Goal: Task Accomplishment & Management: Complete application form

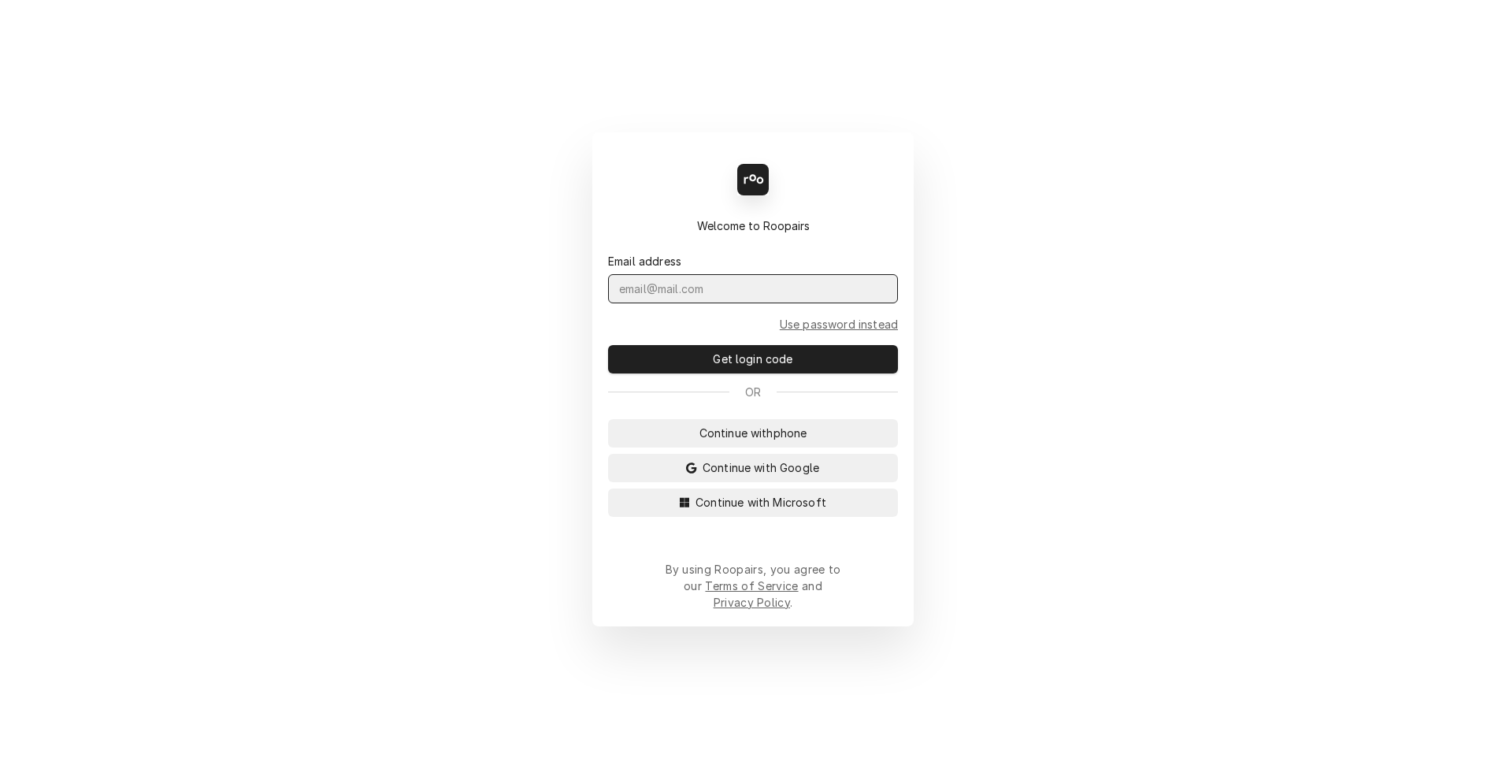
click at [705, 302] on input "Dynamic Content Wrapper" at bounding box center [753, 288] width 290 height 29
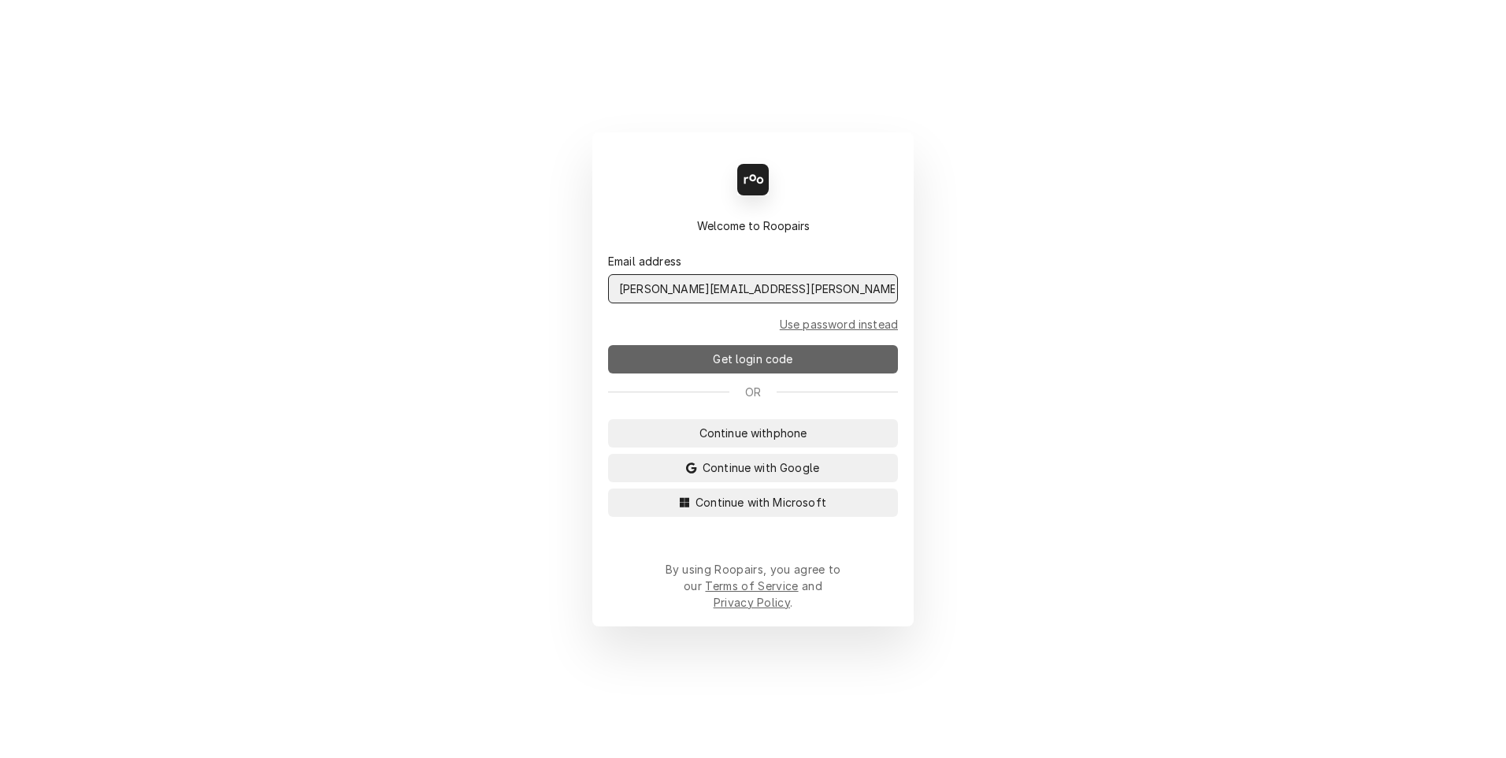
type input "scott.costello@maincomm.com"
click at [765, 367] on span "Get login code" at bounding box center [753, 358] width 86 height 17
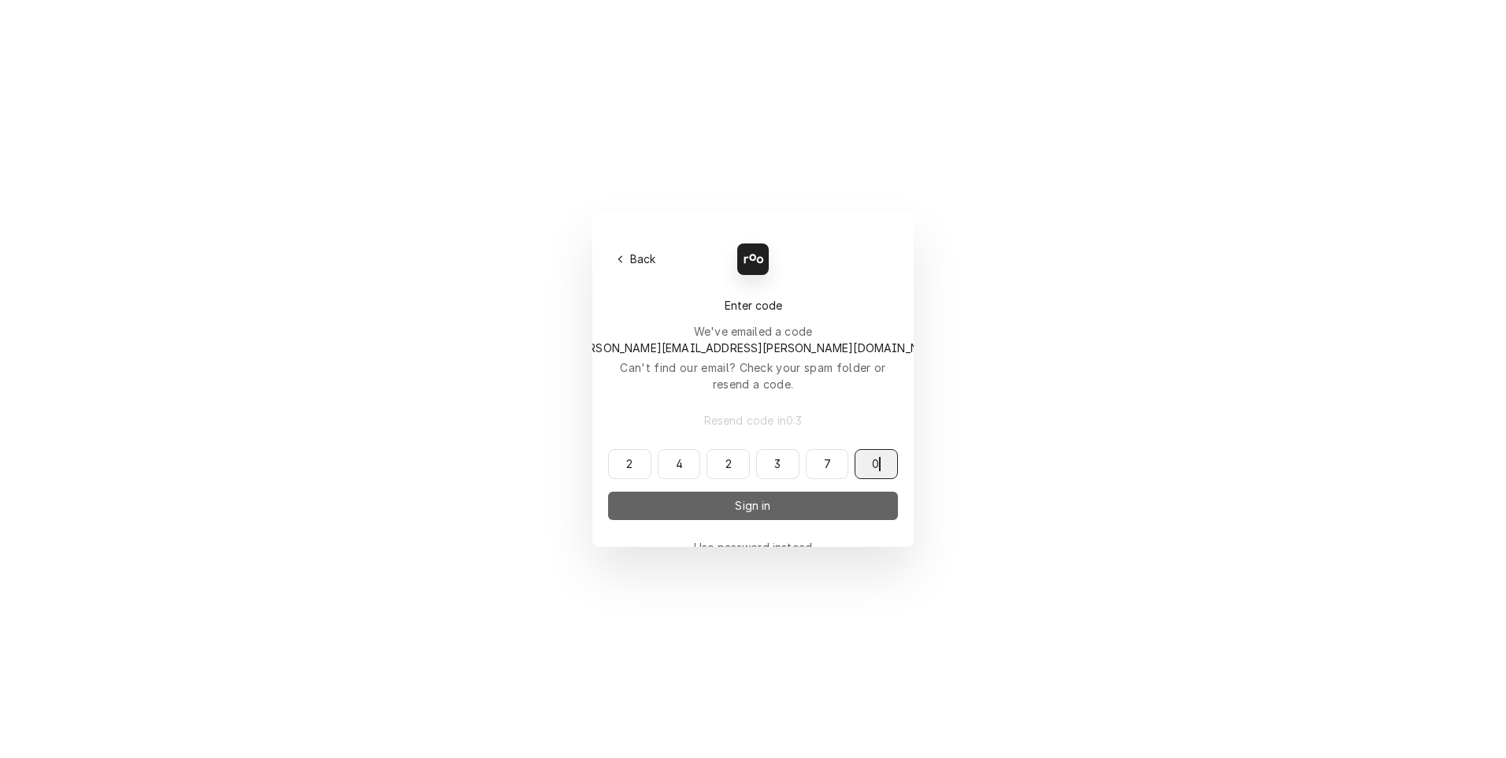
type input "242370"
click at [784, 491] on button "Sign in" at bounding box center [753, 505] width 290 height 28
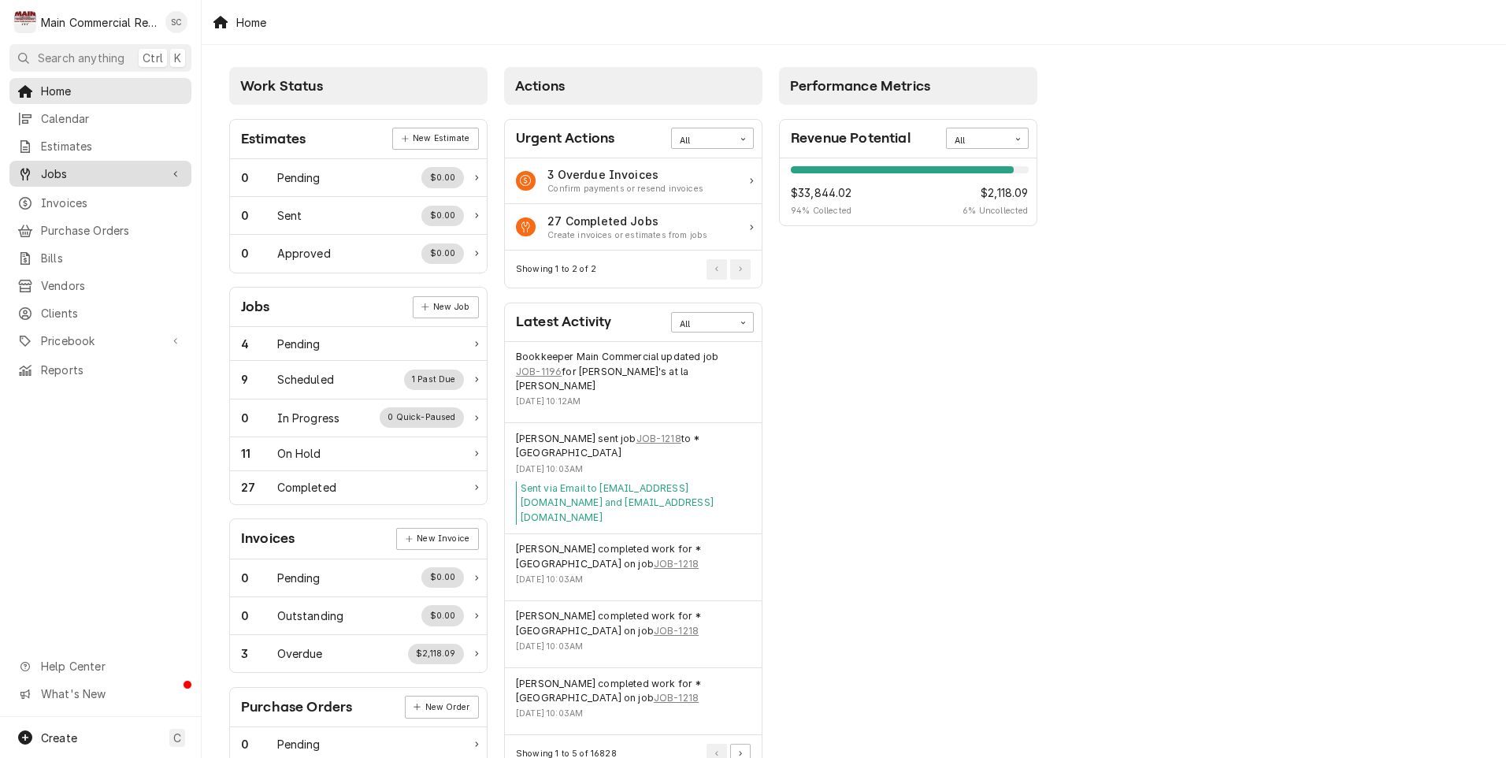
click at [60, 172] on span "Jobs" at bounding box center [100, 173] width 119 height 17
click at [54, 195] on span "Jobs" at bounding box center [112, 201] width 143 height 17
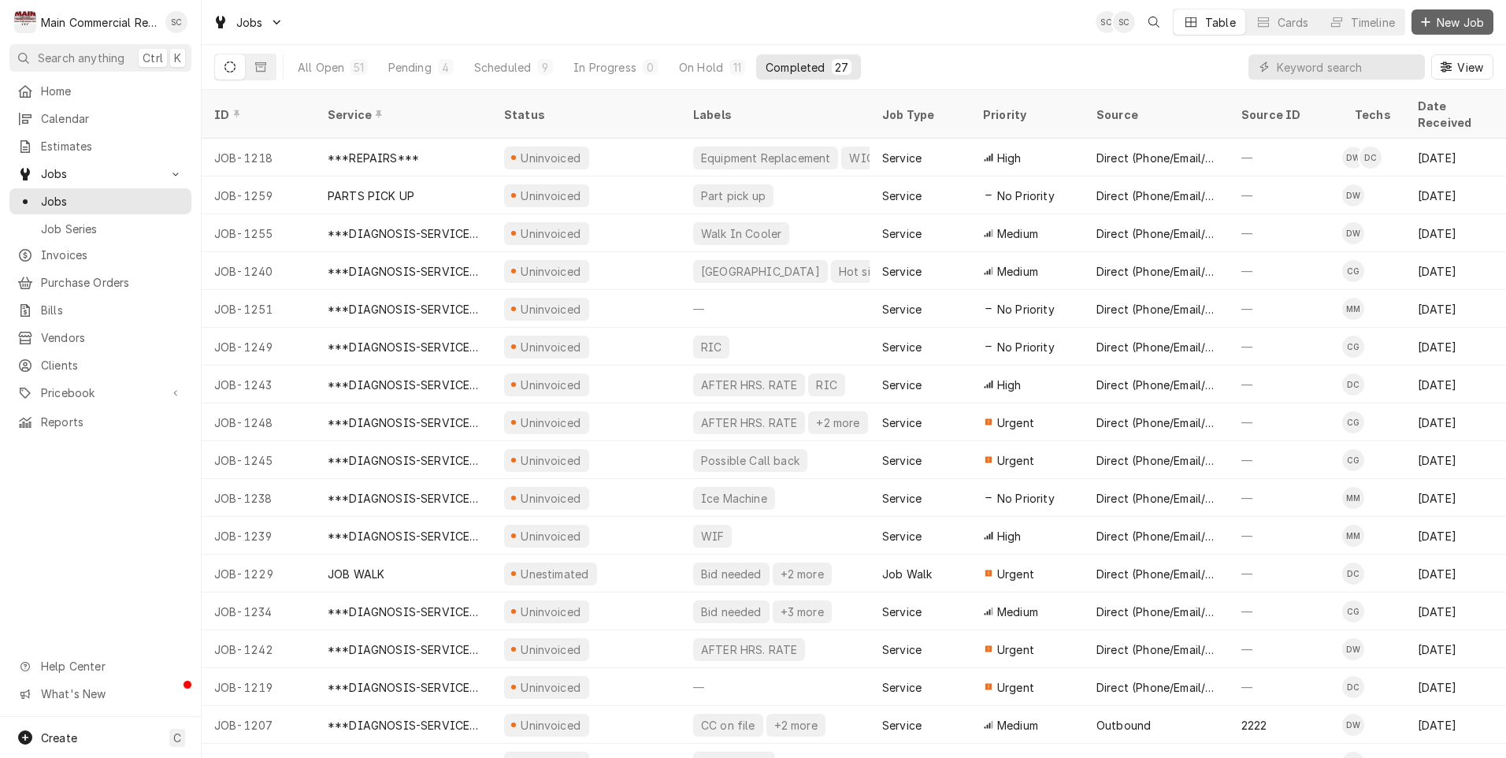
click at [1444, 22] on span "New Job" at bounding box center [1460, 22] width 54 height 17
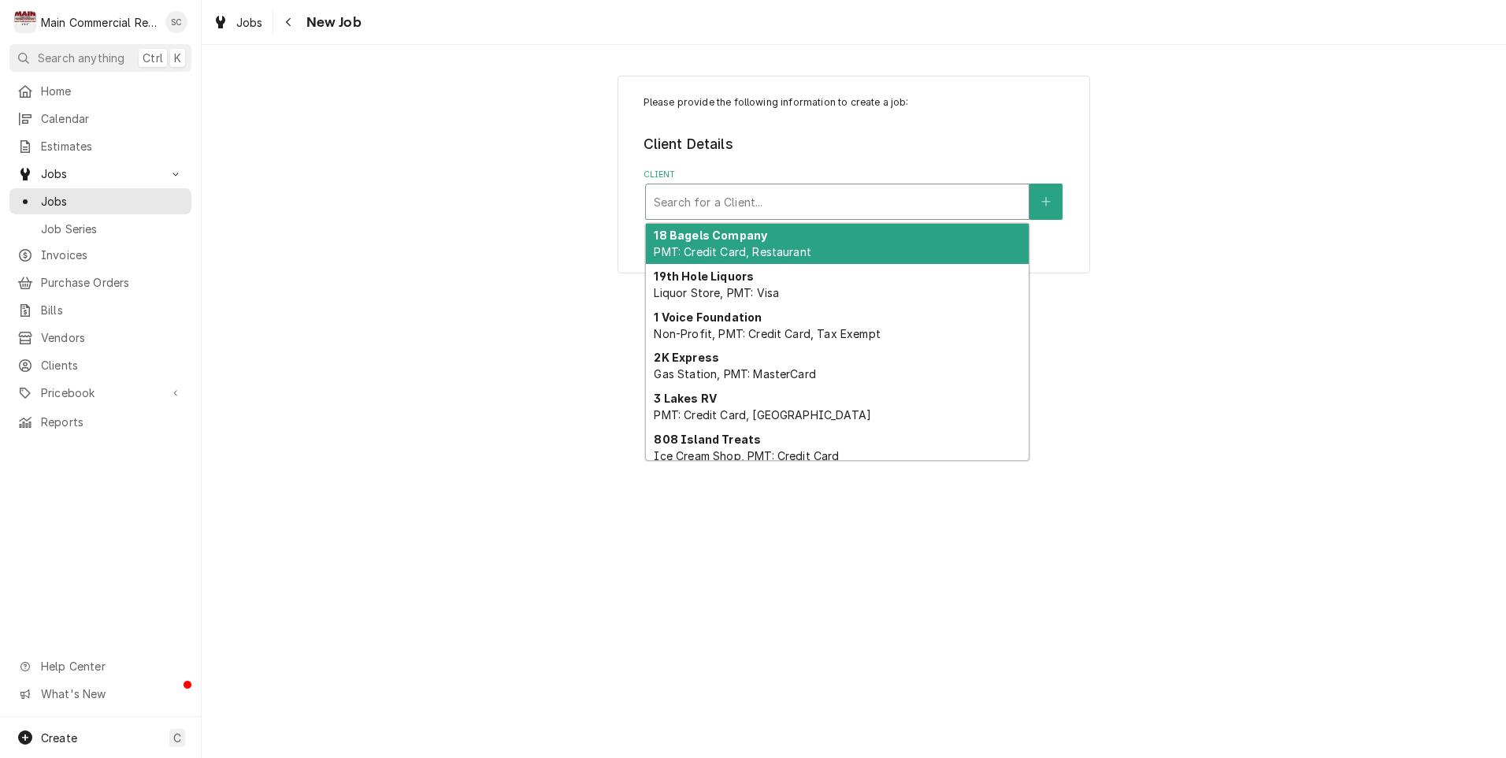
click at [682, 204] on div "Client" at bounding box center [837, 201] width 367 height 28
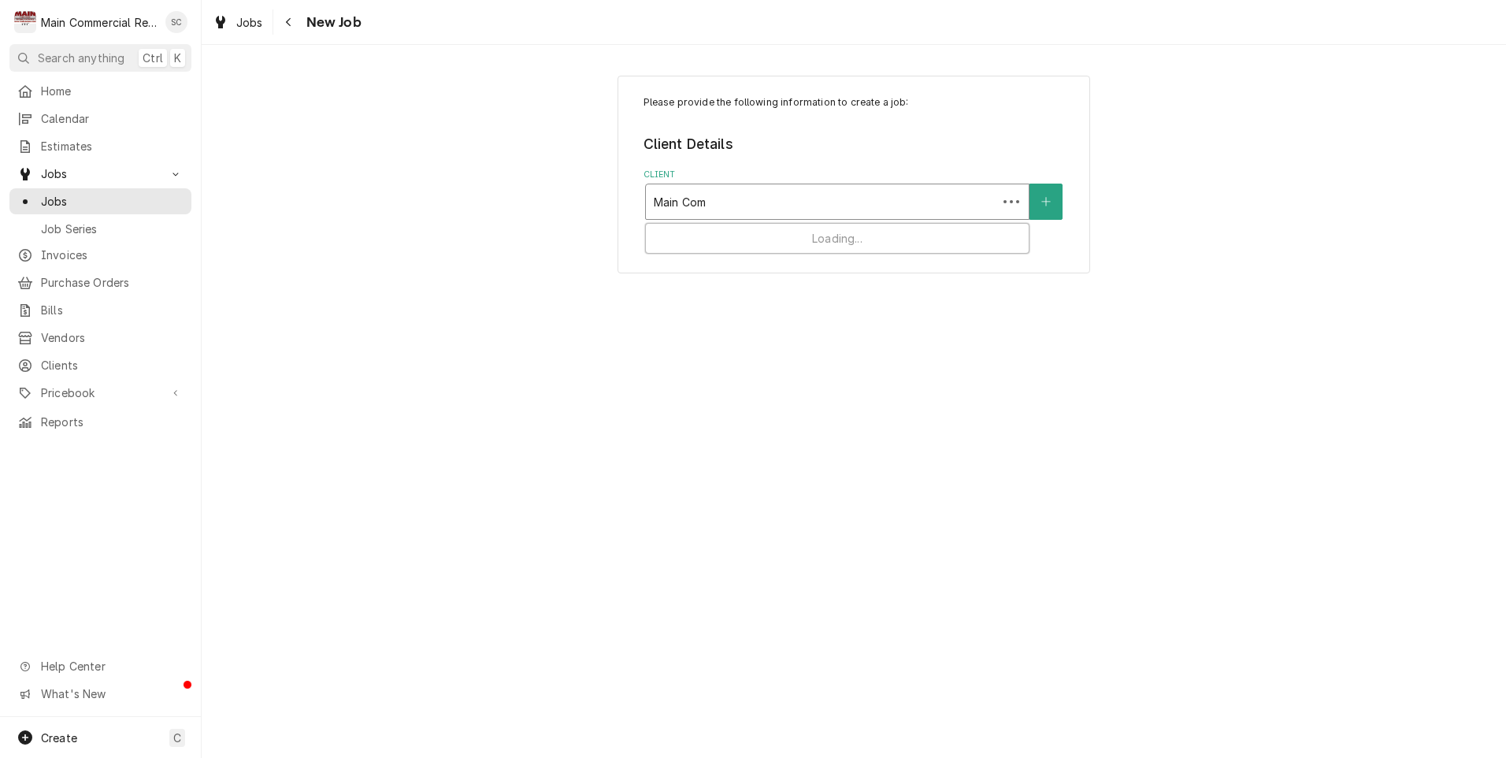
type input "Main Comm"
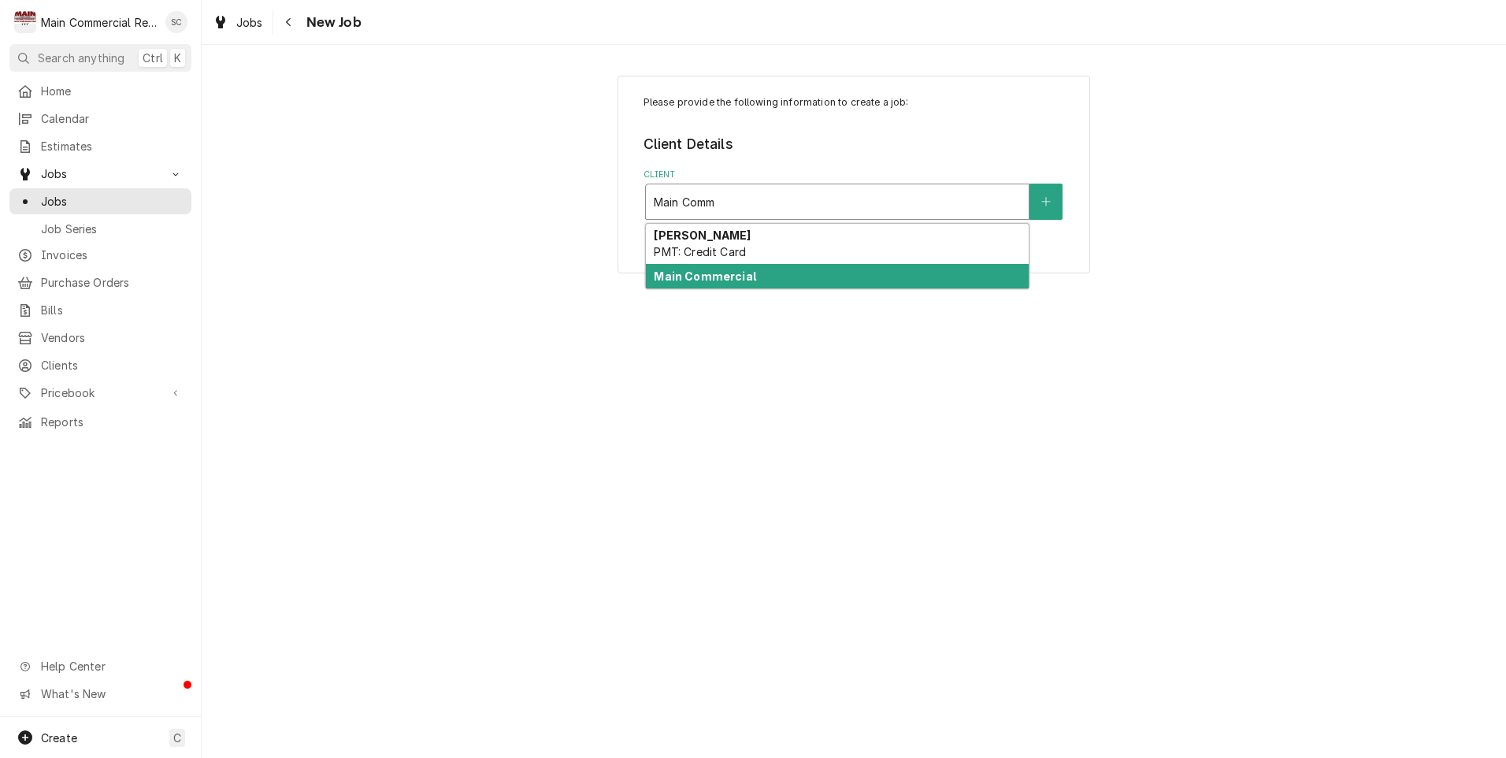
click at [692, 270] on strong "Main Commercial" at bounding box center [705, 275] width 102 height 13
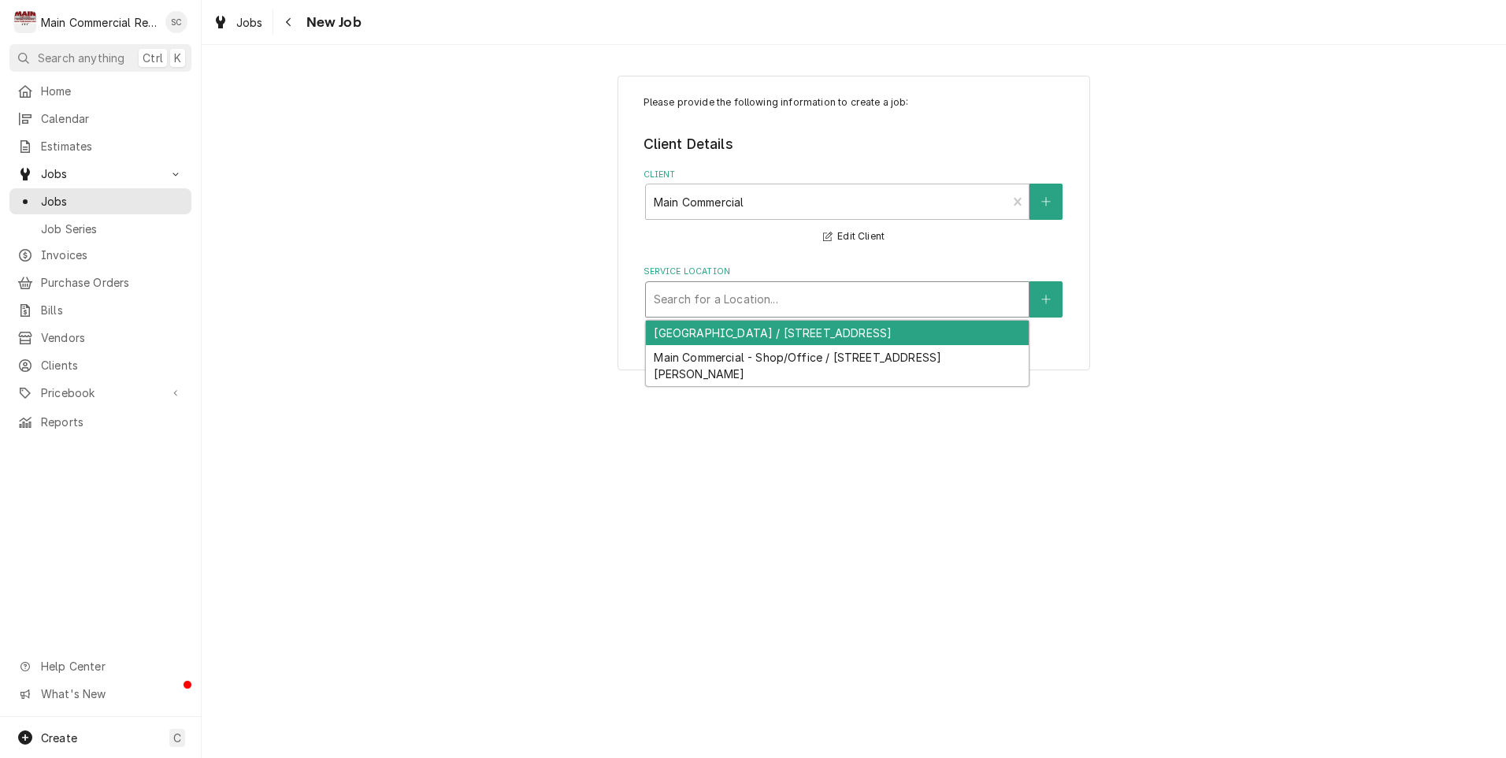
click at [694, 298] on div "Service Location" at bounding box center [837, 299] width 367 height 28
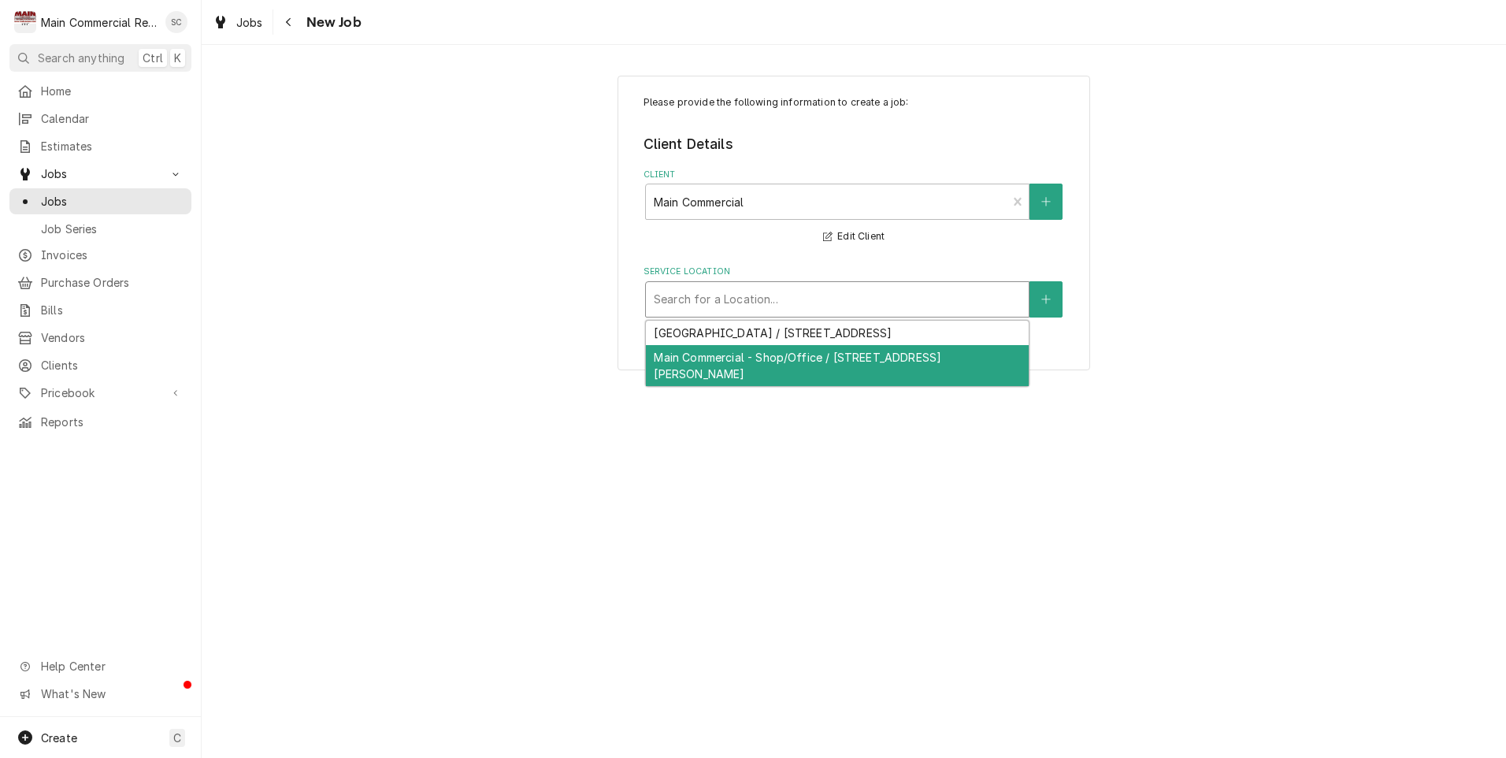
click at [701, 353] on div "Main Commercial - Shop/Office / 16705 Scheer Blvd, Hudson, FL 34667" at bounding box center [837, 365] width 383 height 41
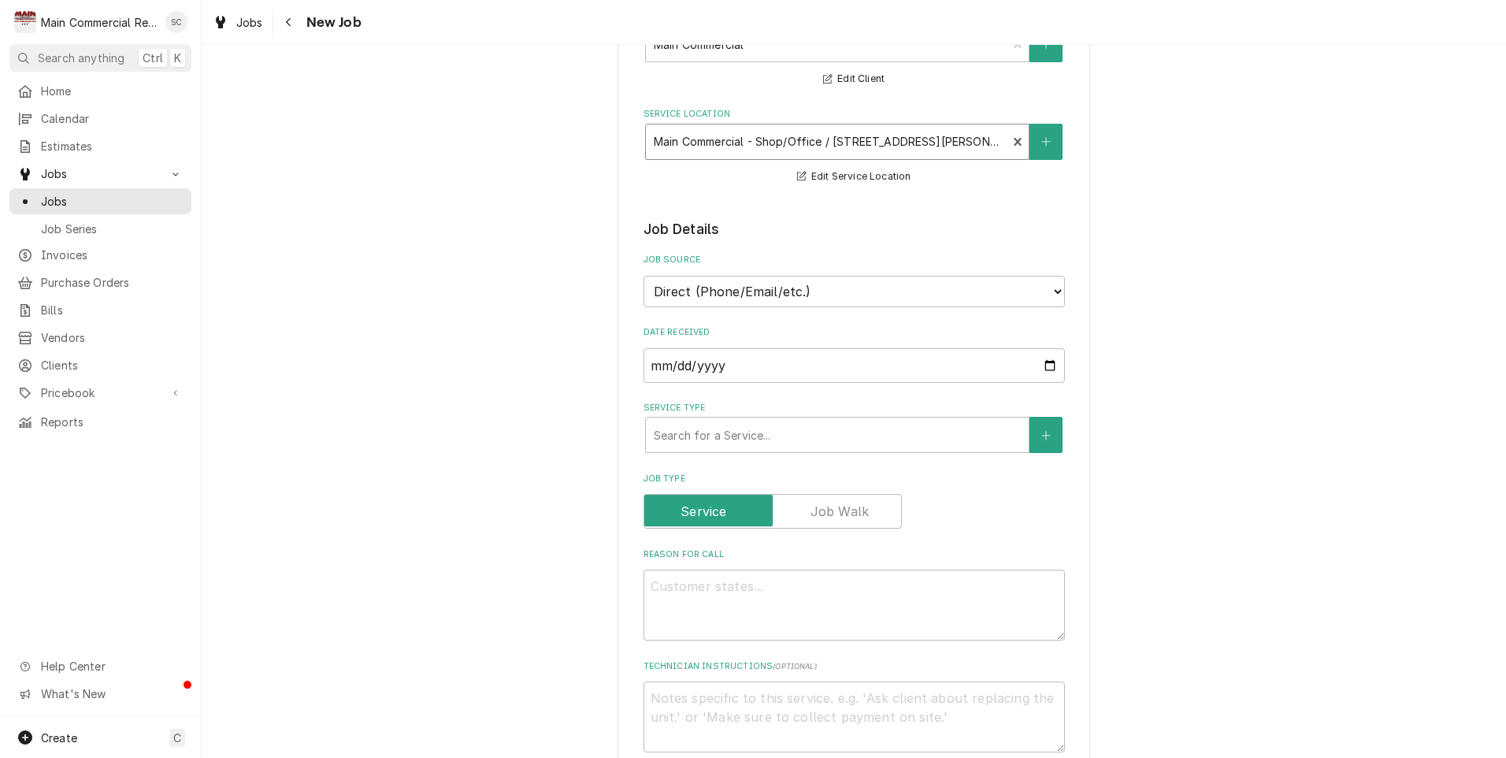
scroll to position [236, 0]
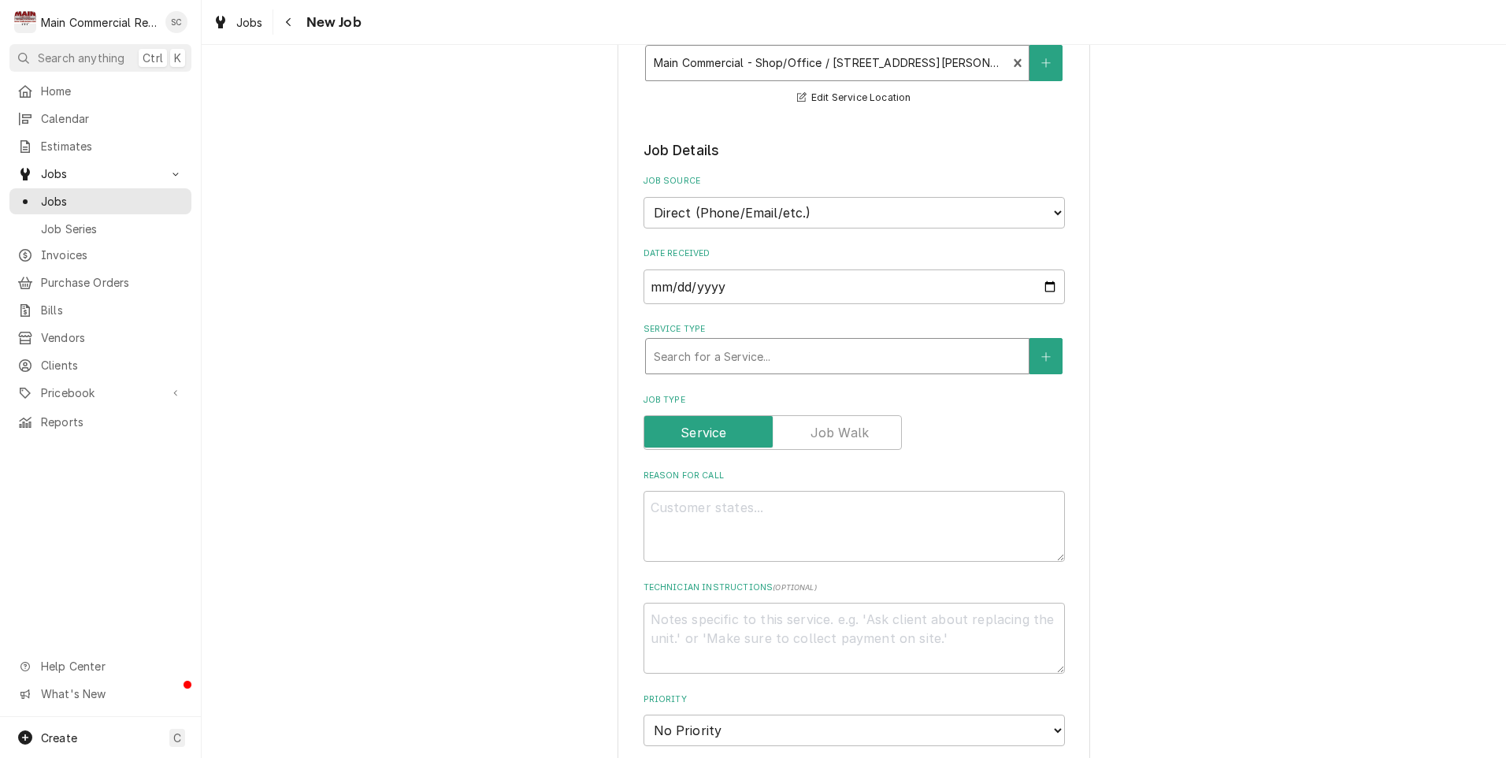
type input "m"
type textarea "x"
type input "me"
type textarea "x"
type input "mee"
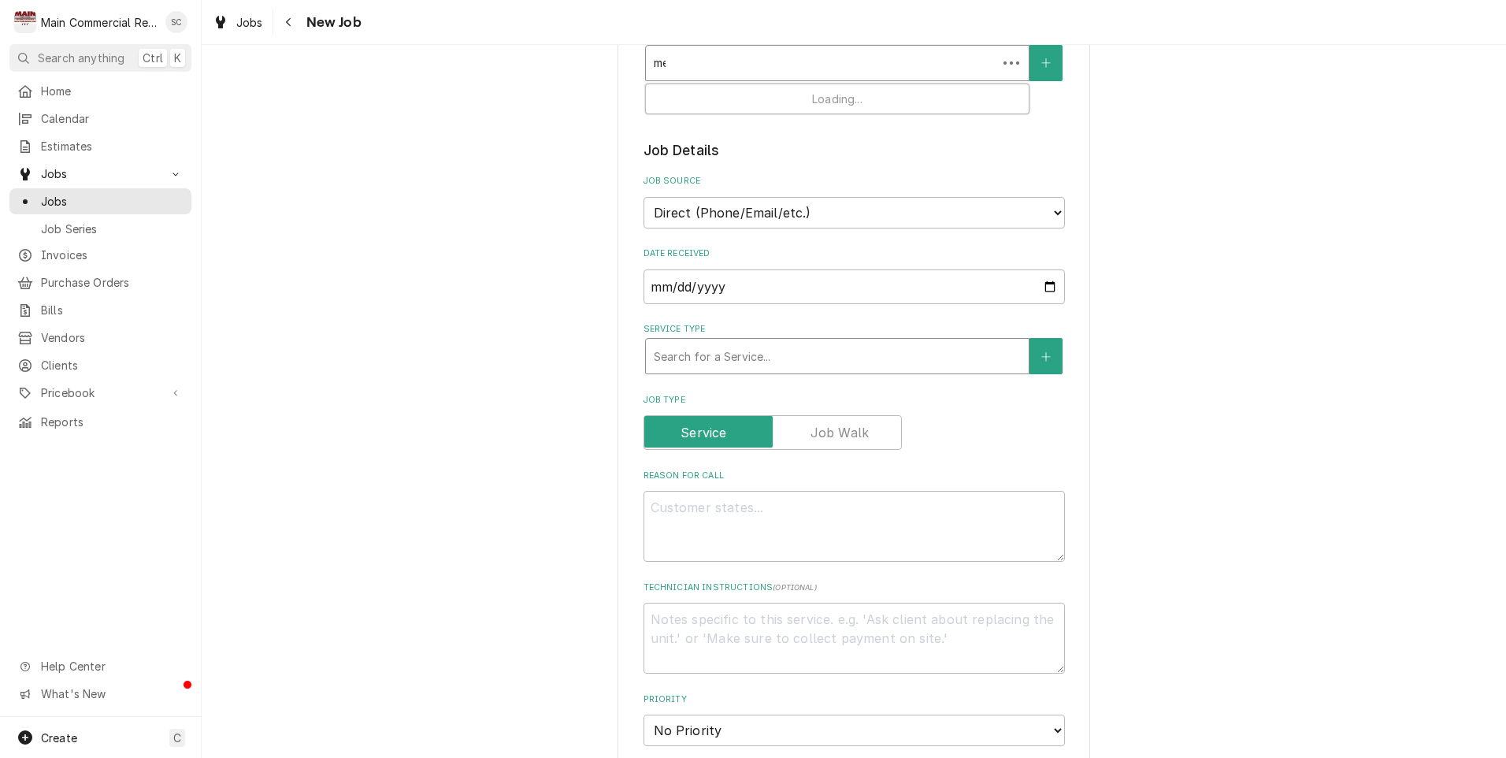
type textarea "x"
type input "meet"
type textarea "x"
type input "mee"
type textarea "x"
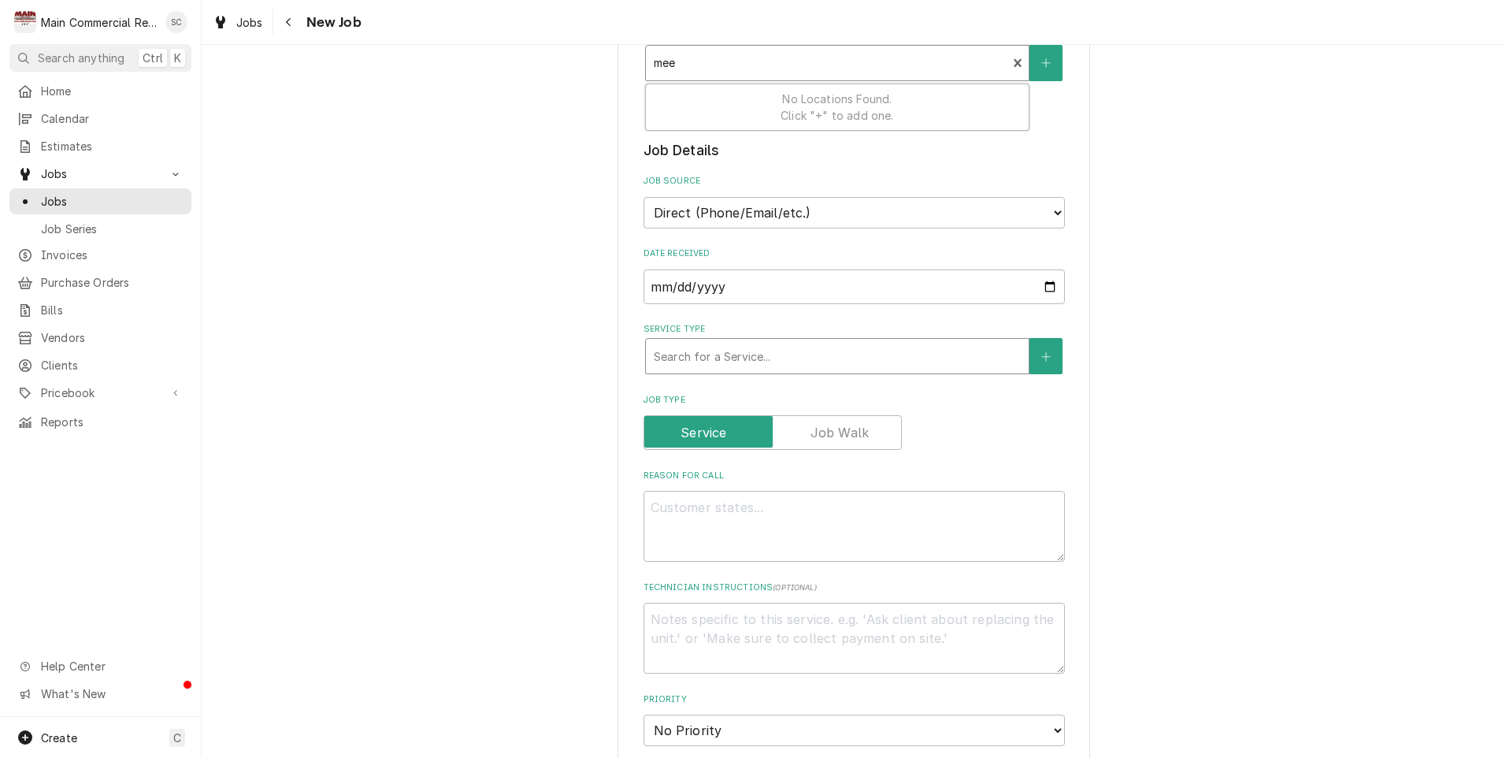
type input "me"
type textarea "x"
type input "m"
type textarea "x"
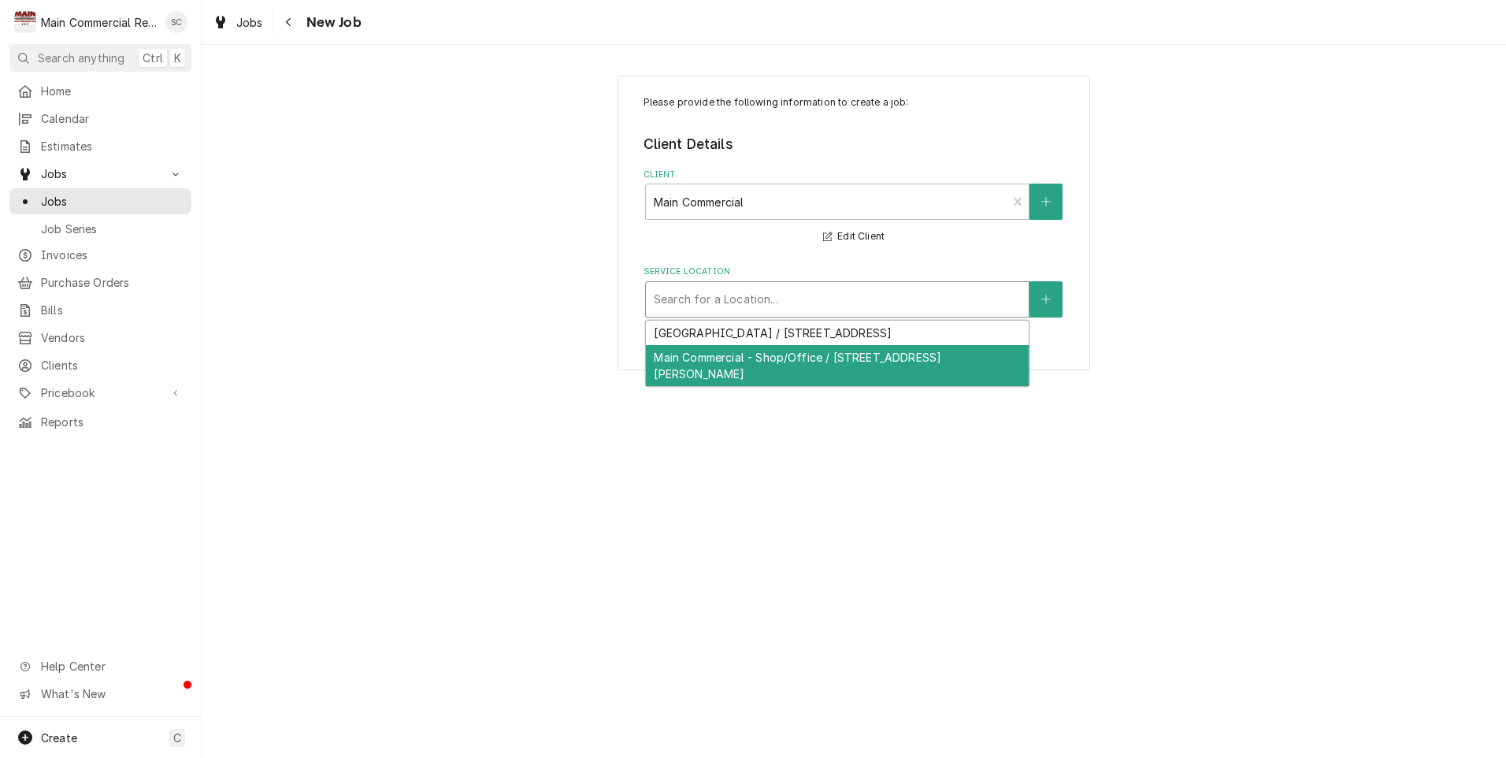
click at [763, 358] on div "Main Commercial - Shop/Office / 16705 Scheer Blvd, Hudson, FL 34667" at bounding box center [837, 365] width 383 height 41
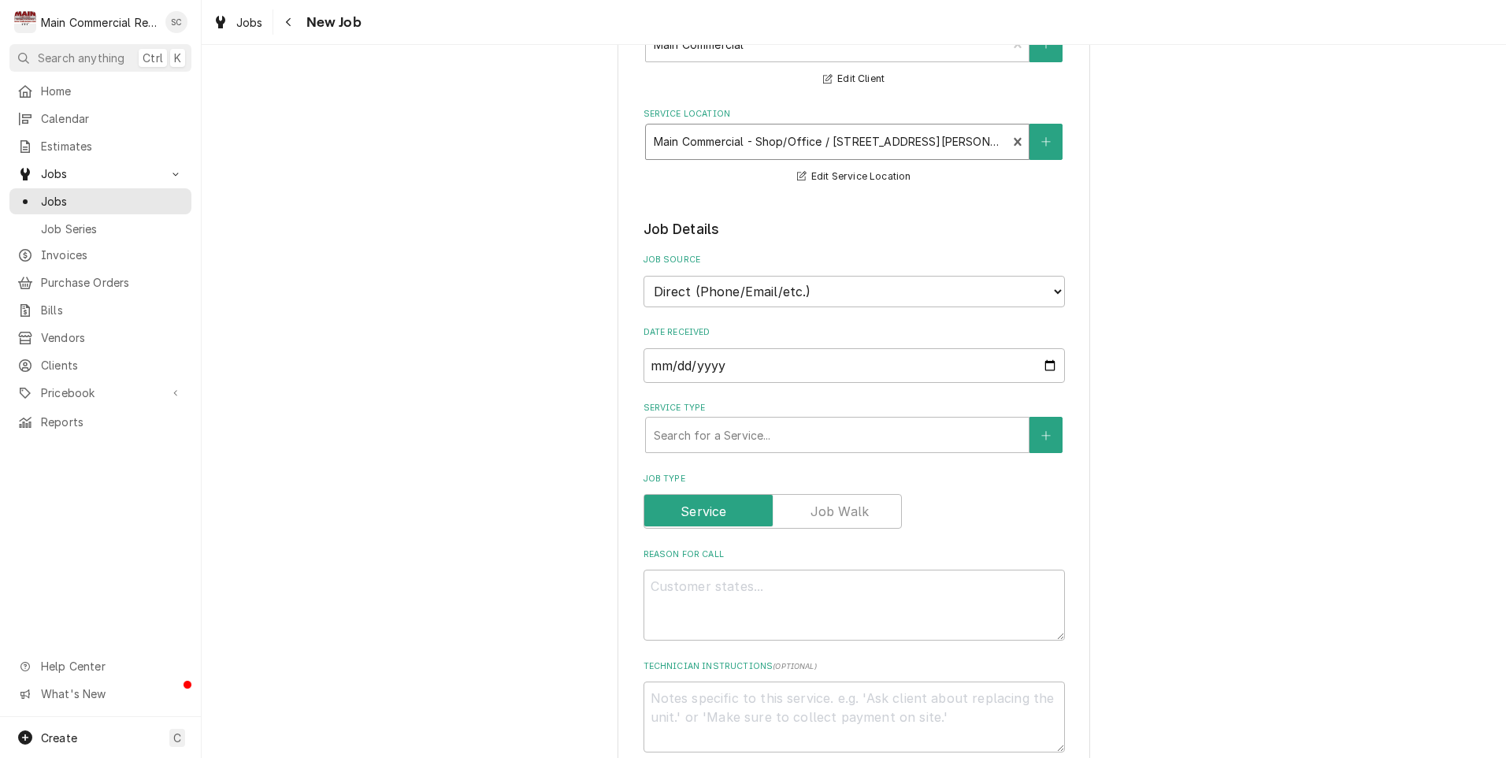
scroll to position [236, 0]
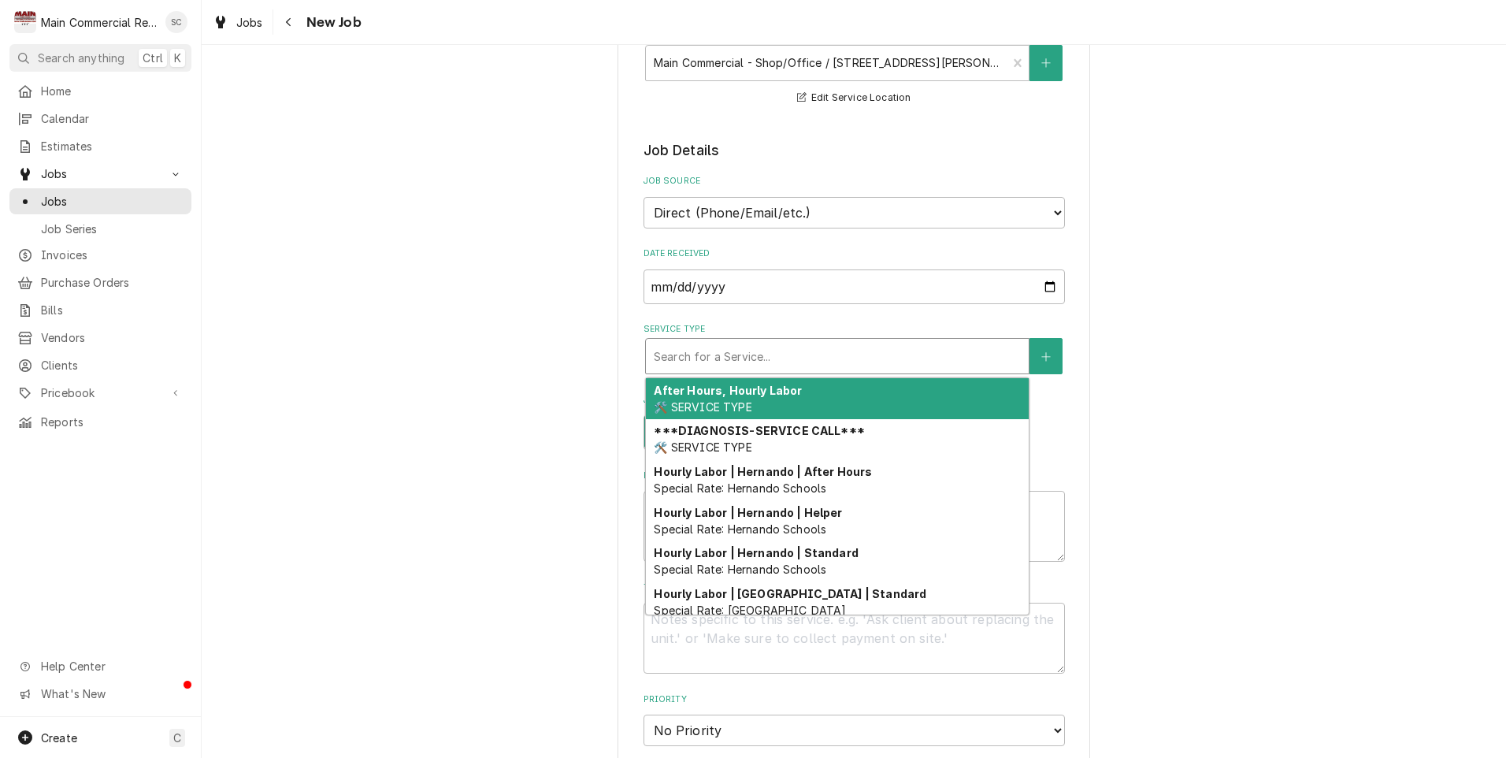
click at [730, 358] on div "Service Type" at bounding box center [837, 356] width 367 height 28
type textarea "x"
type input "b"
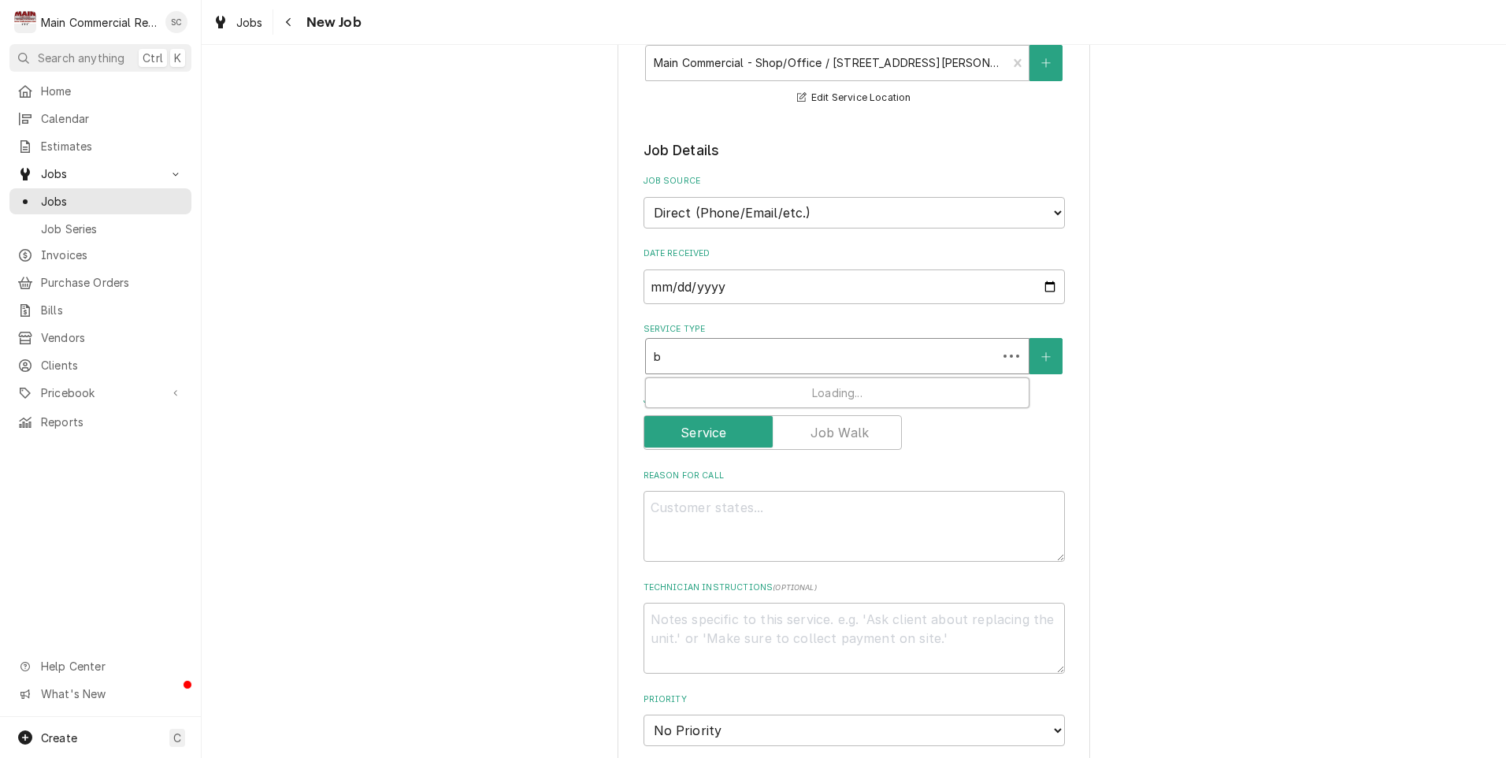
type textarea "x"
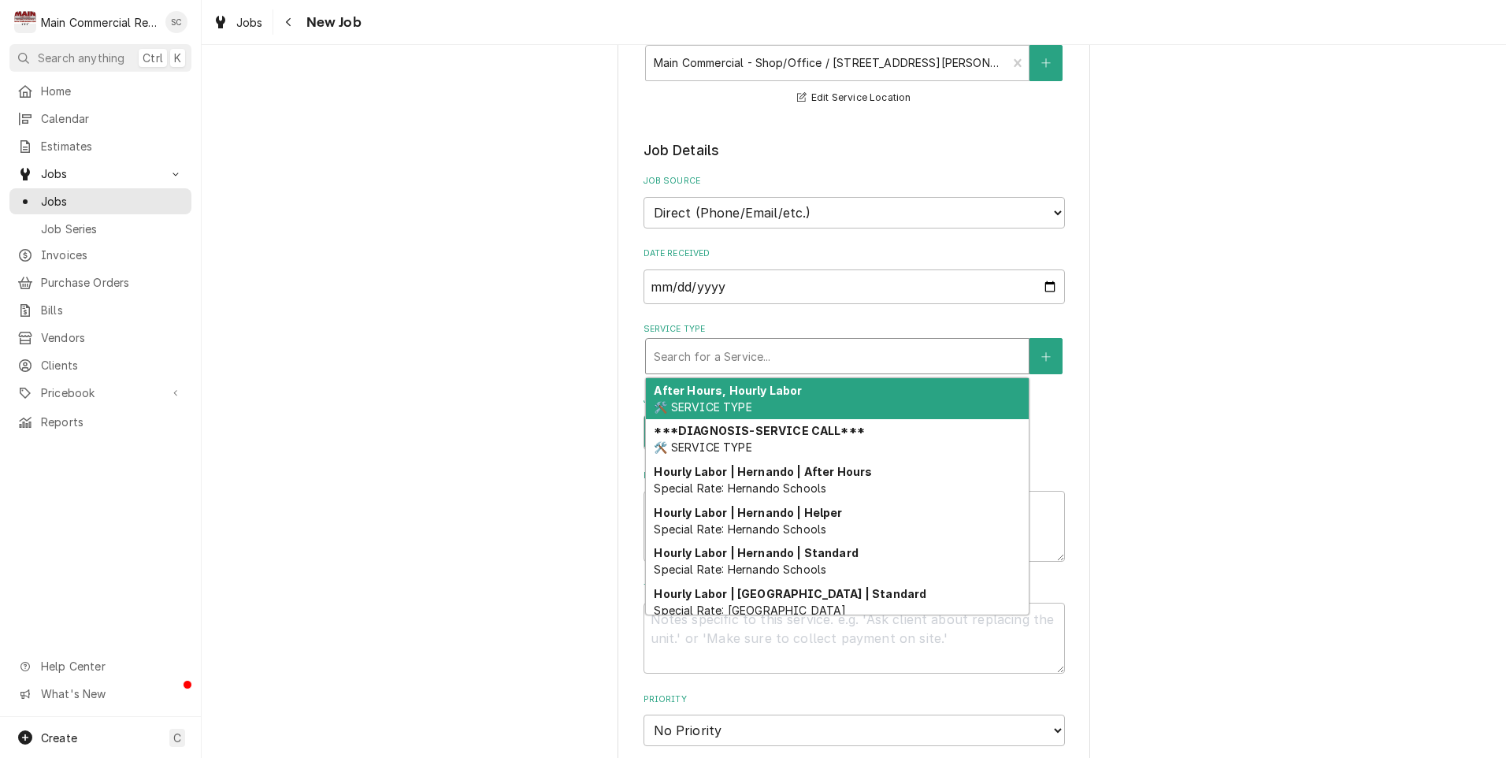
type textarea "x"
type input "m"
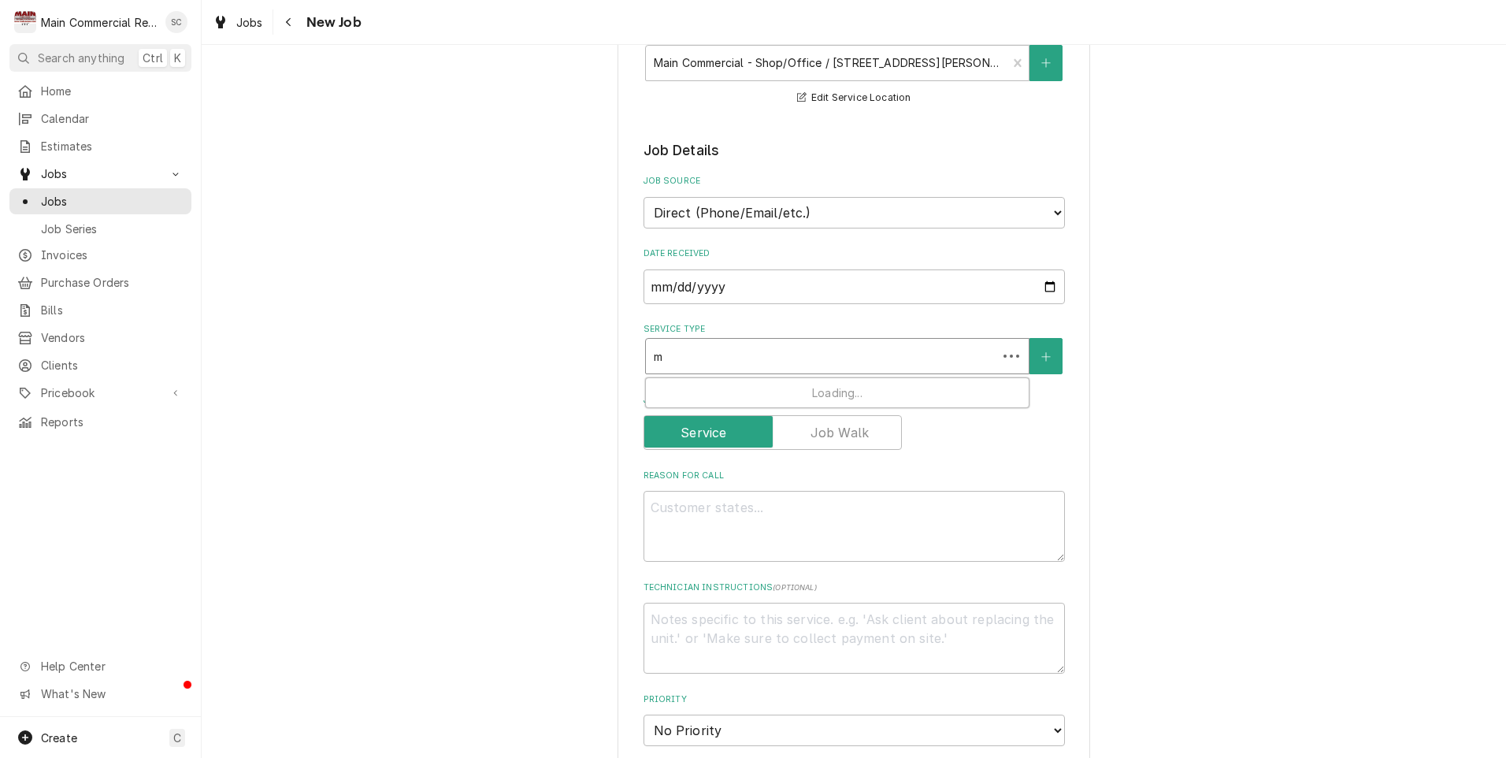
type textarea "x"
type input "me"
type textarea "x"
type input "mee"
type textarea "x"
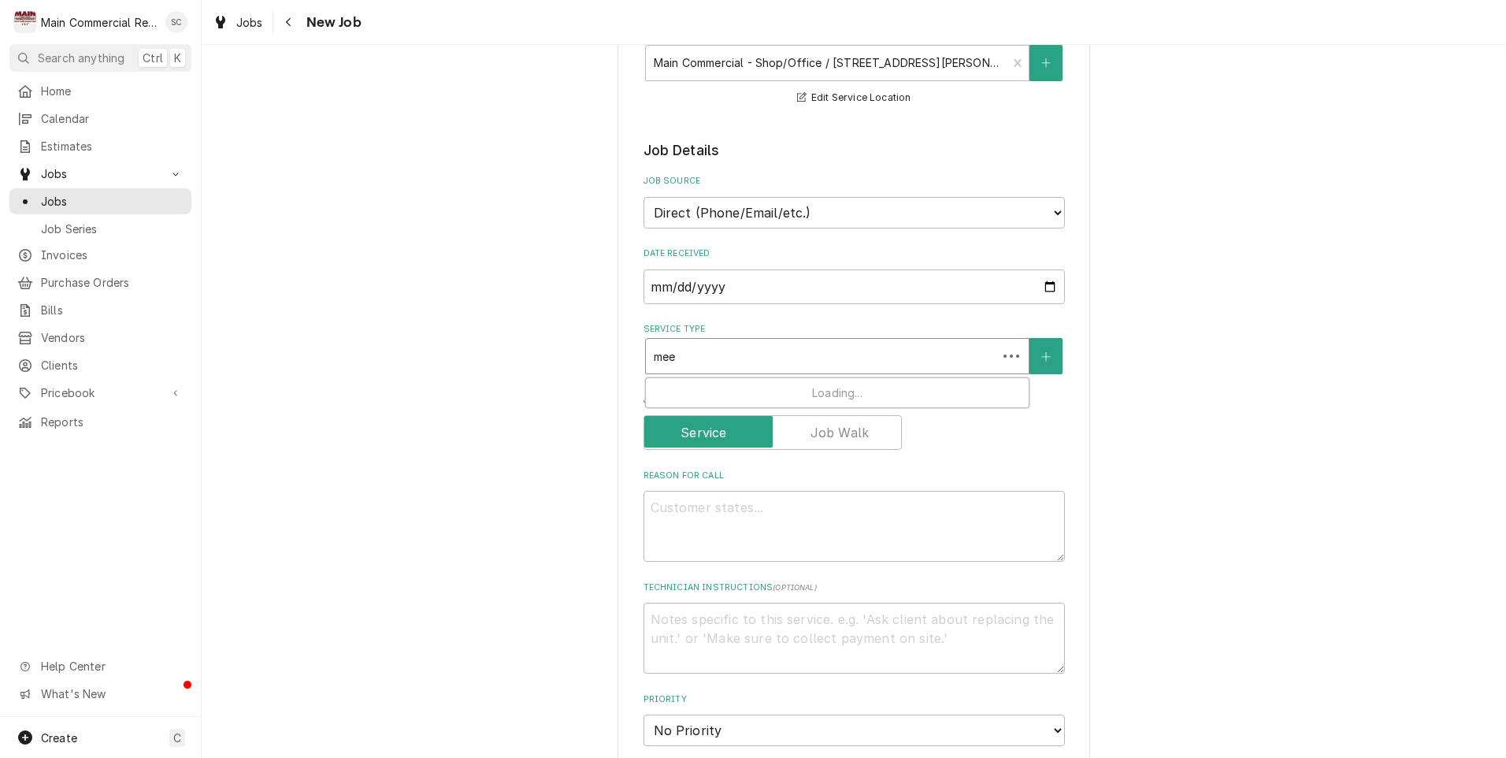
type input "meet"
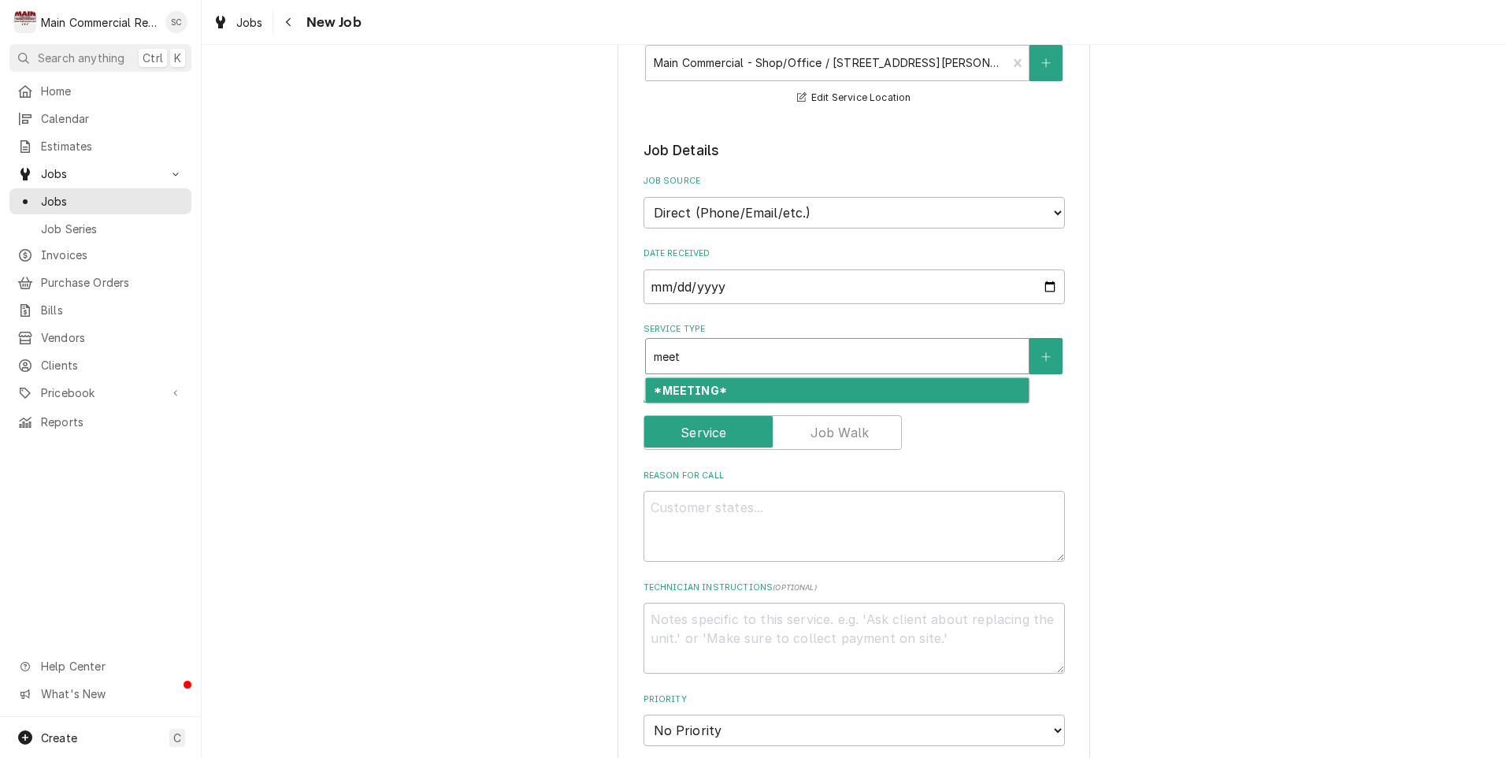
click at [675, 384] on strong "*MEETING*" at bounding box center [690, 390] width 72 height 13
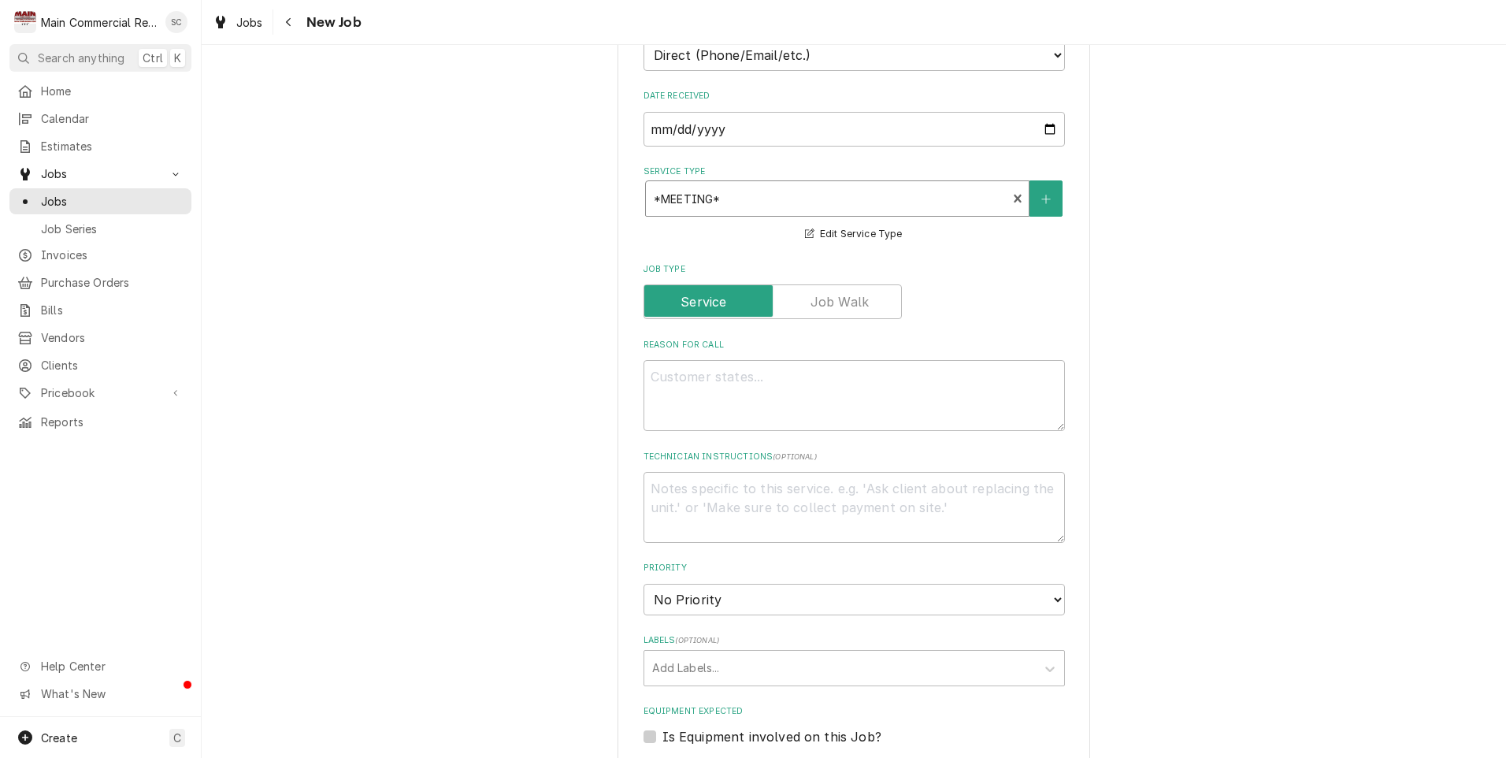
scroll to position [473, 0]
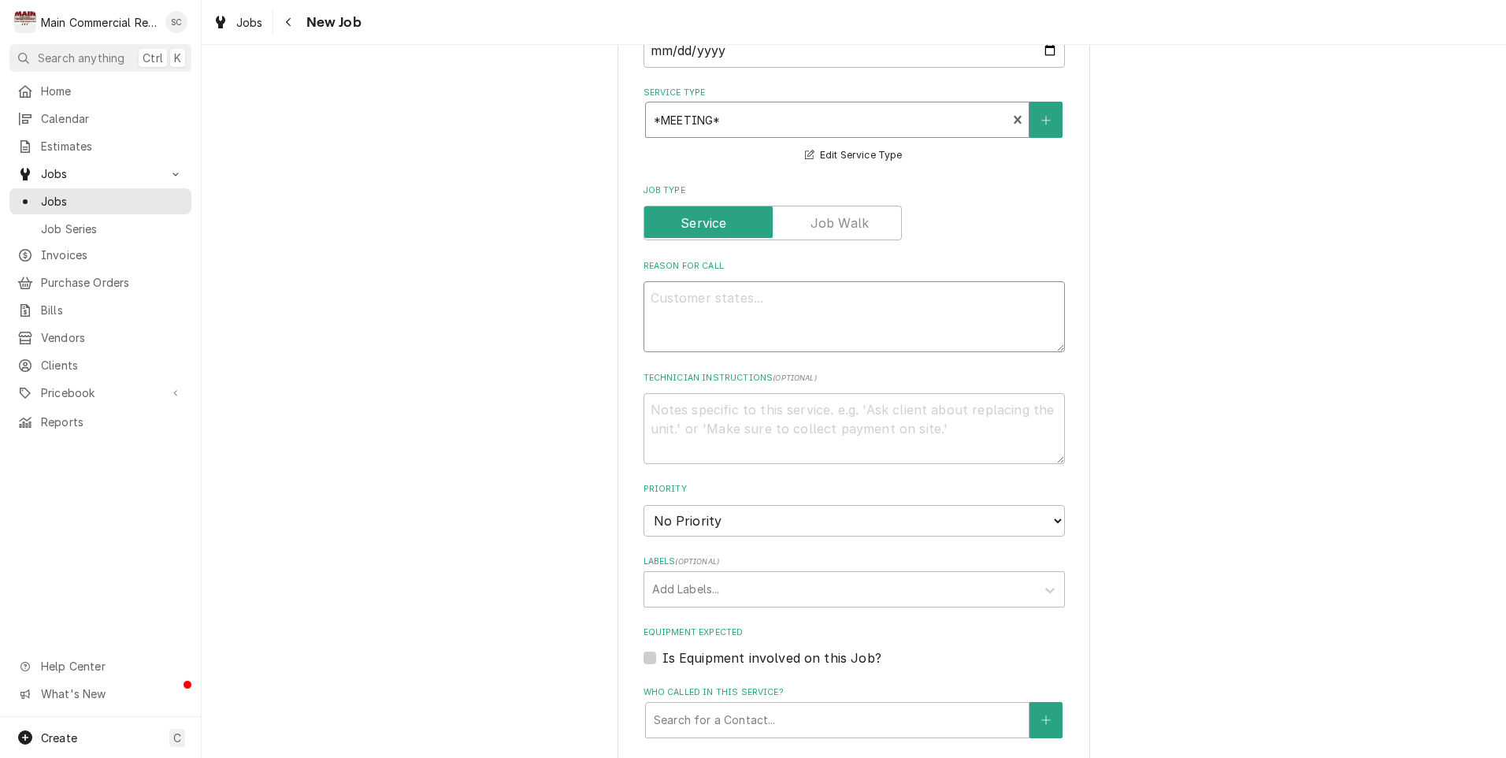
click at [666, 293] on textarea "Reason For Call" at bounding box center [853, 316] width 421 height 71
type textarea "x"
type textarea "U"
type textarea "x"
type textarea "Un"
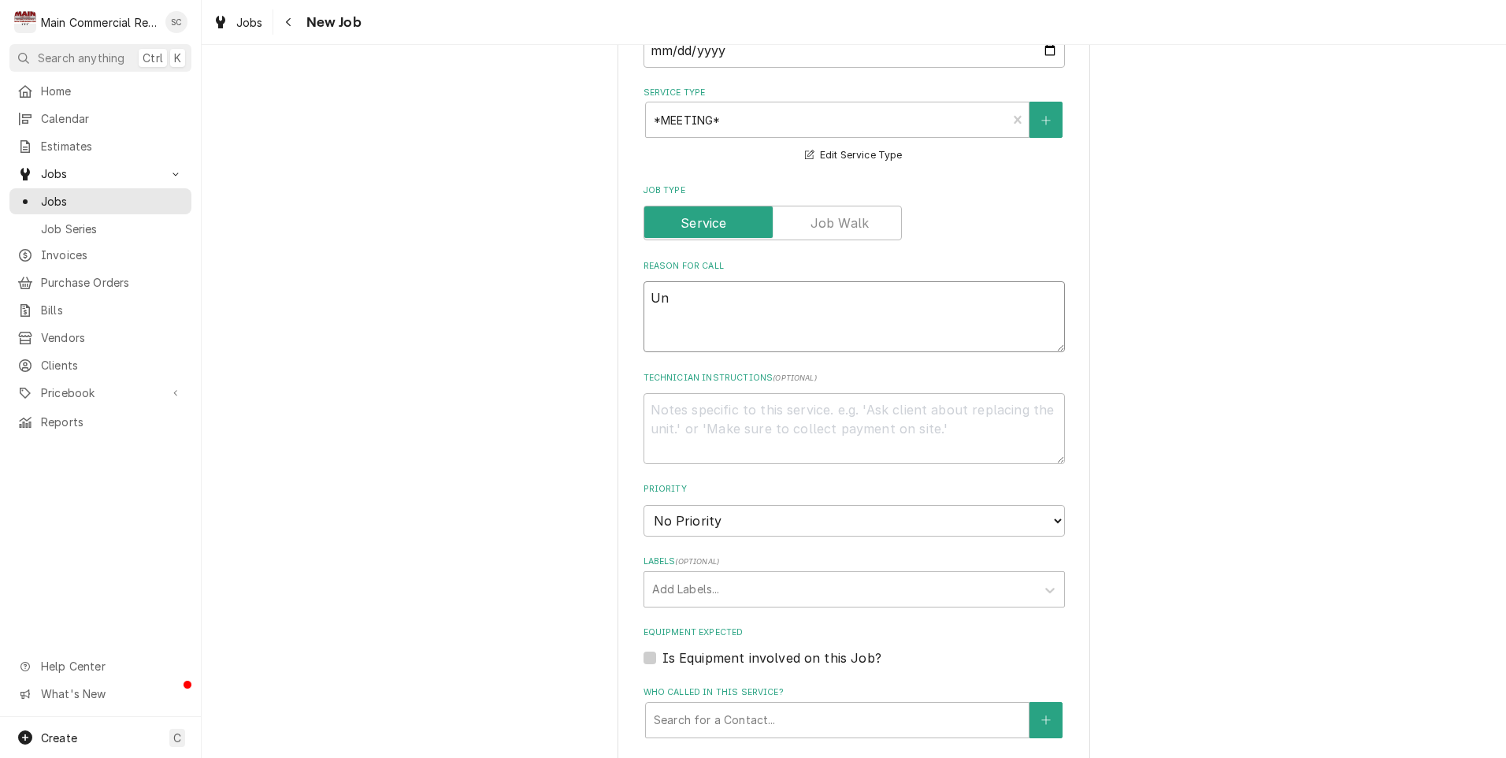
type textarea "x"
type textarea "Uni"
type textarea "x"
type textarea "Unit"
type textarea "x"
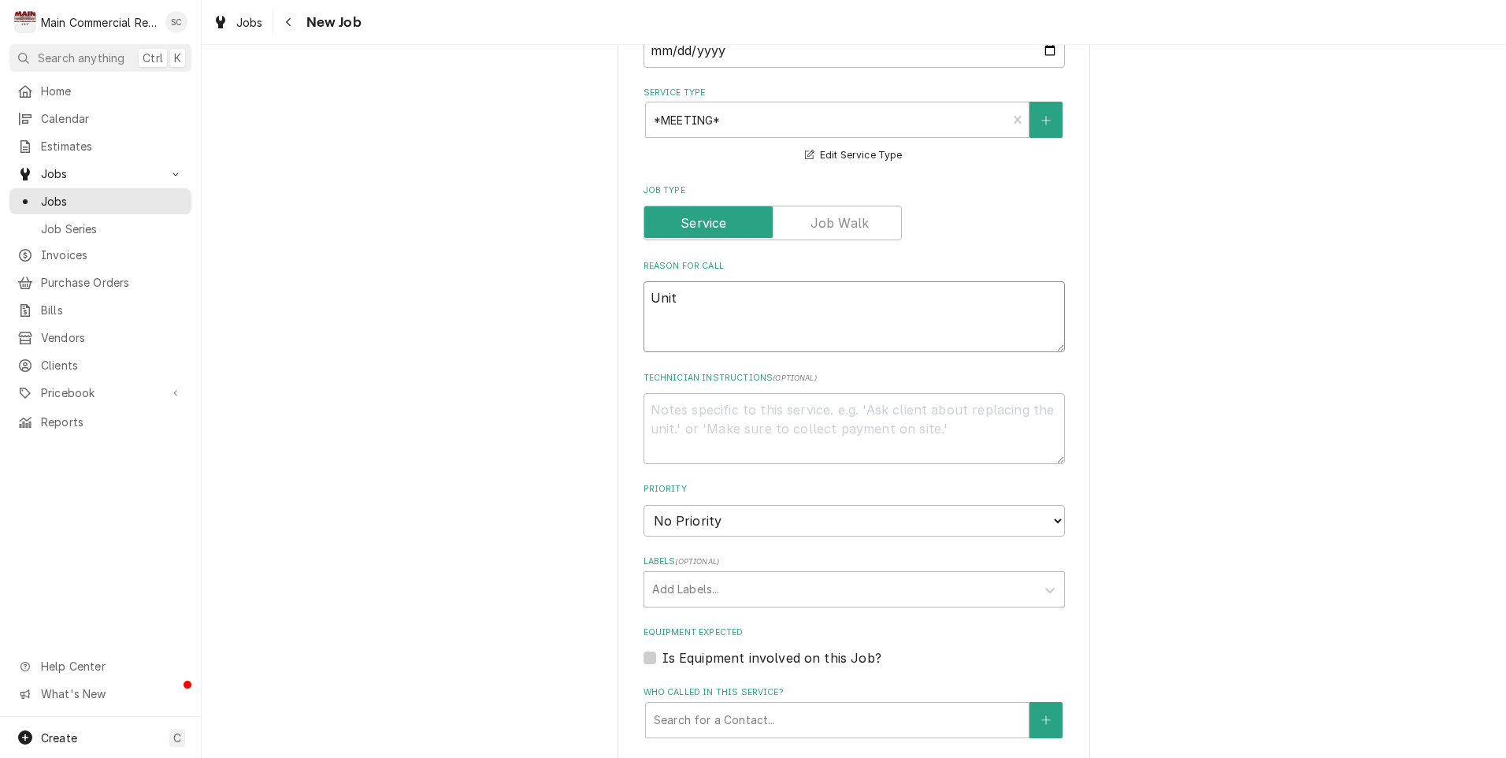
type textarea "Unite"
type textarea "x"
type textarea "United"
type textarea "x"
type textarea "United/"
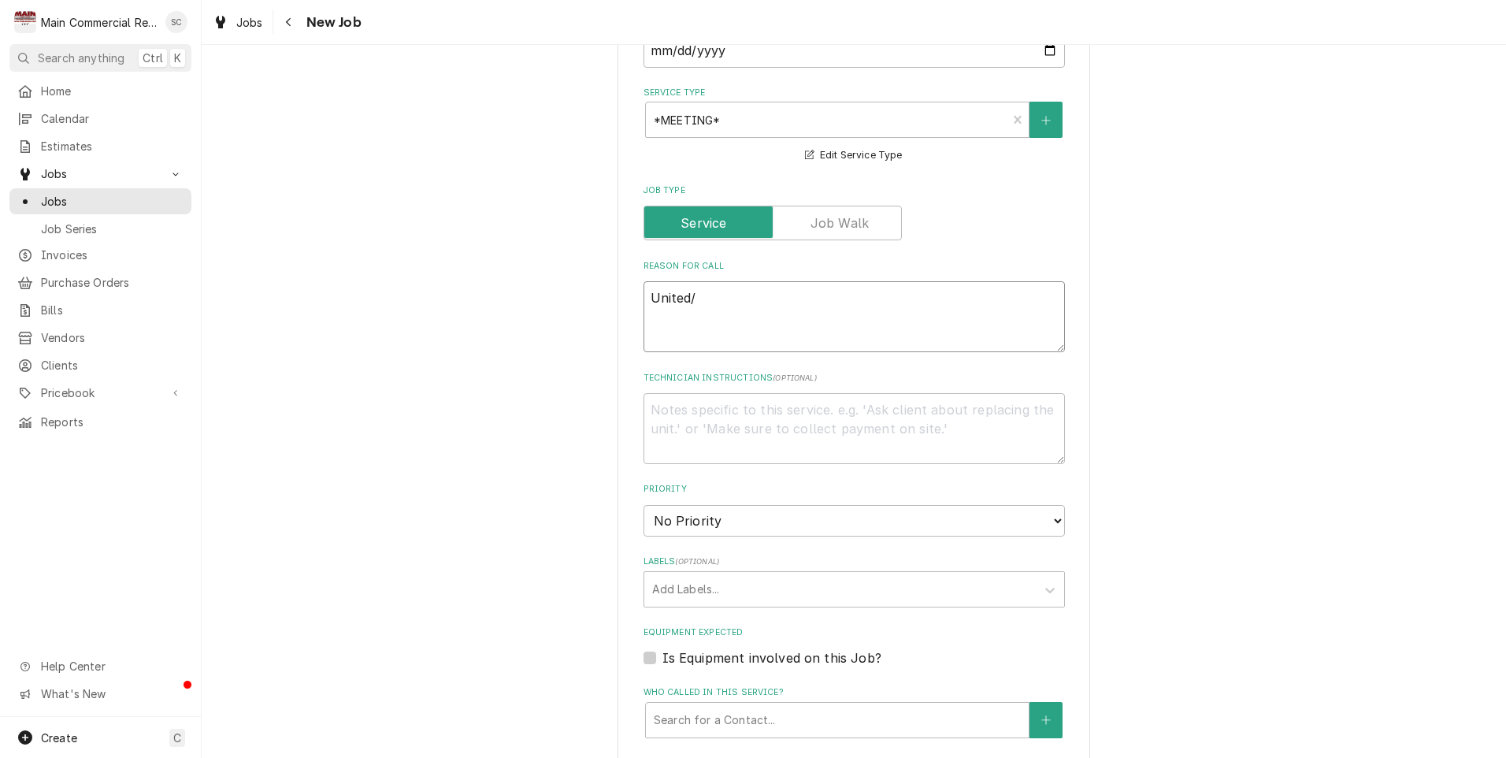
type textarea "x"
type textarea "United/T"
type textarea "x"
type textarea "United/TR"
type textarea "x"
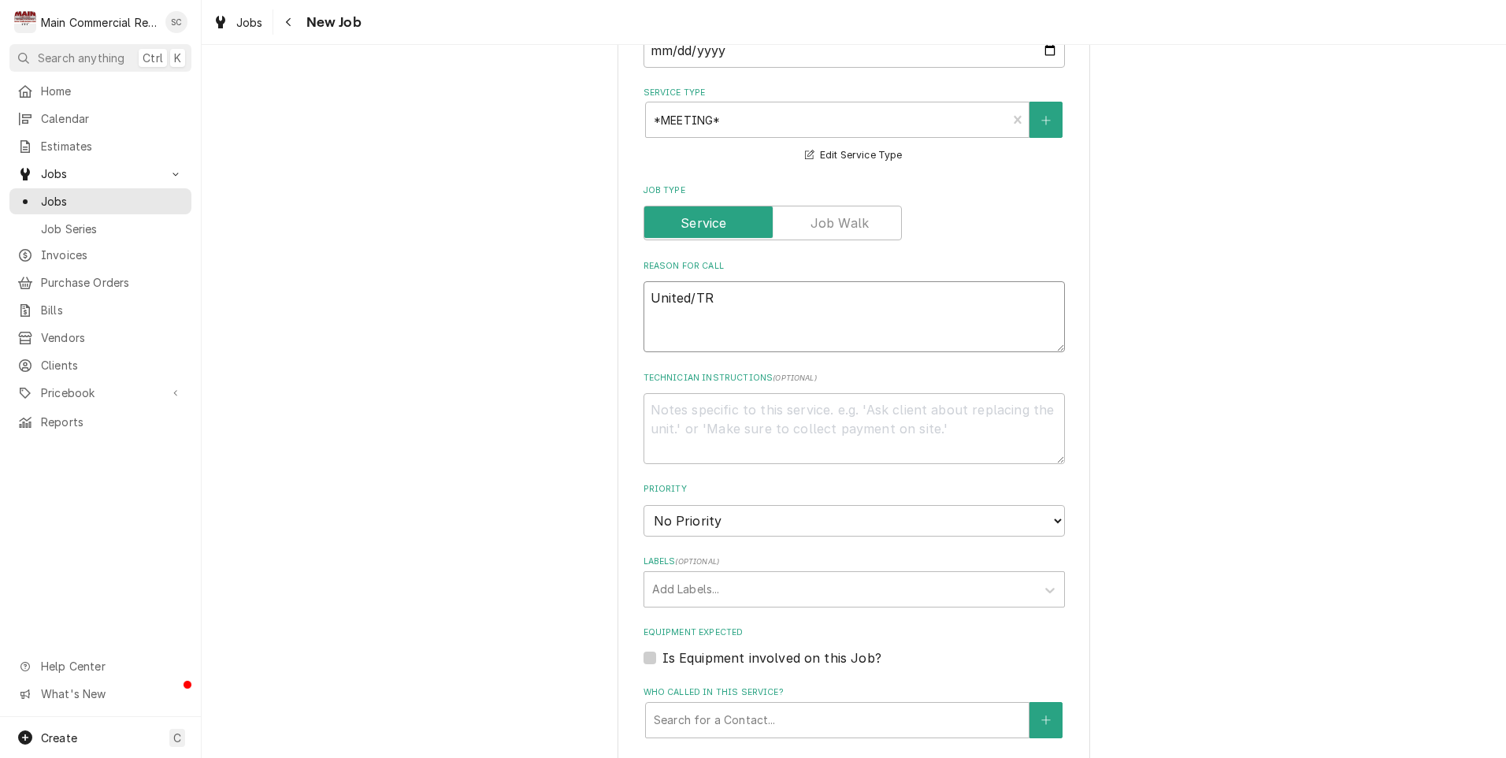
type textarea "United/TRe"
type textarea "x"
type textarea "United/TRen"
type textarea "x"
type textarea "United/TRent"
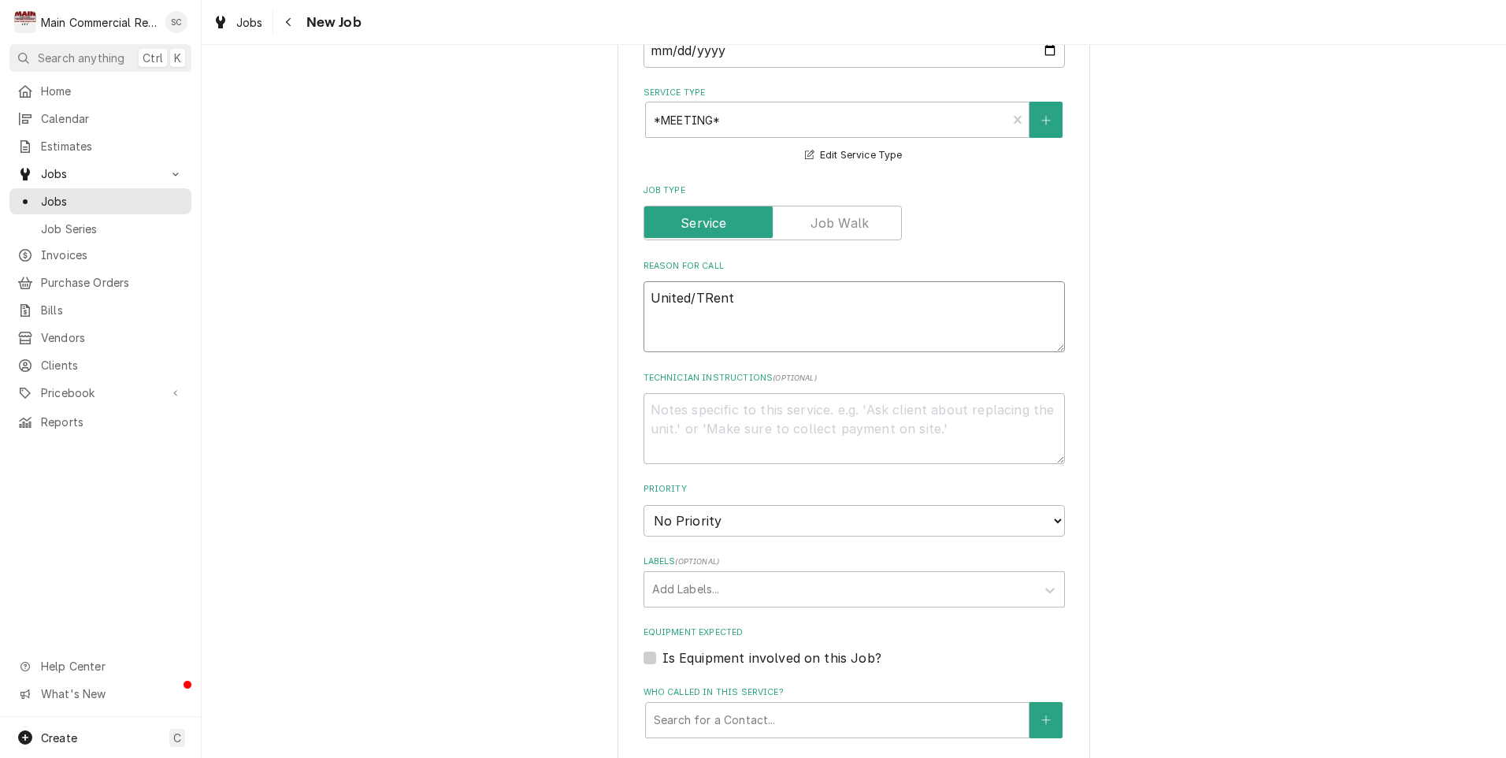
type textarea "x"
type textarea "United/TRento"
type textarea "x"
type textarea "United/TRenton"
type textarea "x"
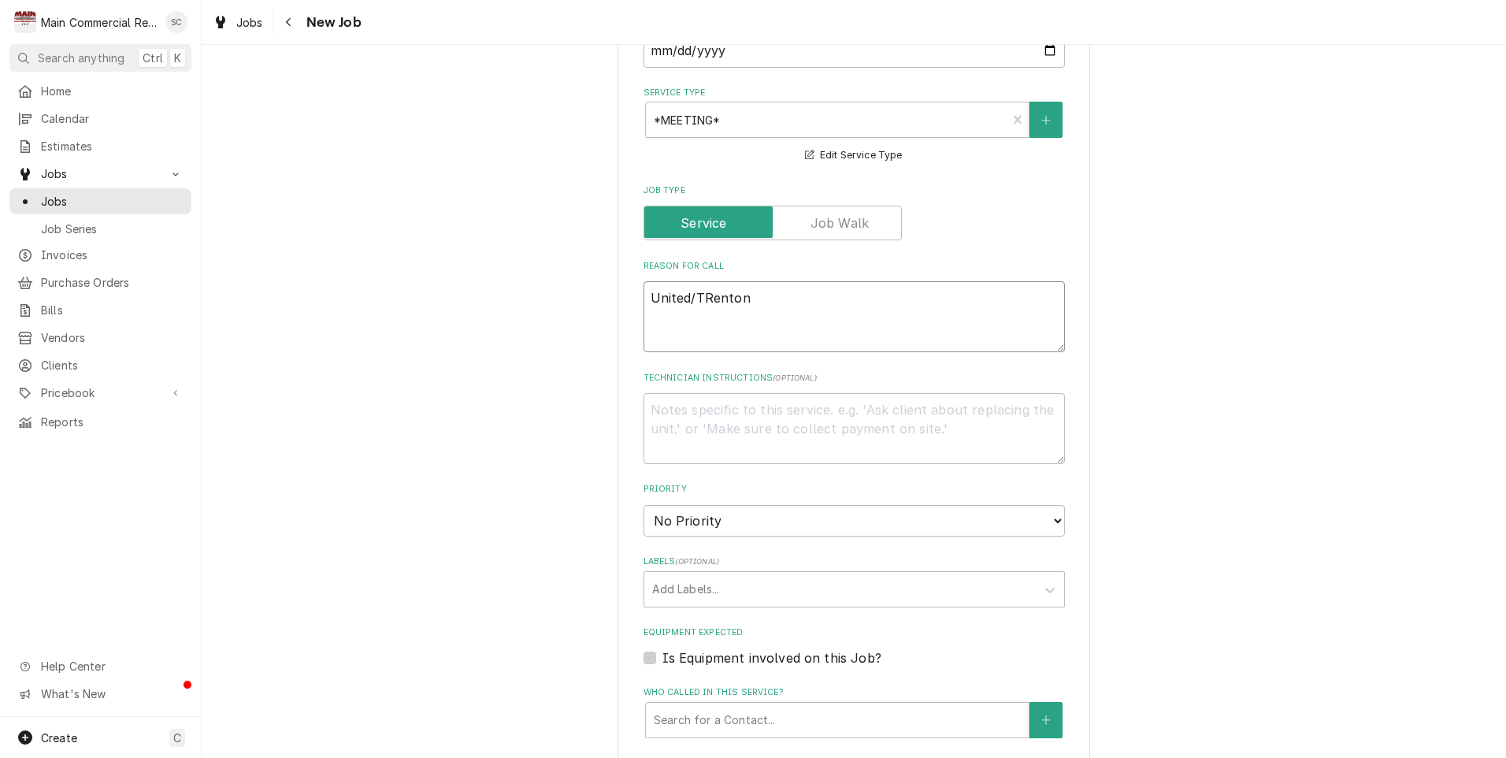
type textarea "United/TRento"
type textarea "x"
type textarea "United/TRent"
type textarea "x"
type textarea "United/TRen"
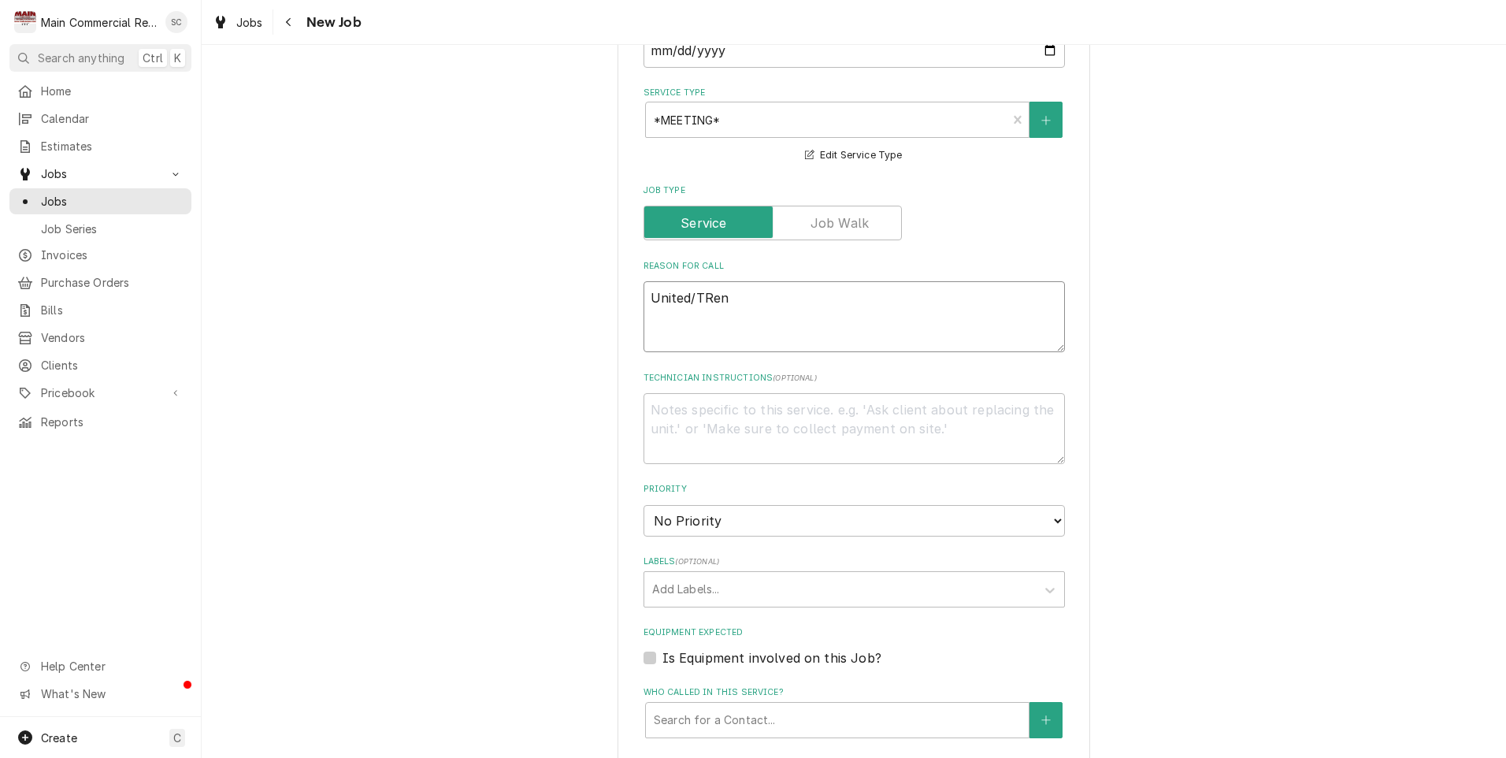
type textarea "x"
type textarea "United/TRe"
type textarea "x"
type textarea "United/TR"
type textarea "x"
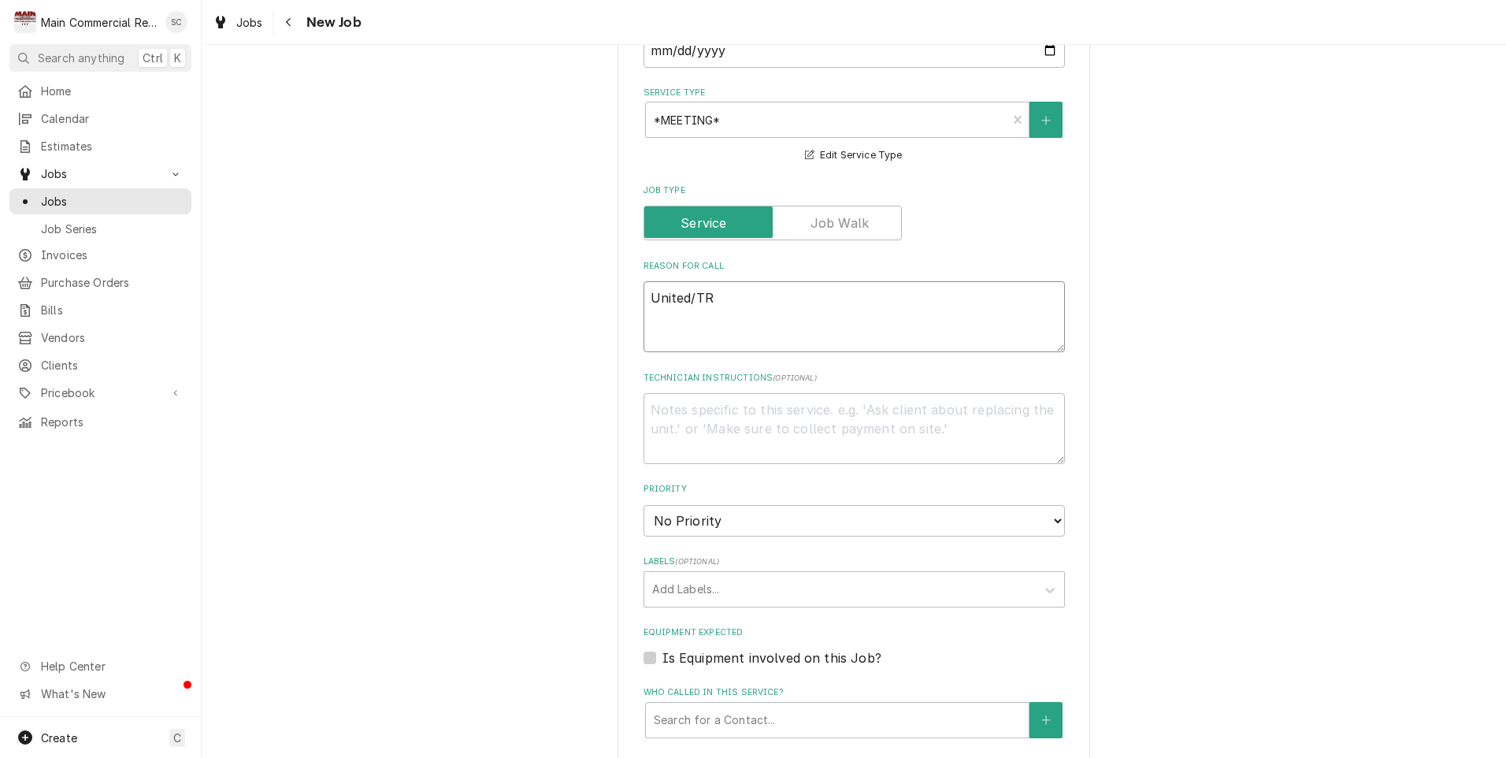
type textarea "United/T"
type textarea "x"
type textarea "United/Tr"
type textarea "x"
type textarea "United/Tre"
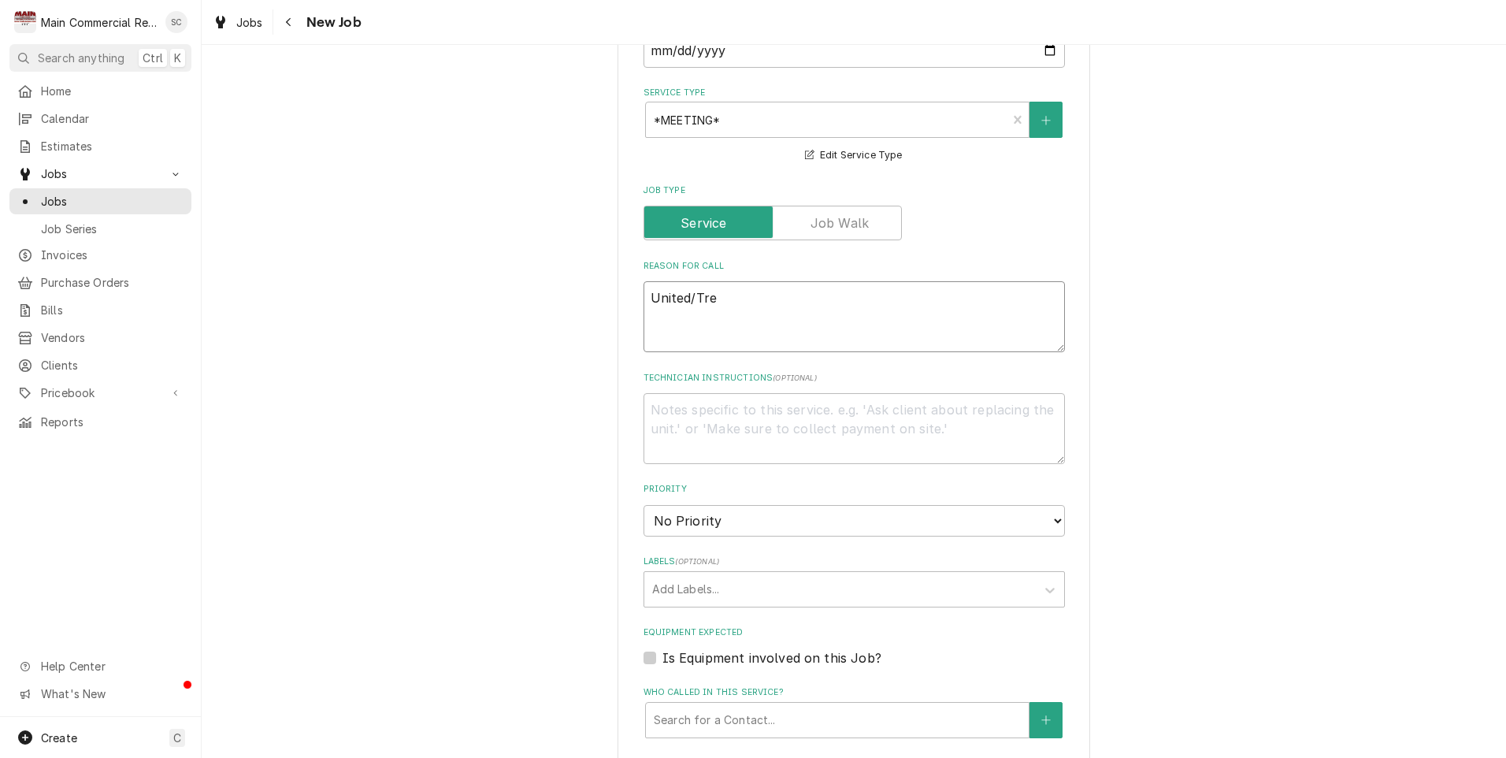
type textarea "x"
type textarea "United/Tren"
type textarea "x"
type textarea "United/Trent"
type textarea "x"
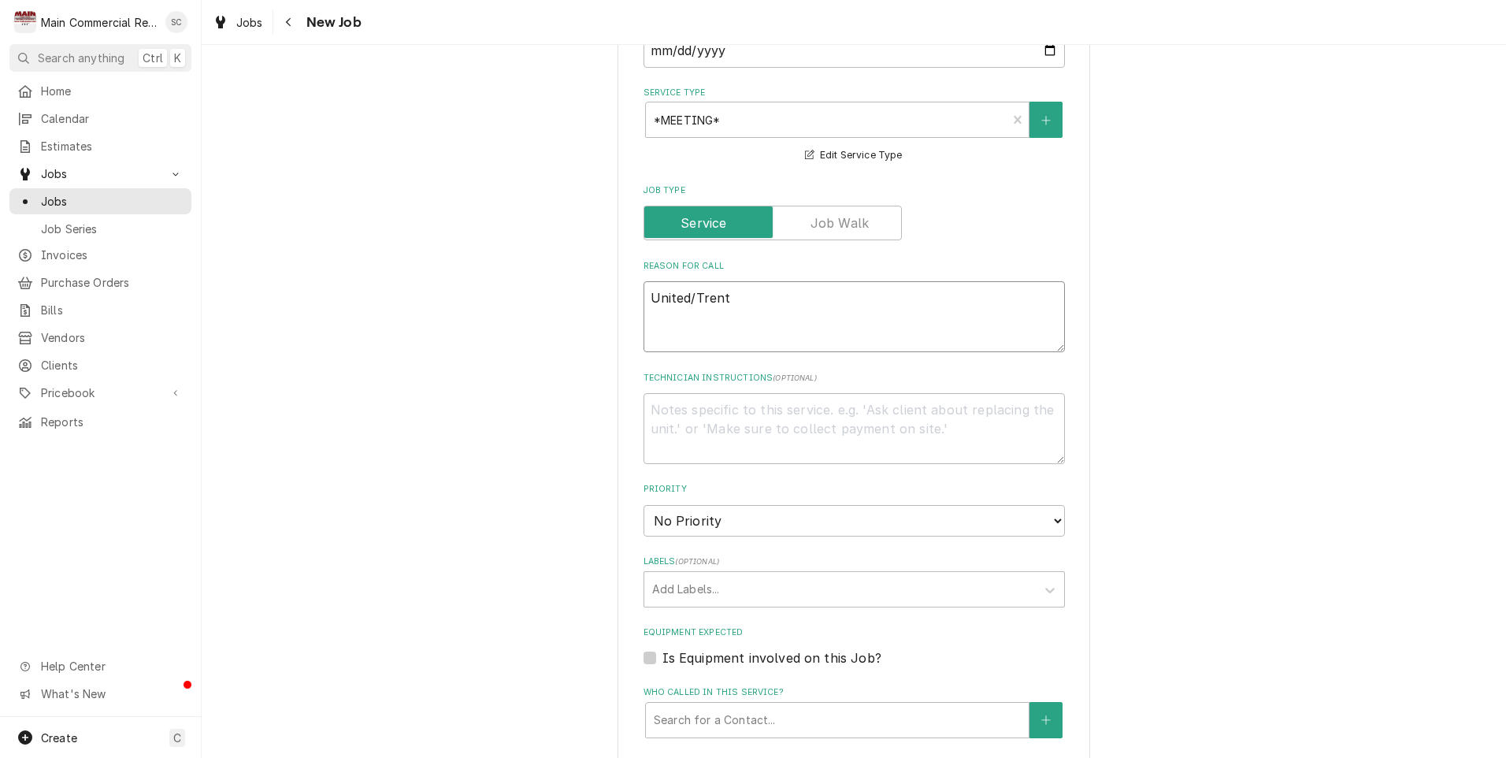
type textarea "United/Trento"
type textarea "x"
type textarea "United/Trenton"
type textarea "x"
type textarea "United/Trenton"
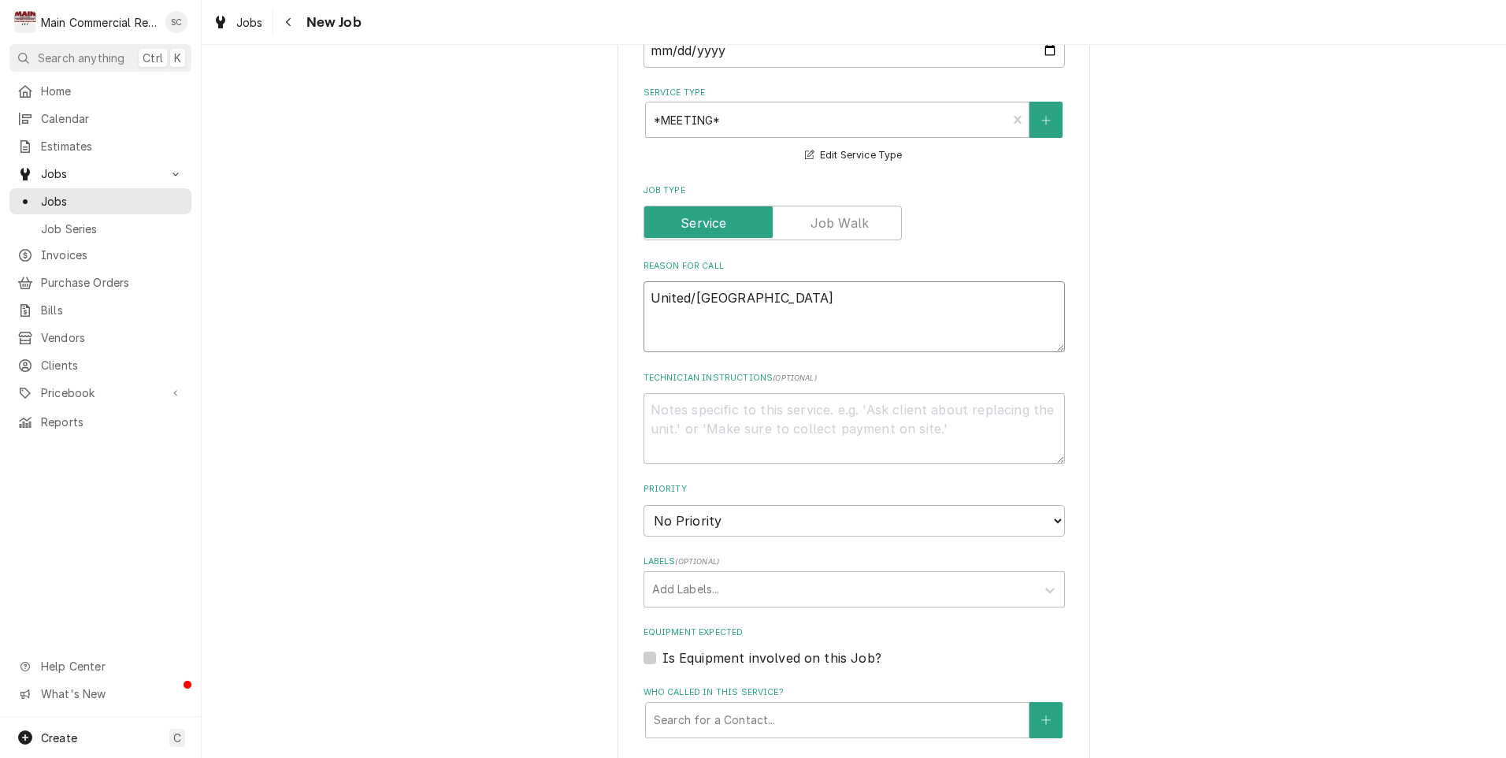
type textarea "x"
type textarea "United/Trenton co"
type textarea "x"
type textarea "United/Trenton com"
type textarea "x"
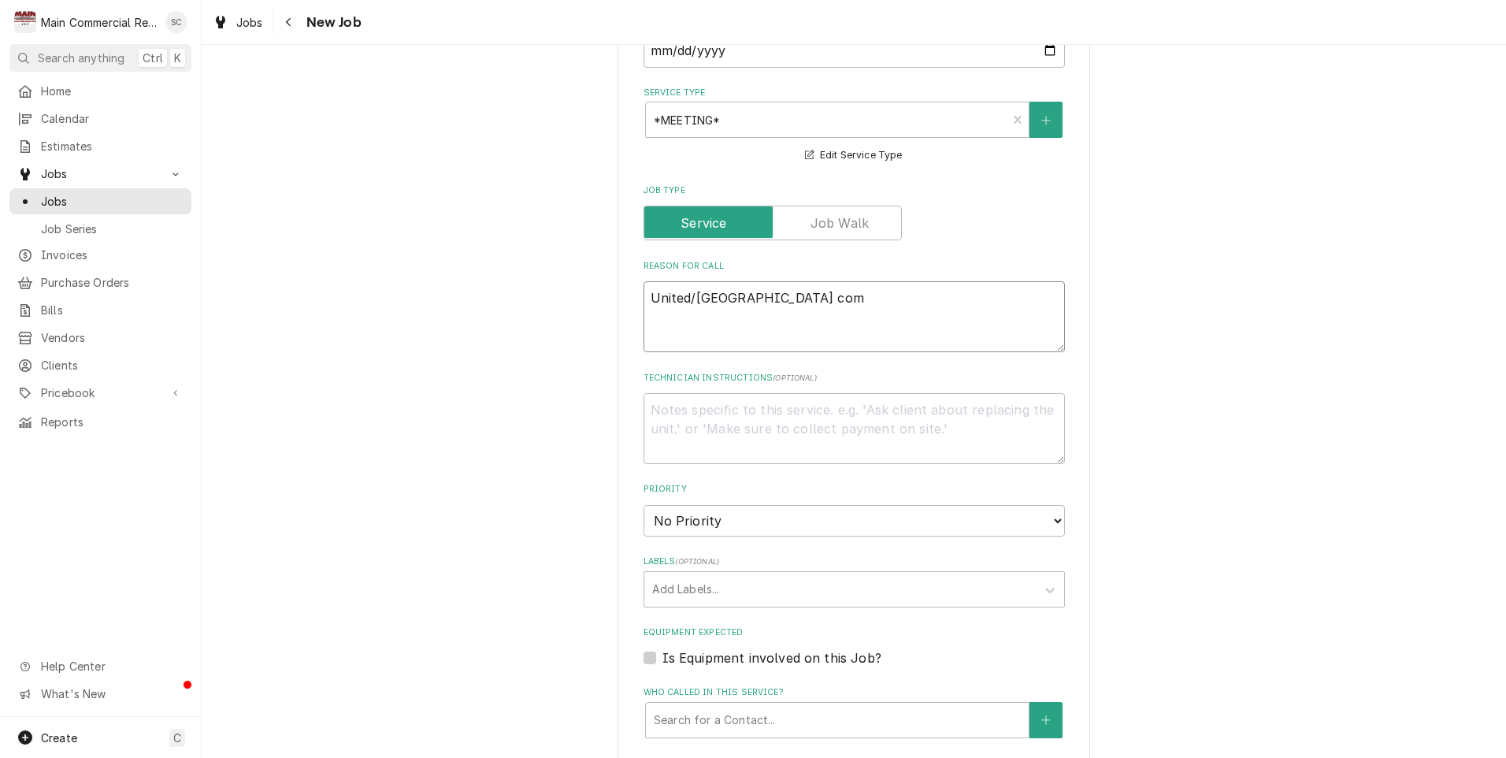
type textarea "United/Trenton comi"
type textarea "x"
type textarea "United/Trenton comin"
type textarea "x"
type textarea "United/Trenton coming"
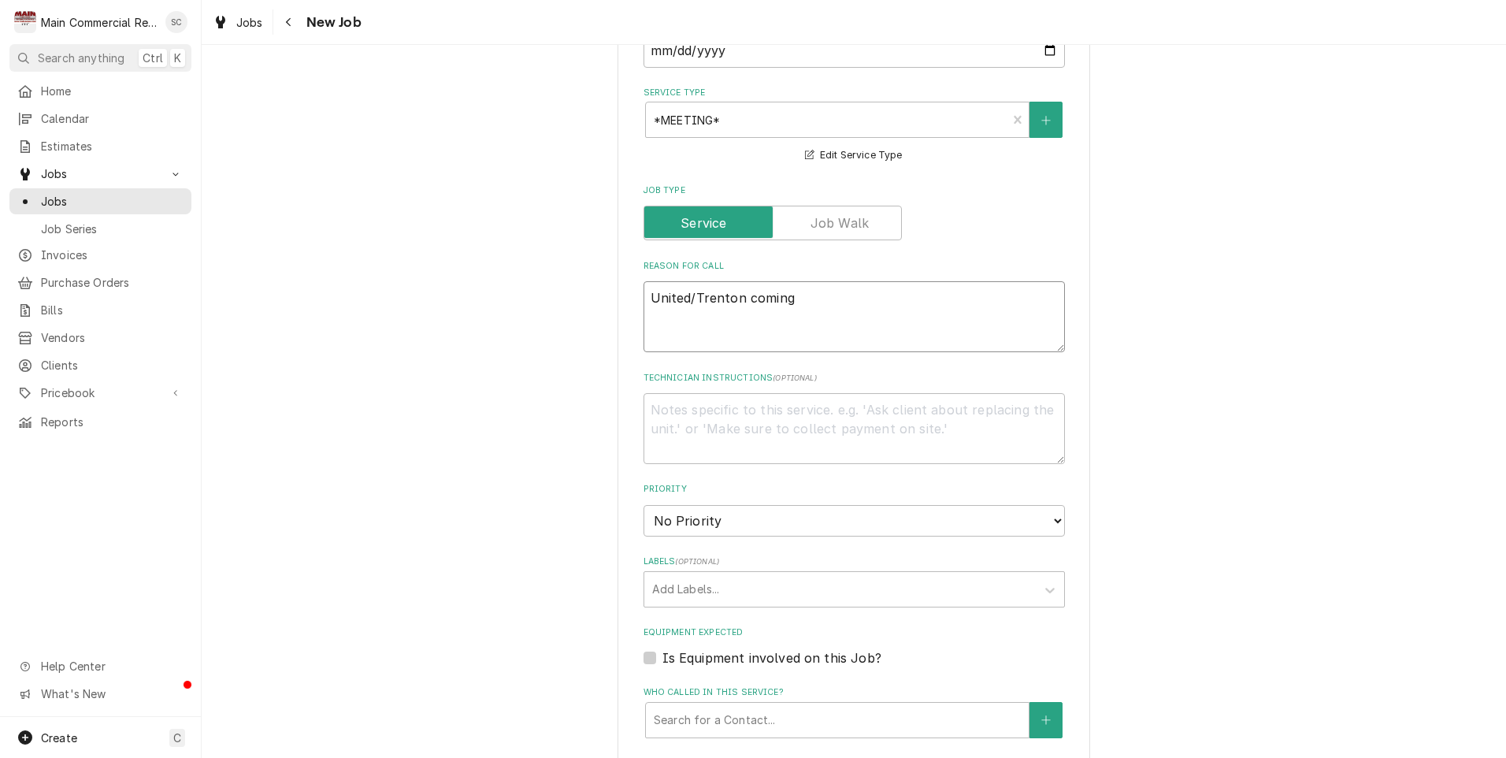
type textarea "x"
type textarea "United/Trenton coming"
type textarea "x"
type textarea "United/Trenton coming i"
type textarea "x"
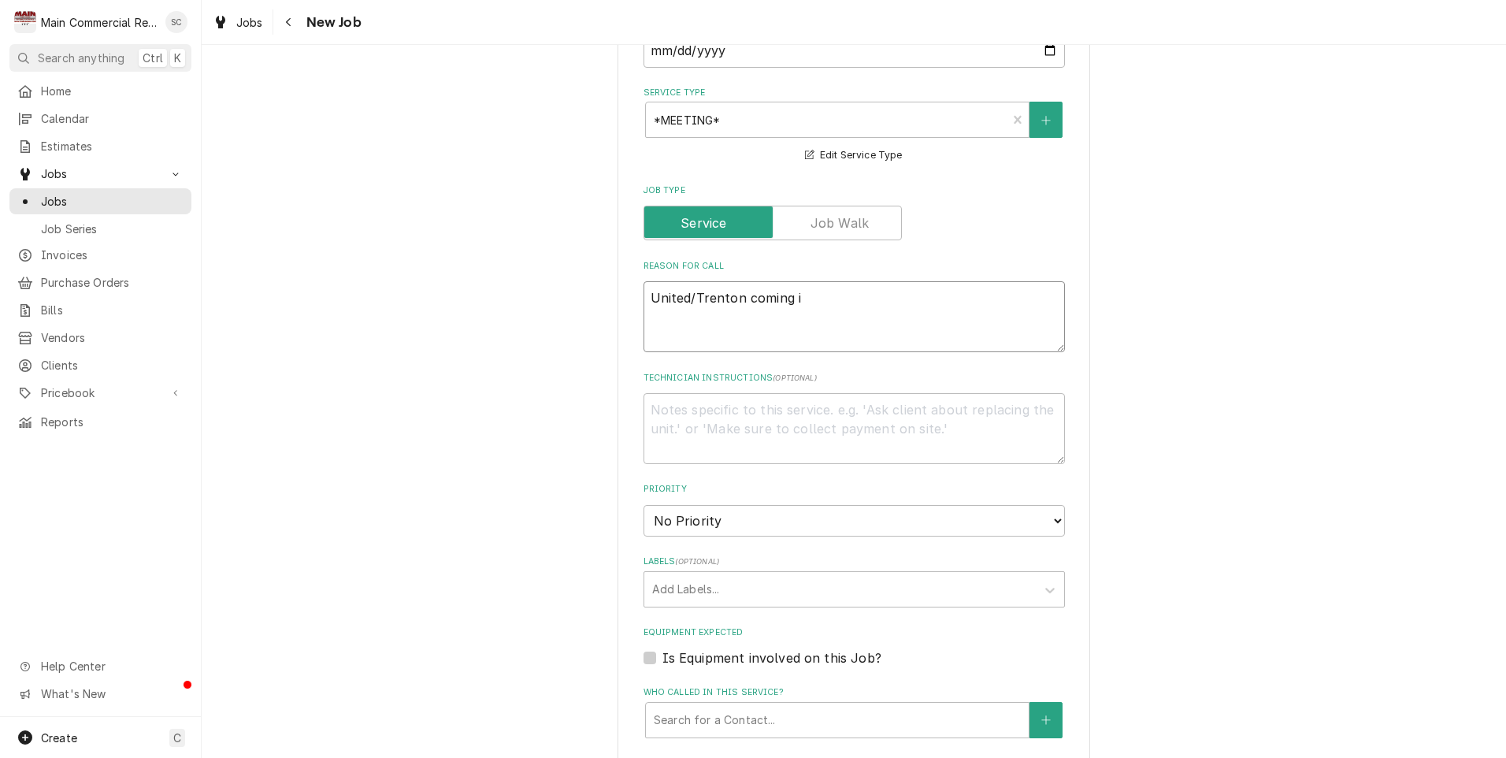
type textarea "United/Trenton coming in"
type textarea "x"
type textarea "United/Trenton coming in"
type textarea "x"
type textarea "United/Trenton coming in t"
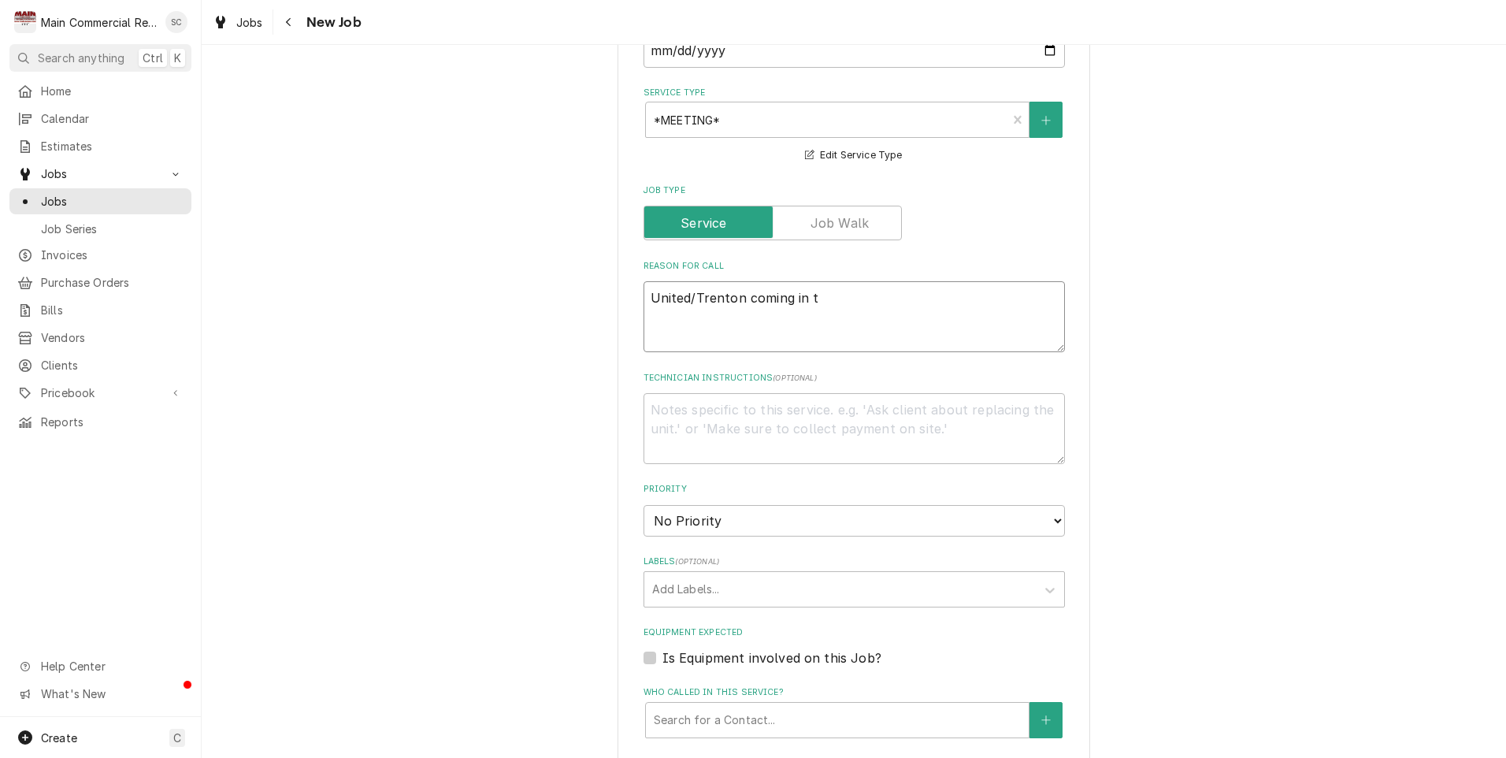
type textarea "x"
type textarea "United/Trenton coming in to"
type textarea "x"
type textarea "United/Trenton coming in to"
type textarea "x"
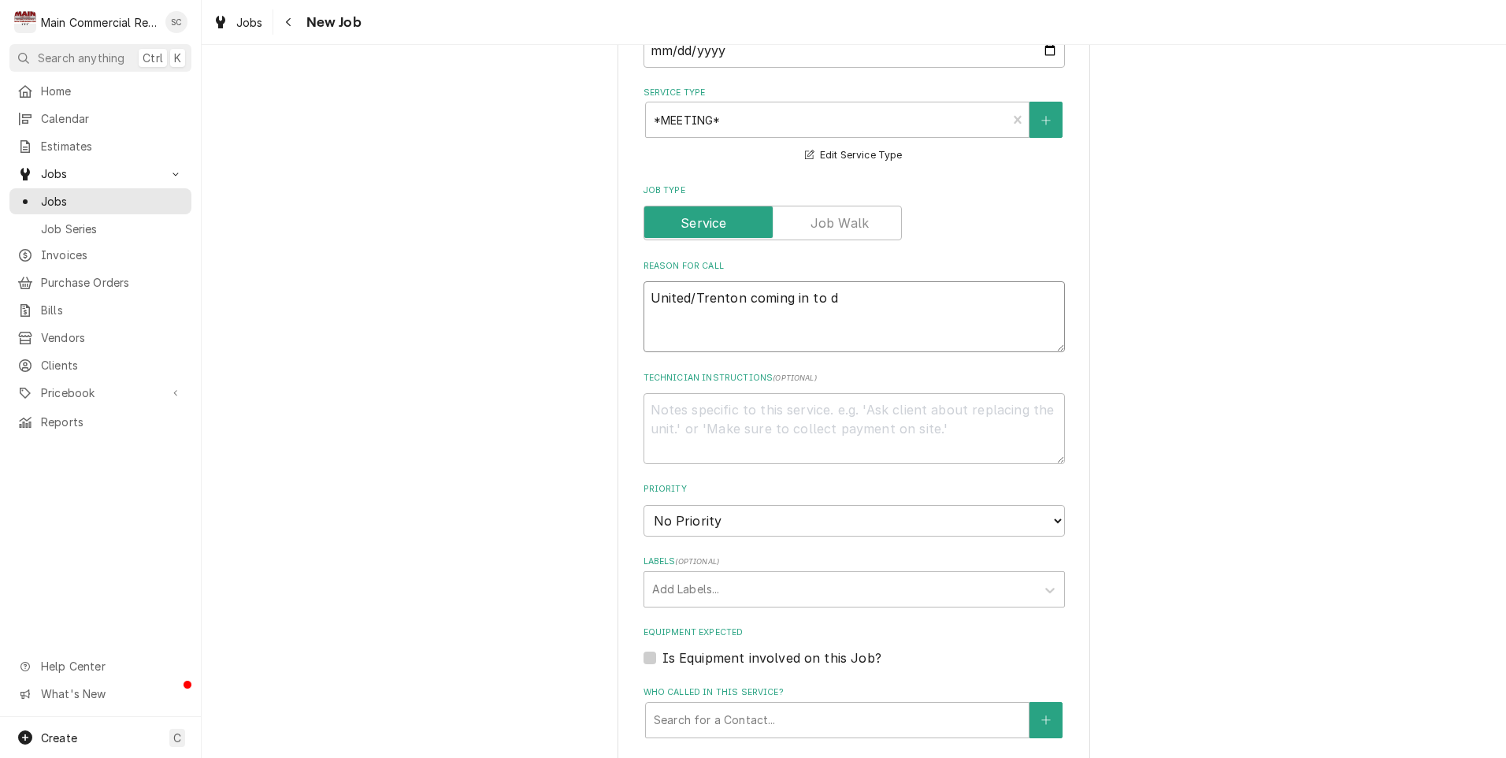
type textarea "United/Trenton coming in to do"
type textarea "x"
type textarea "United/Trenton coming in to do"
type textarea "x"
type textarea "United/Trenton coming in to do a"
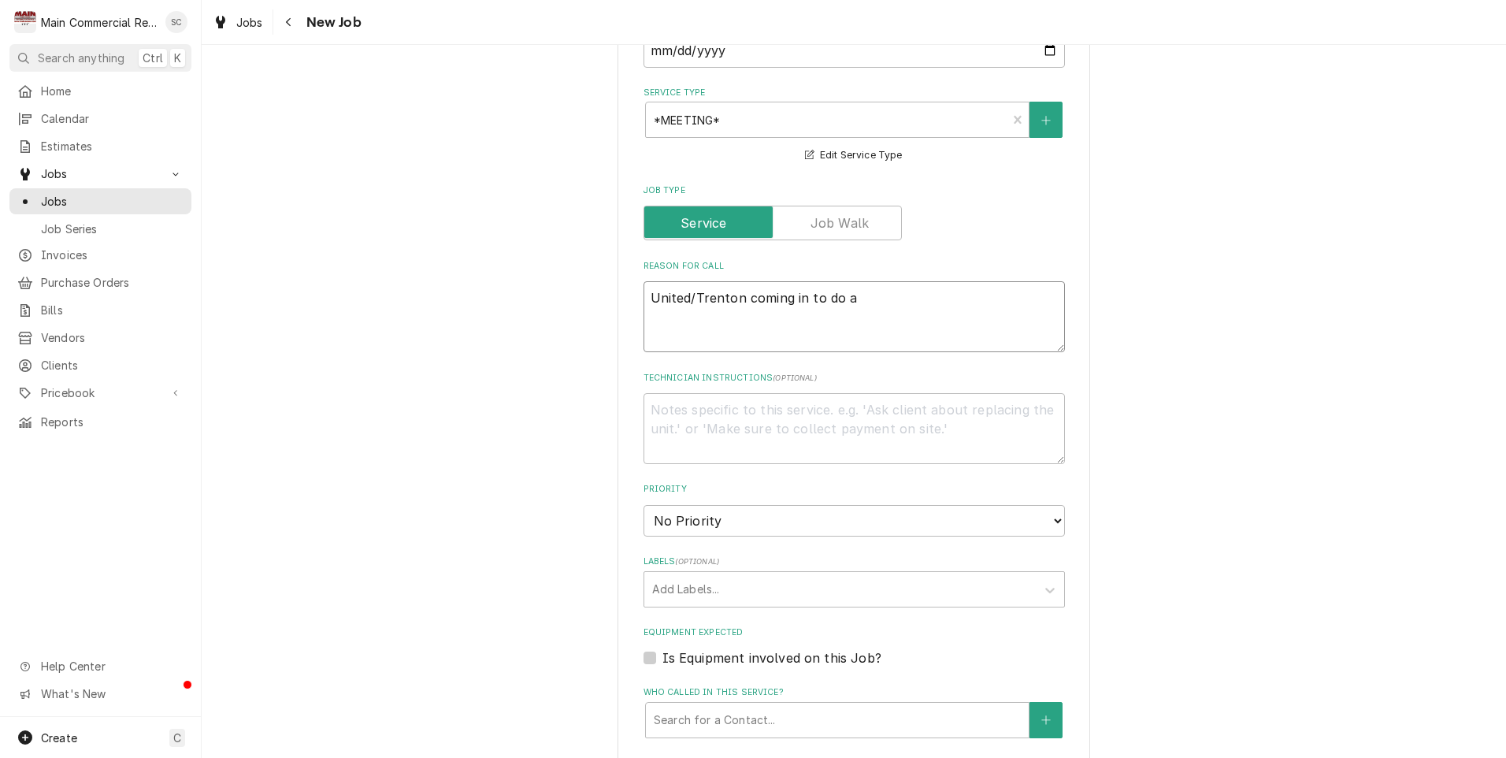
type textarea "x"
type textarea "United/Trenton coming in to do a"
type textarea "x"
type textarea "United/Trenton coming in to do a m"
type textarea "x"
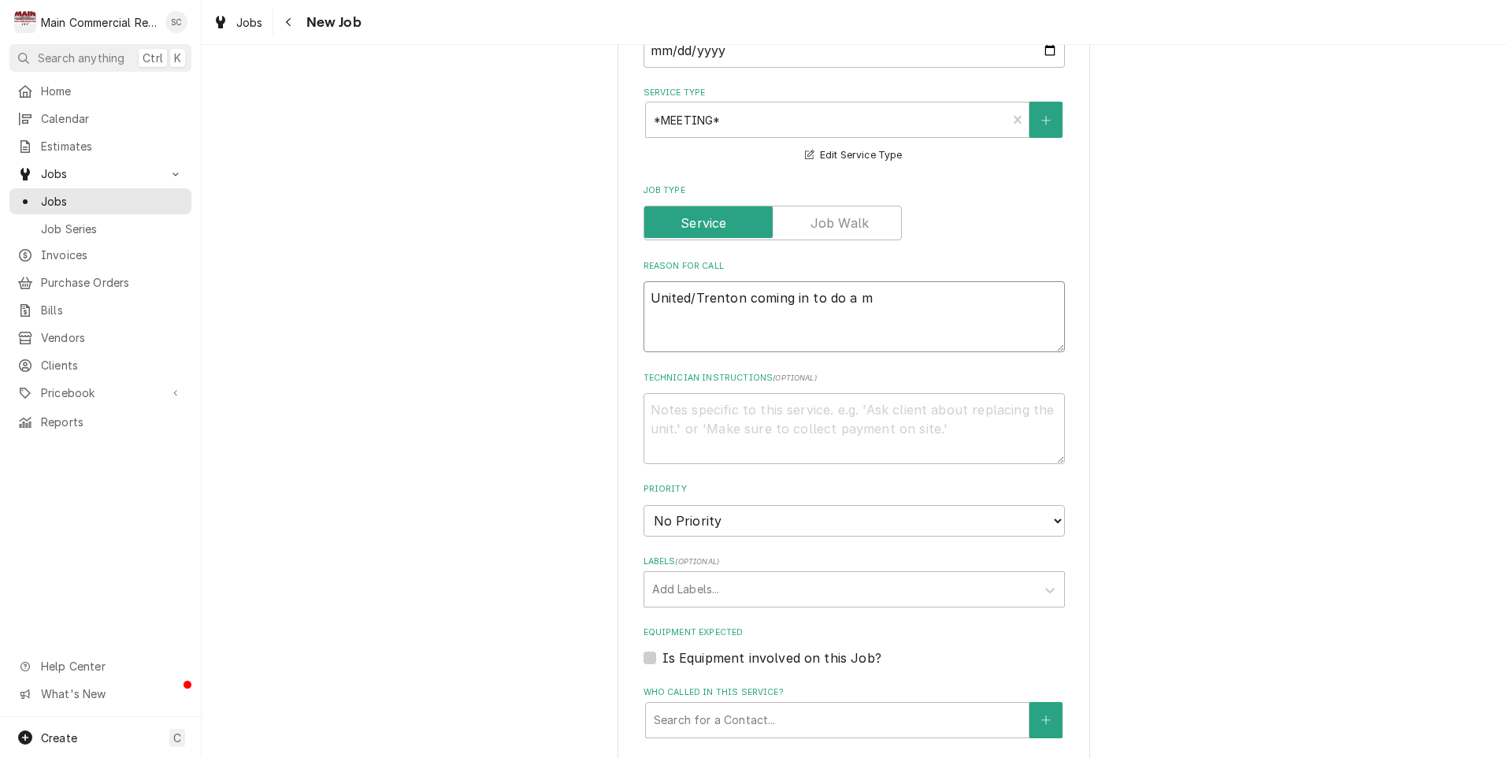
type textarea "United/Trenton coming in to do a me"
type textarea "x"
type textarea "United/Trenton coming in to do a mee"
type textarea "x"
type textarea "United/Trenton coming in to do a meeti"
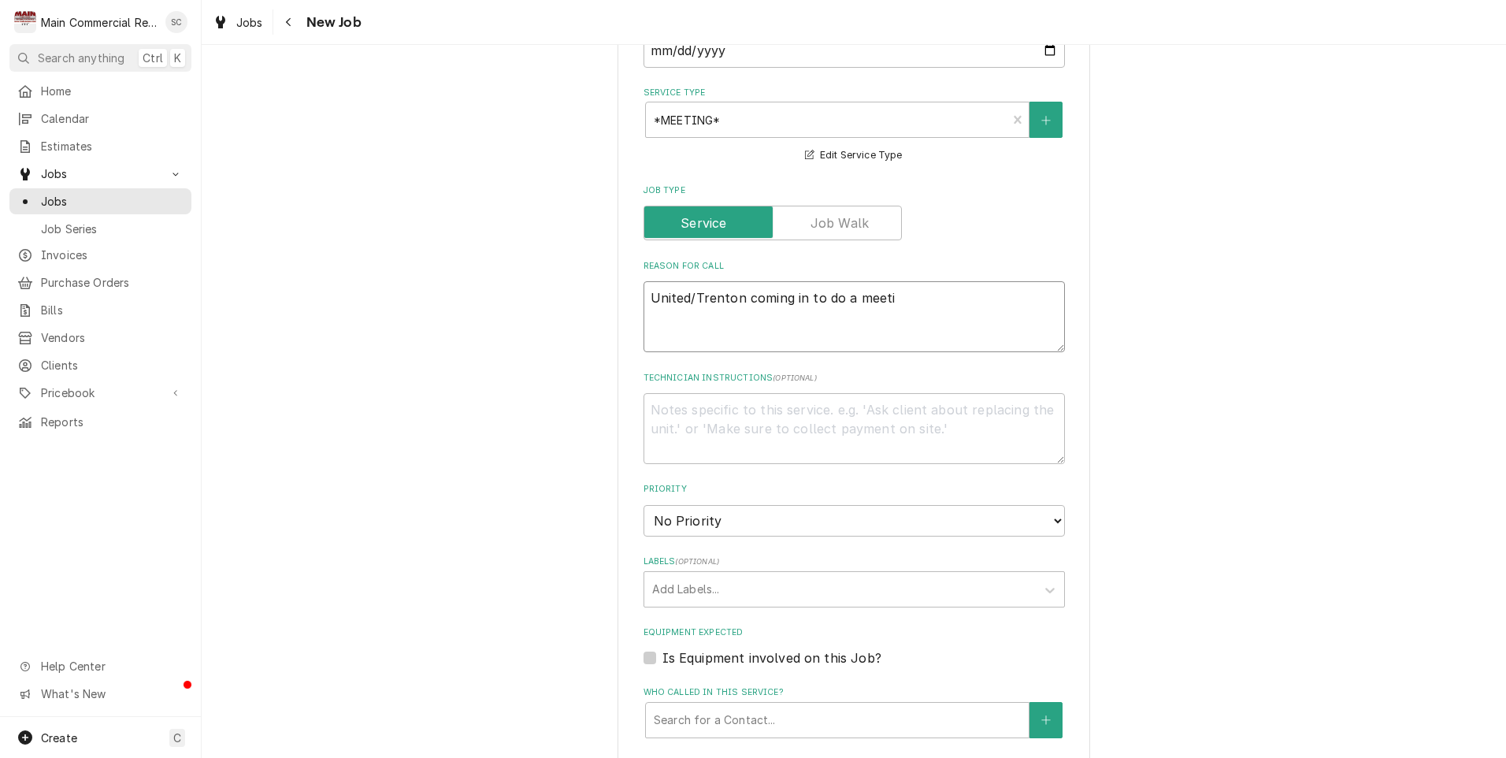
type textarea "x"
type textarea "United/Trenton coming in to do a meetin"
type textarea "x"
type textarea "United/Trenton coming in to do a meeting"
type textarea "x"
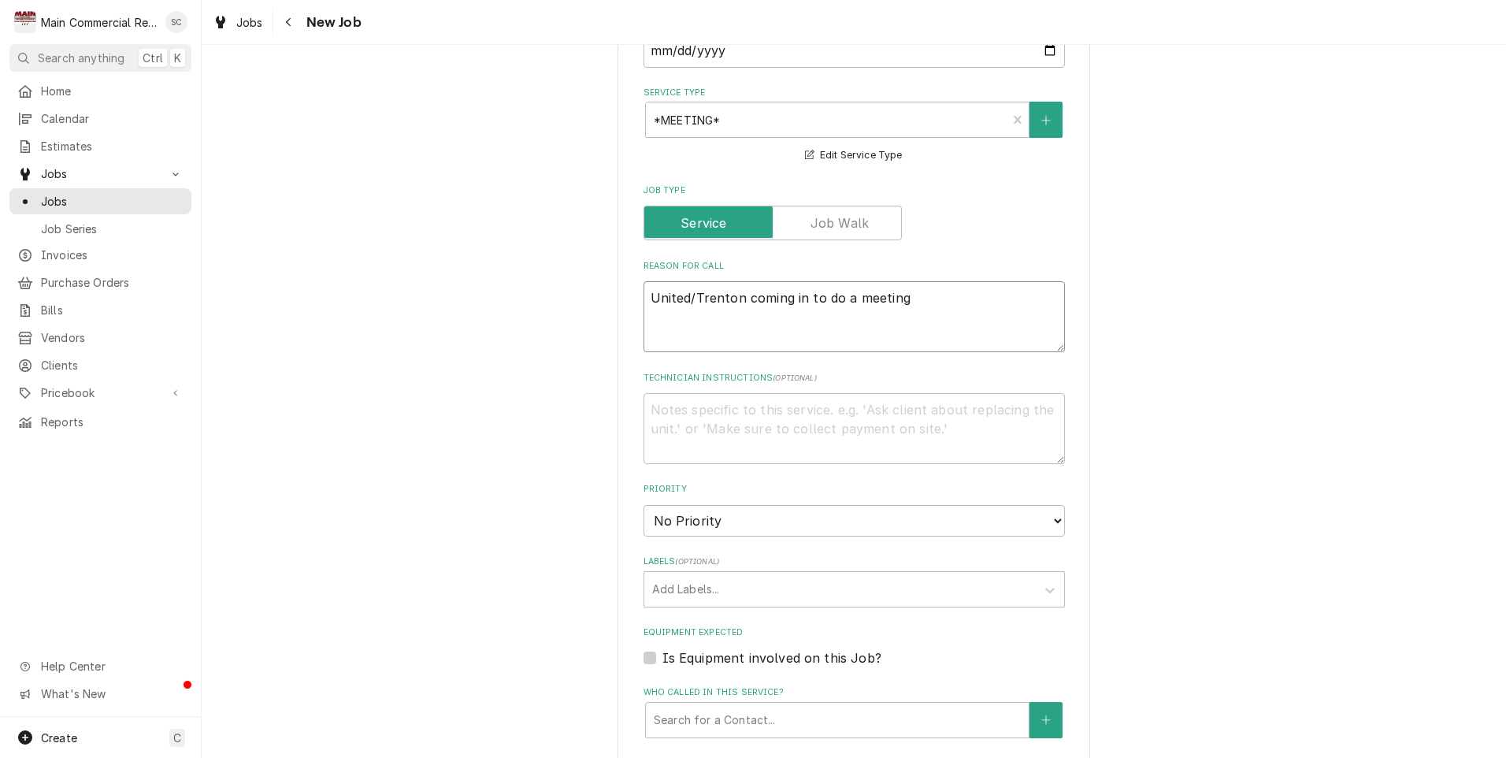
type textarea "United/Trenton coming in to do a meeting"
type textarea "x"
type textarea "United/Trenton coming in to do a meeting f"
type textarea "x"
type textarea "United/Trenton coming in to do a meeting fo"
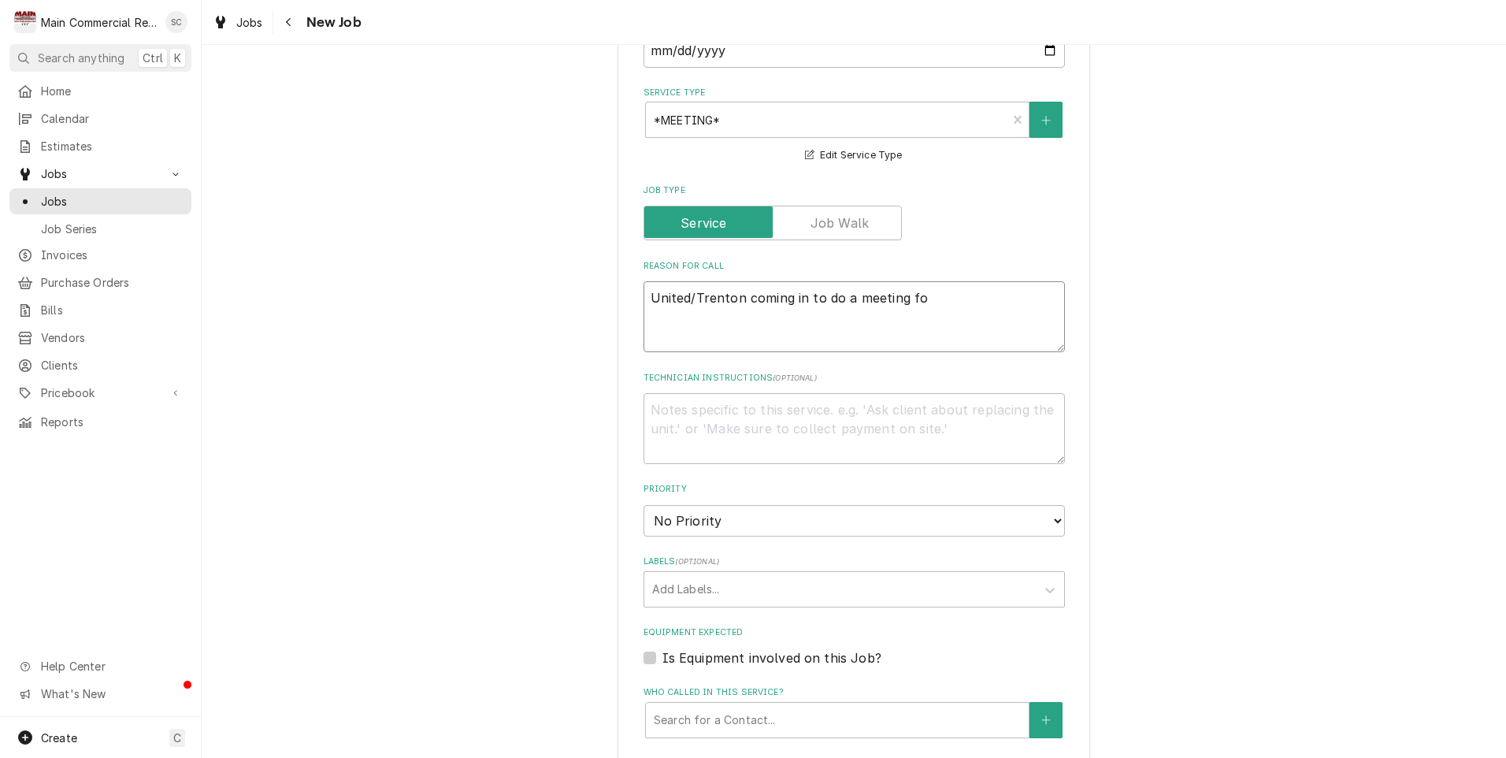
type textarea "x"
type textarea "United/Trenton coming in to do a meeting for"
type textarea "x"
type textarea "United/Trenton coming in to do a meeting for"
type textarea "x"
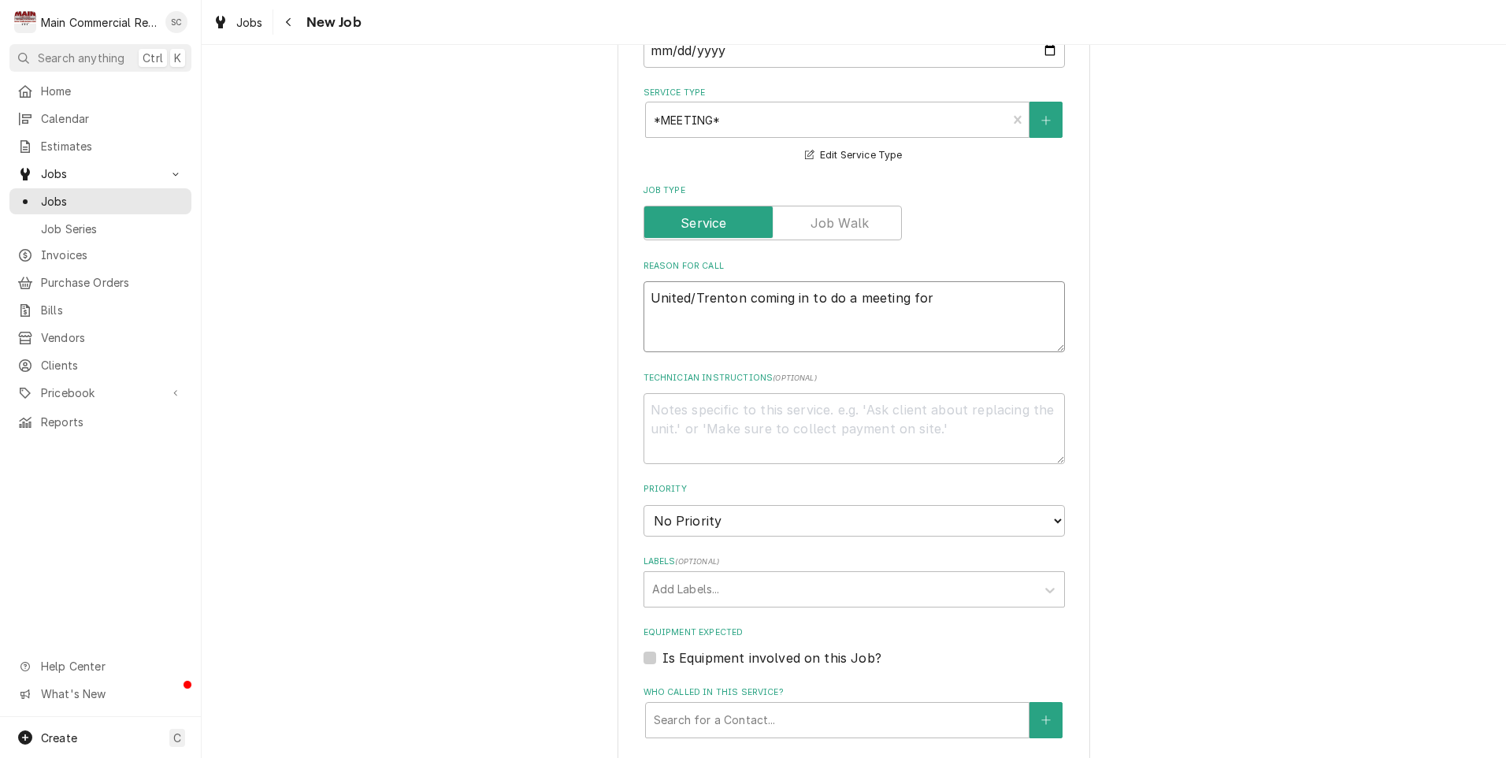
type textarea "United/Trenton coming in to do a meeting for o"
type textarea "x"
type textarea "United/Trenton coming in to do a meeting for on"
type textarea "x"
type textarea "United/Trenton coming in to do a meeting for onl"
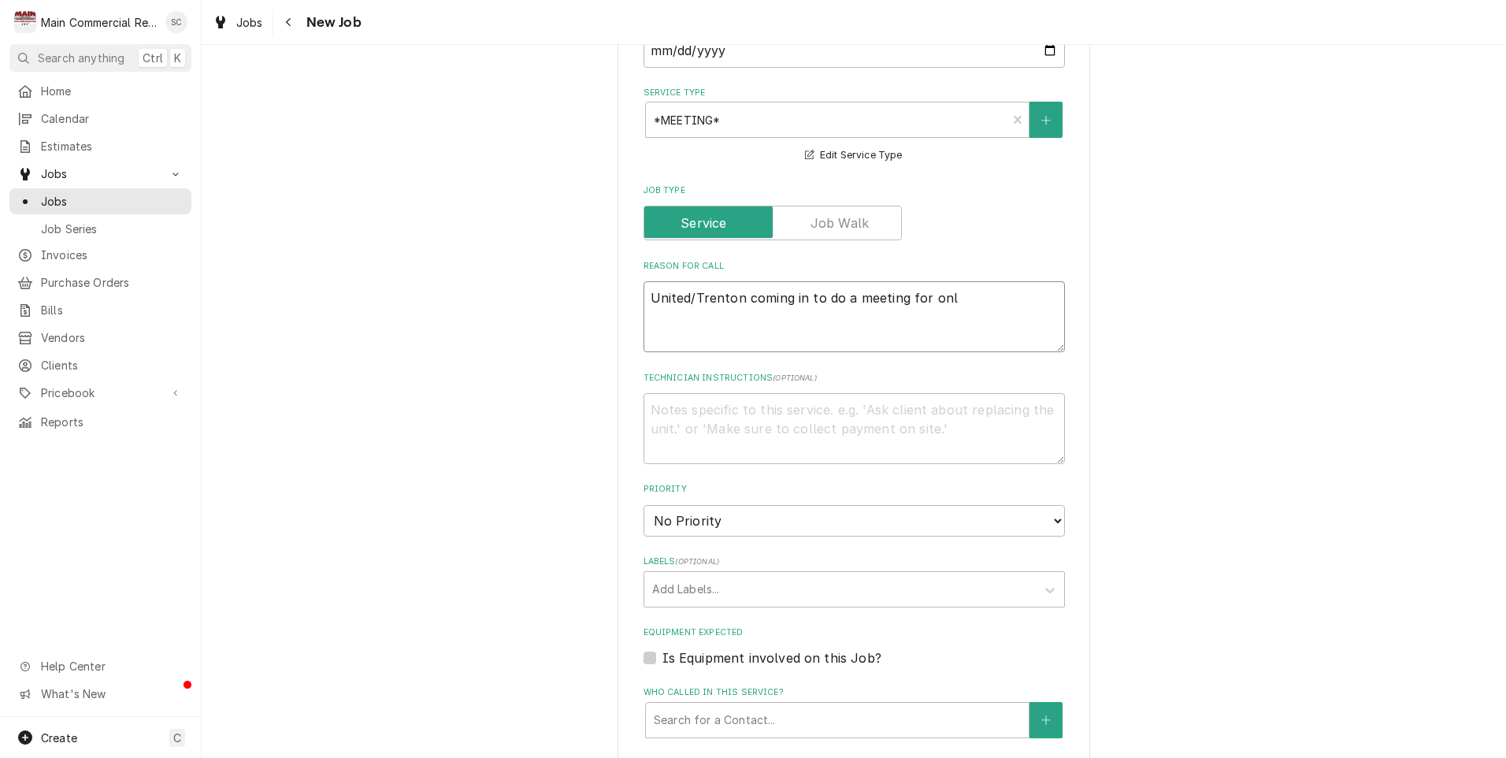
type textarea "x"
type textarea "United/Trenton coming in to do a meeting for onli"
type textarea "x"
type textarea "United/Trenton coming in to do a meeting for onlin"
type textarea "x"
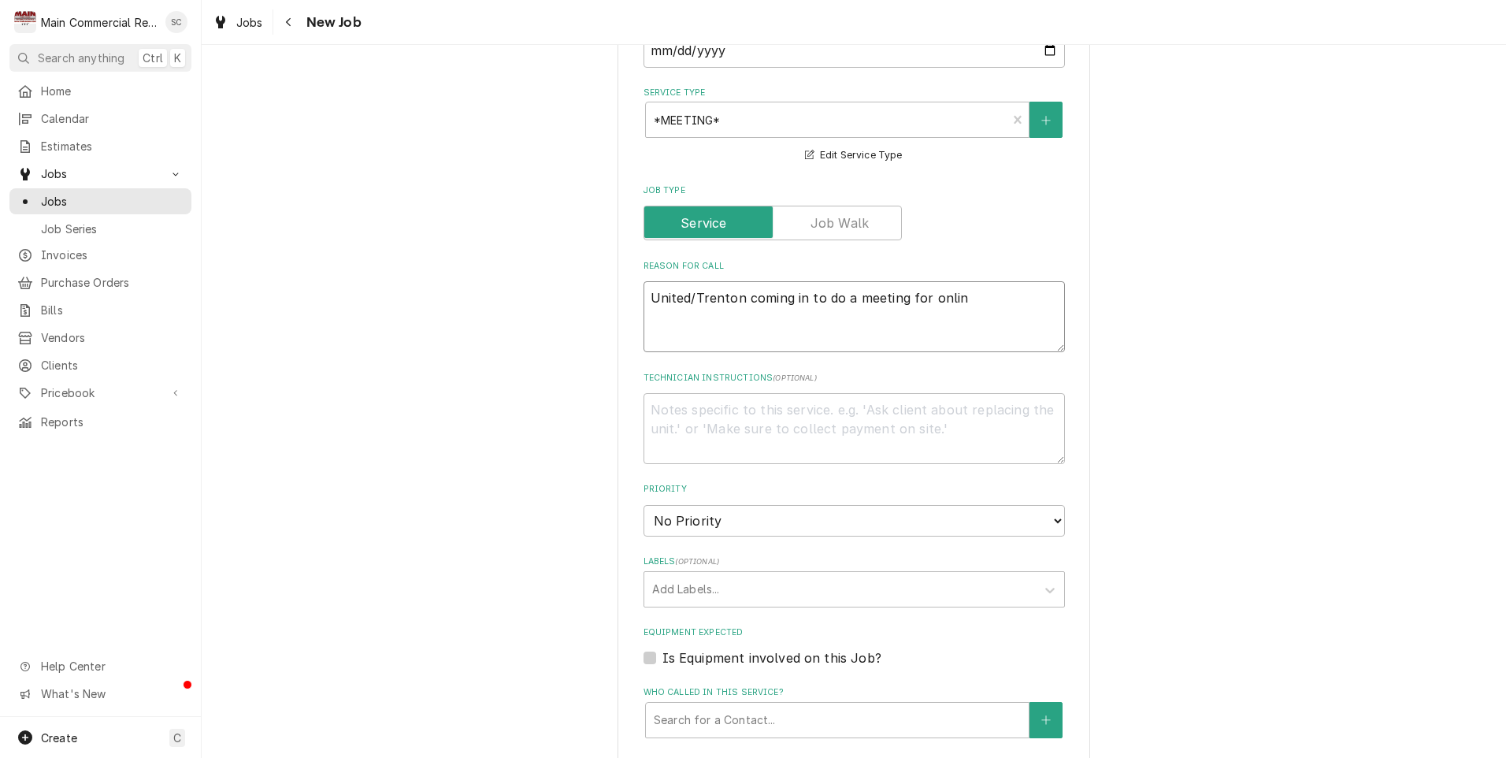
type textarea "United/Trenton coming in to do a meeting for online"
type textarea "x"
type textarea "United/Trenton coming in to do a meeting for online"
type textarea "x"
type textarea "United/Trenton coming in to do a meeting for online c"
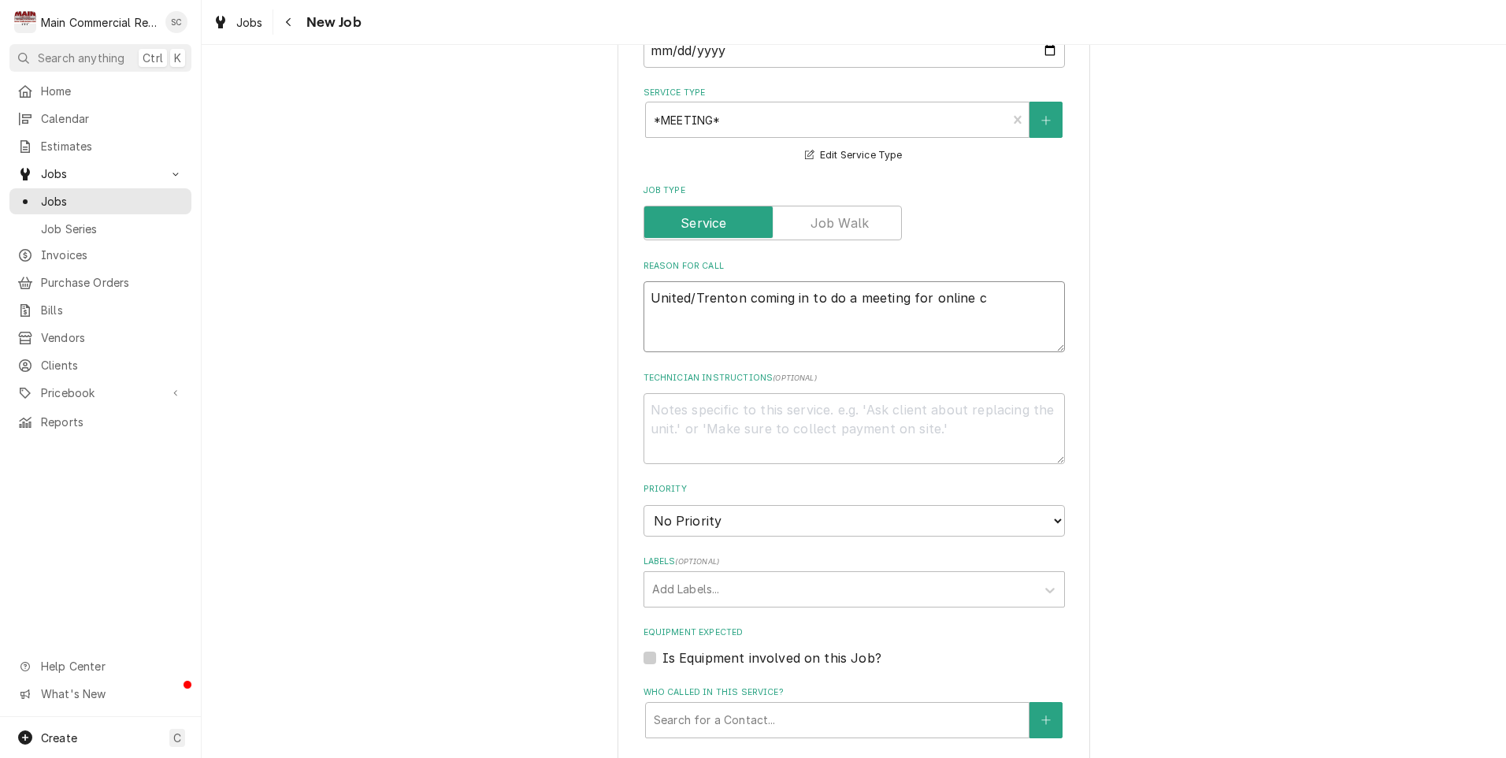
type textarea "x"
type textarea "United/Trenton coming in to do a meeting for online co"
type textarea "x"
type textarea "United/Trenton coming in to do a meeting for online com"
type textarea "x"
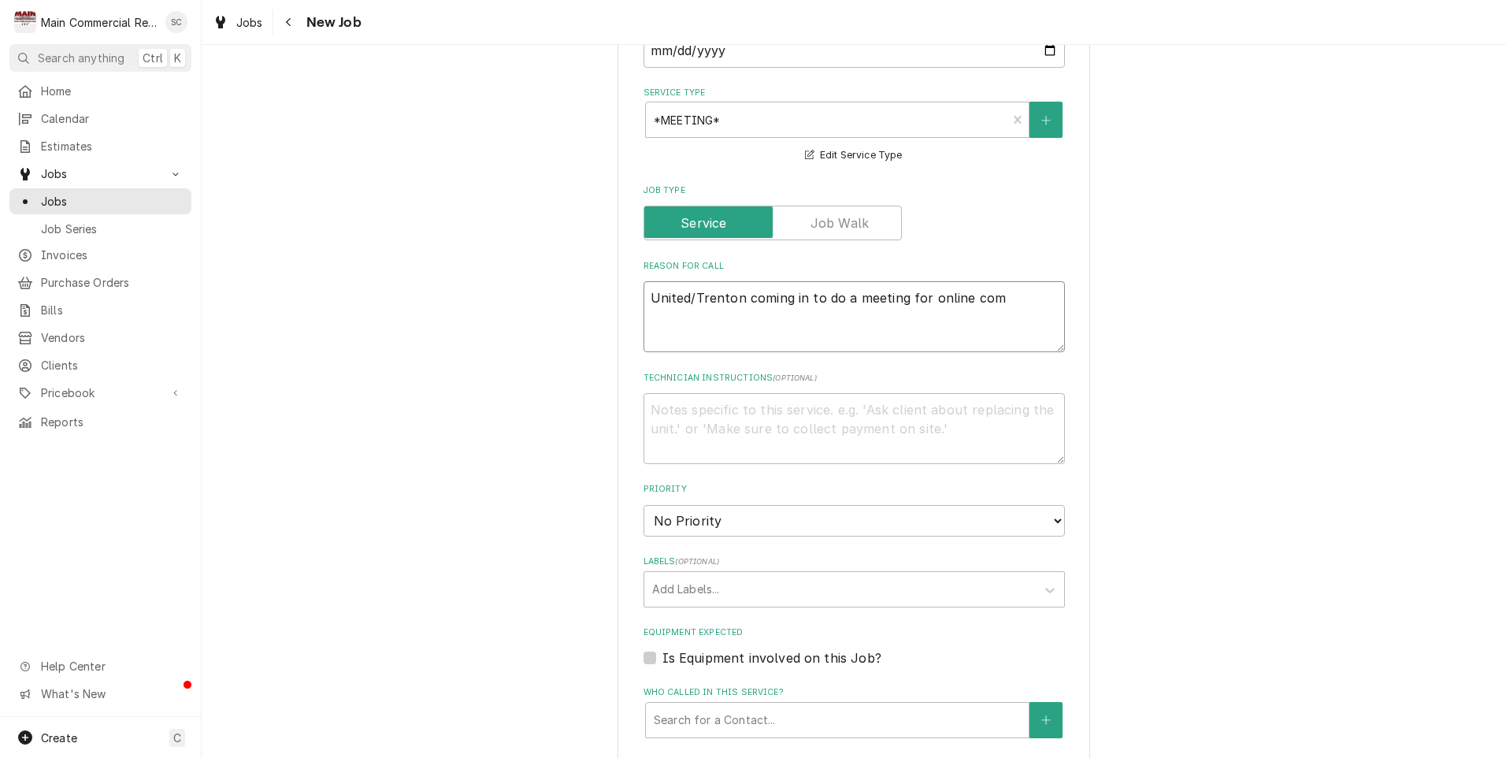
type textarea "United/Trenton coming in to do a meeting for online comm"
type textarea "x"
type textarea "United/Trenton coming in to do a meeting for online commi"
type textarea "x"
type textarea "United/Trenton coming in to do a meeting for online commis"
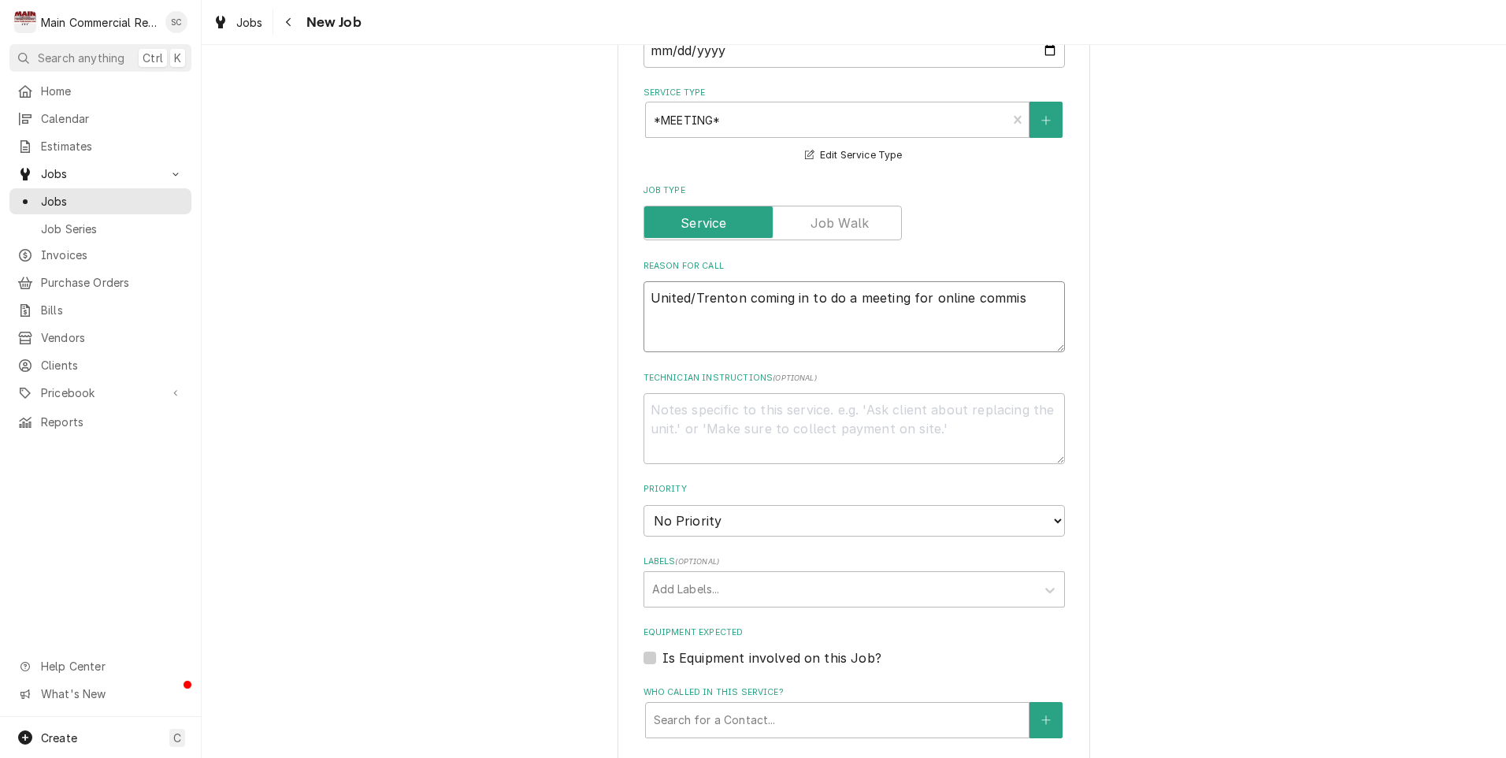
type textarea "x"
type textarea "United/Trenton coming in to do a meeting for online commisi"
type textarea "x"
type textarea "United/Trenton coming in to do a meeting for online commisio"
type textarea "x"
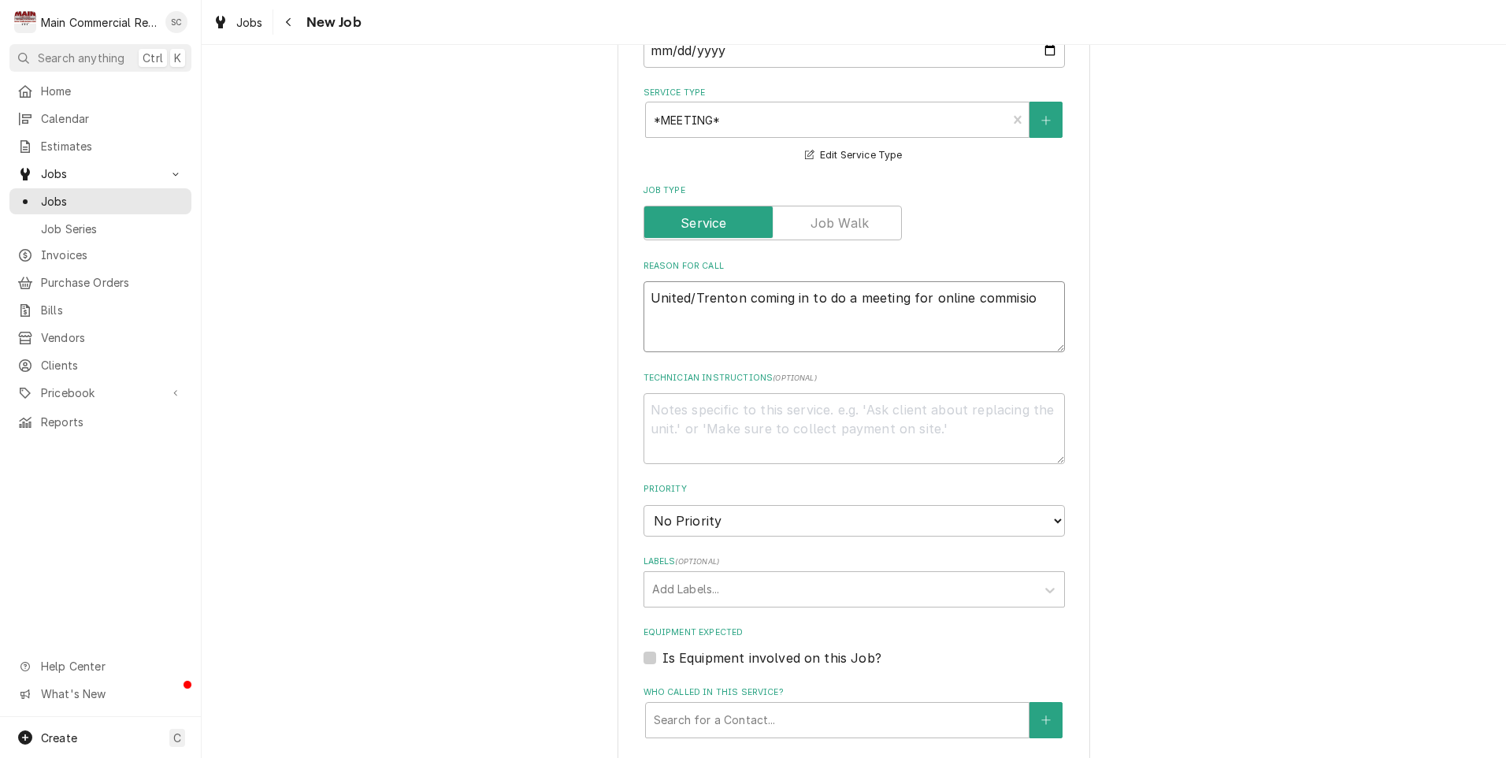
type textarea "United/Trenton coming in to do a meeting for online commision"
type textarea "x"
type textarea "United/Trenton coming in to do a meeting for online commisioni"
type textarea "x"
type textarea "United/Trenton coming in to do a meeting for online commisionin"
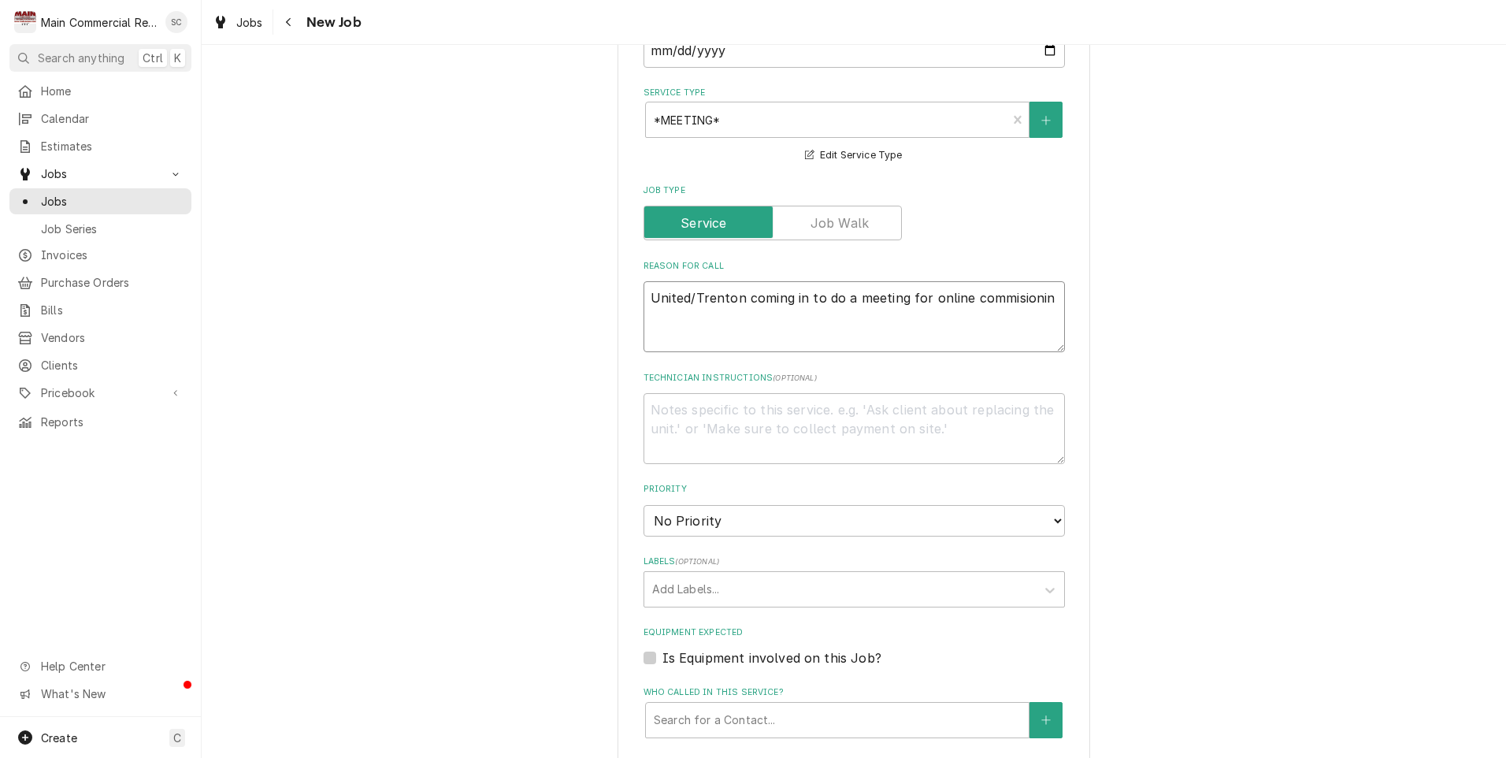
type textarea "x"
type textarea "United/Trenton coming in to do a meeting for online commisioning"
type textarea "x"
type textarea "United/Trenton coming in to do a meeting for online commisioning"
type textarea "x"
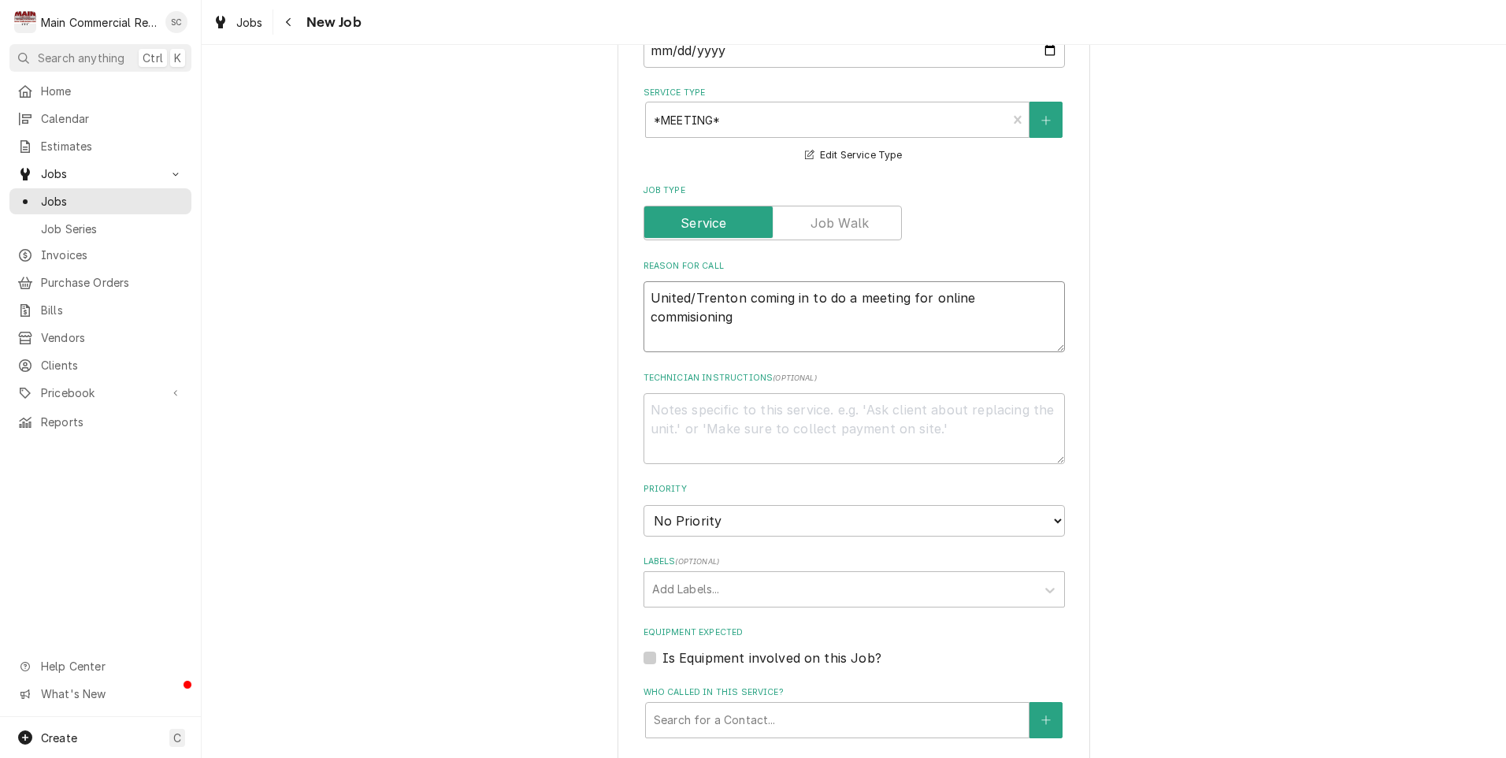
type textarea "United/Trenton coming in to do a meeting for online commisioning a"
type textarea "x"
type textarea "United/Trenton coming in to do a meeting for online commisioning an"
type textarea "x"
type textarea "United/Trenton coming in to do a meeting for online commisioning and"
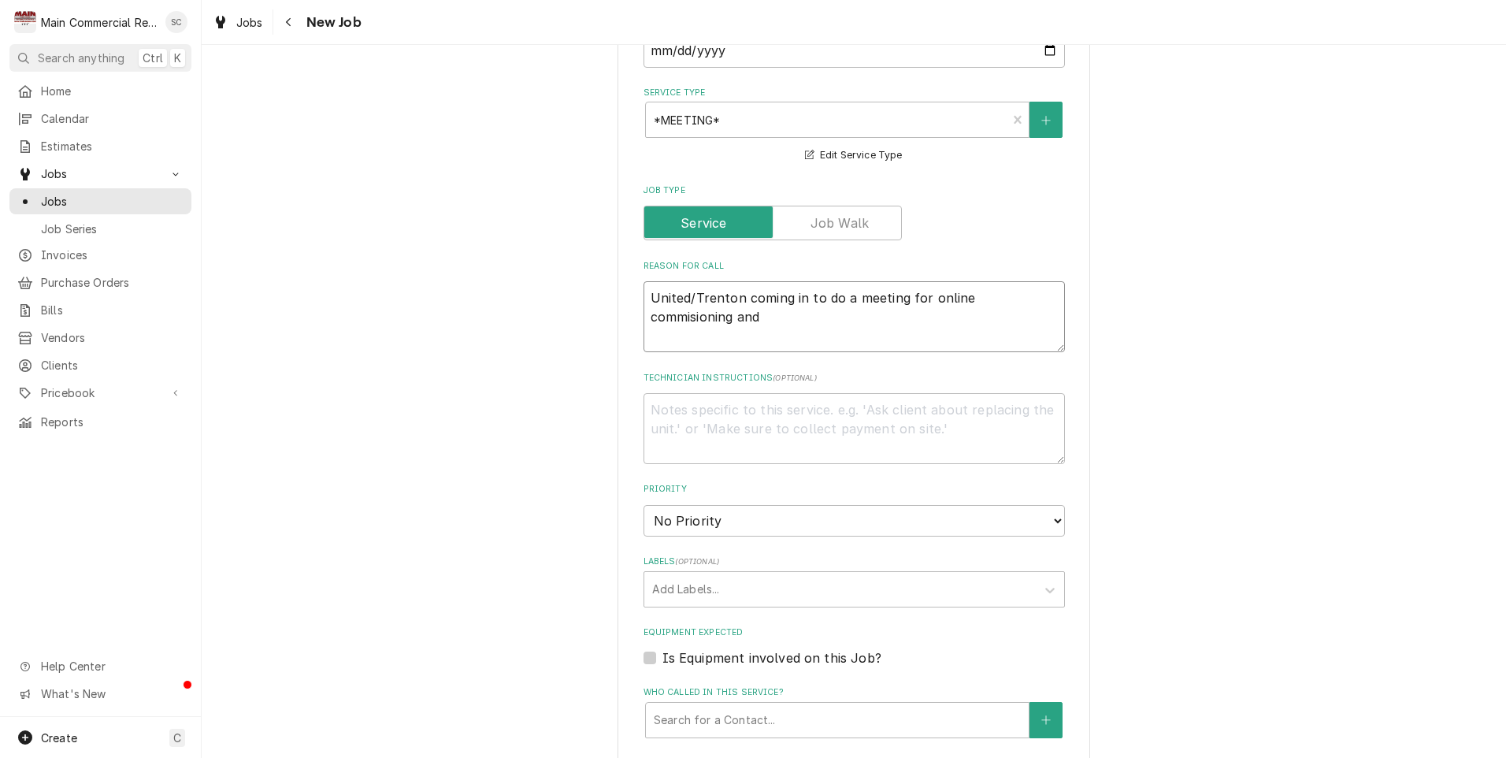
type textarea "x"
type textarea "United/Trenton coming in to do a meeting for online commisioning and"
type textarea "x"
type textarea "United/Trenton coming in to do a meeting for online commissioning and"
click at [785, 317] on textarea "United/Trenton coming in to do a meeting for online commissioning and" at bounding box center [853, 316] width 421 height 71
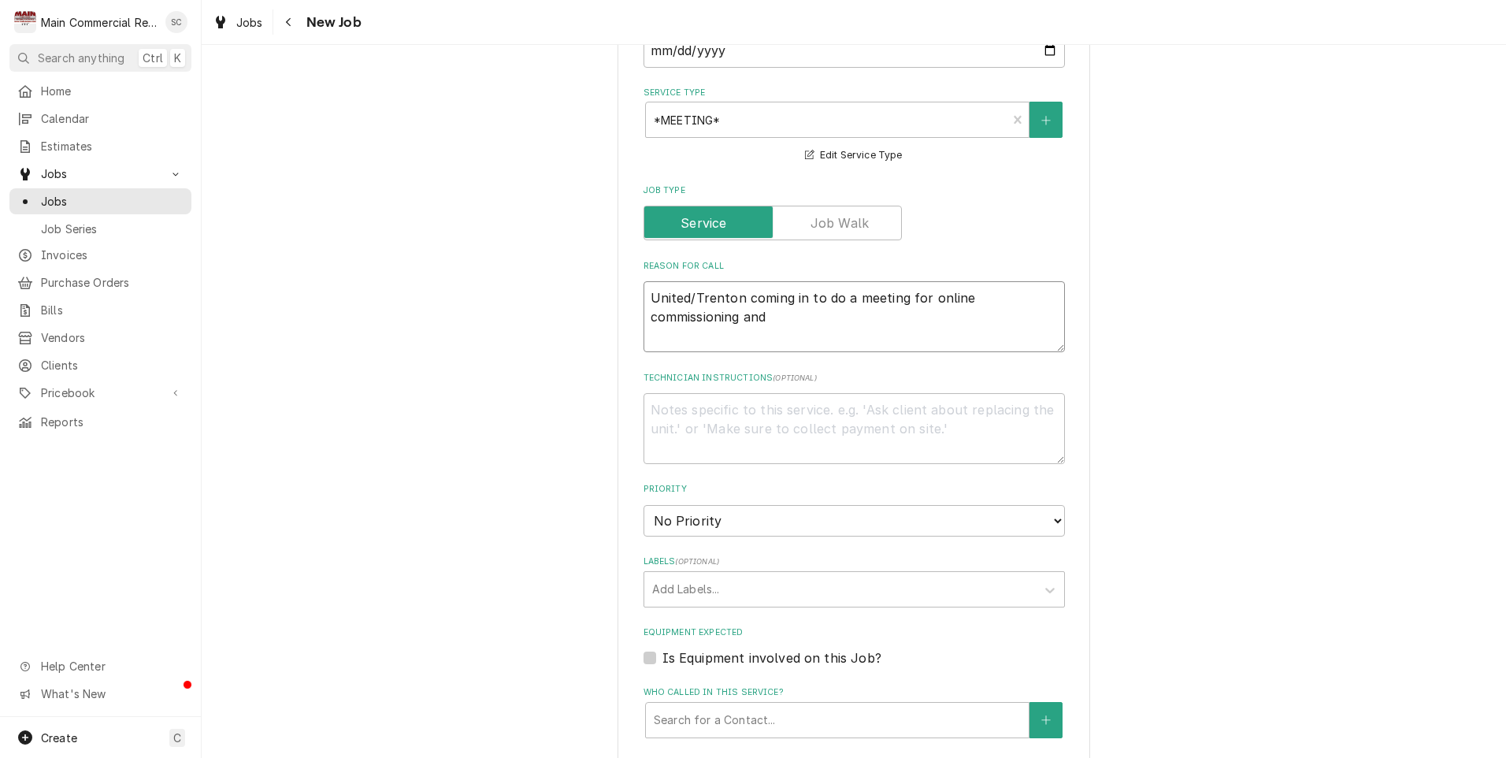
type textarea "x"
type textarea "United/Trenton coming in to do a meeting for online commissioning and a"
type textarea "x"
type textarea "United/Trenton coming in to do a meeting for online commissioning and an"
type textarea "x"
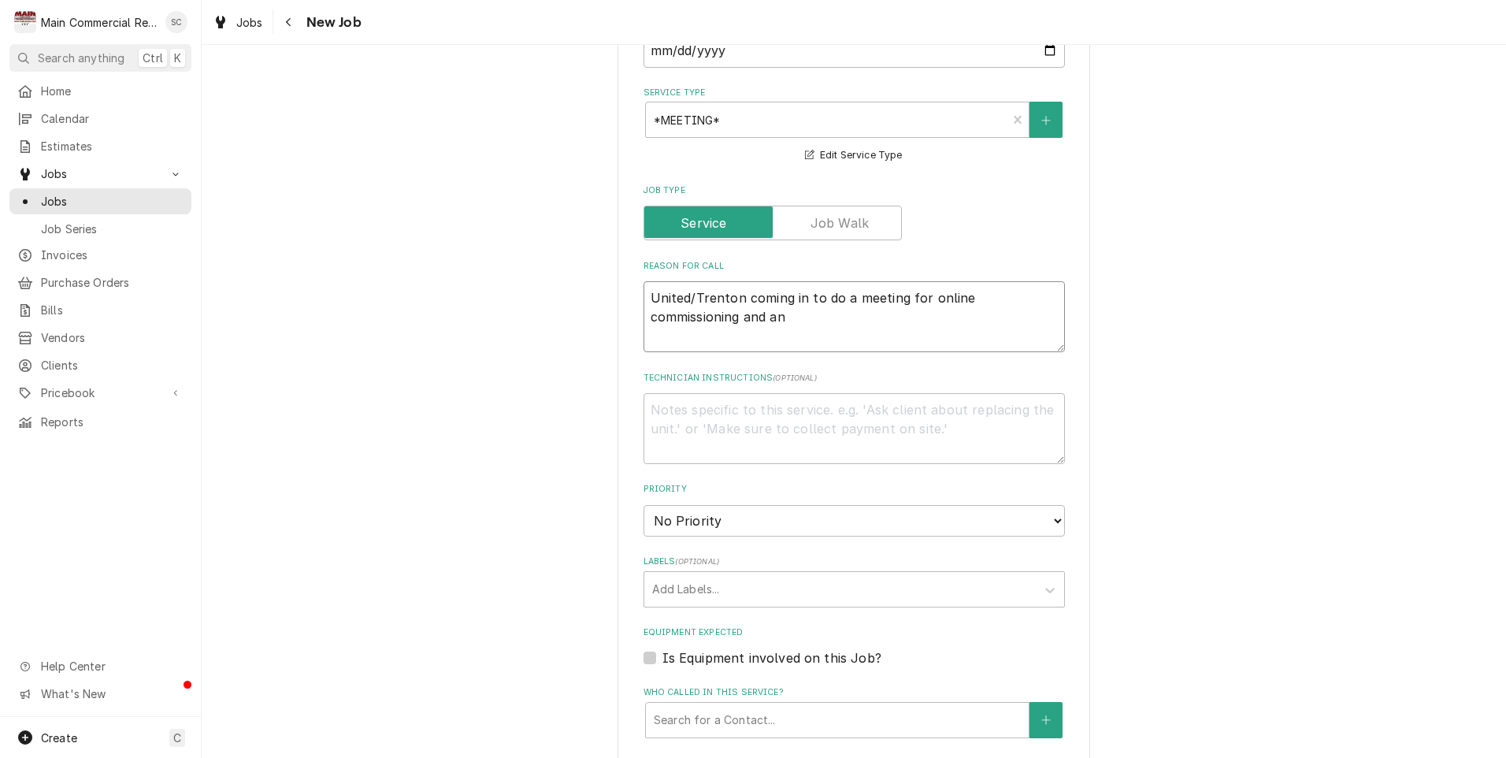
type textarea "United/Trenton coming in to do a meeting for online commissioning and any"
type textarea "x"
type textarea "United/Trenton coming in to do a meeting for online commissioning and any"
type textarea "x"
type textarea "United/Trenton coming in to do a meeting for online commissioning and any t"
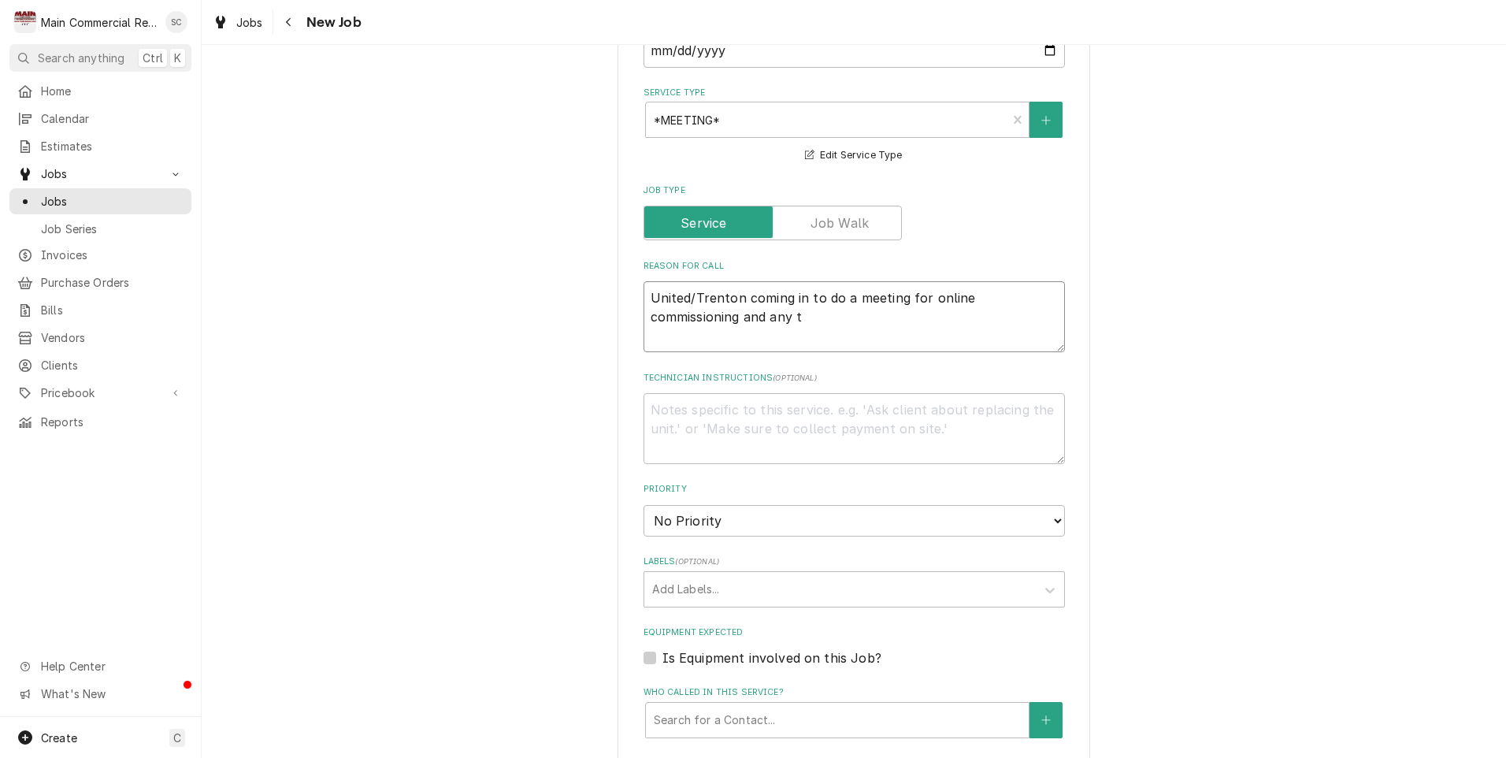
type textarea "x"
type textarea "United/Trenton coming in to do a meeting for online commissioning and any tr"
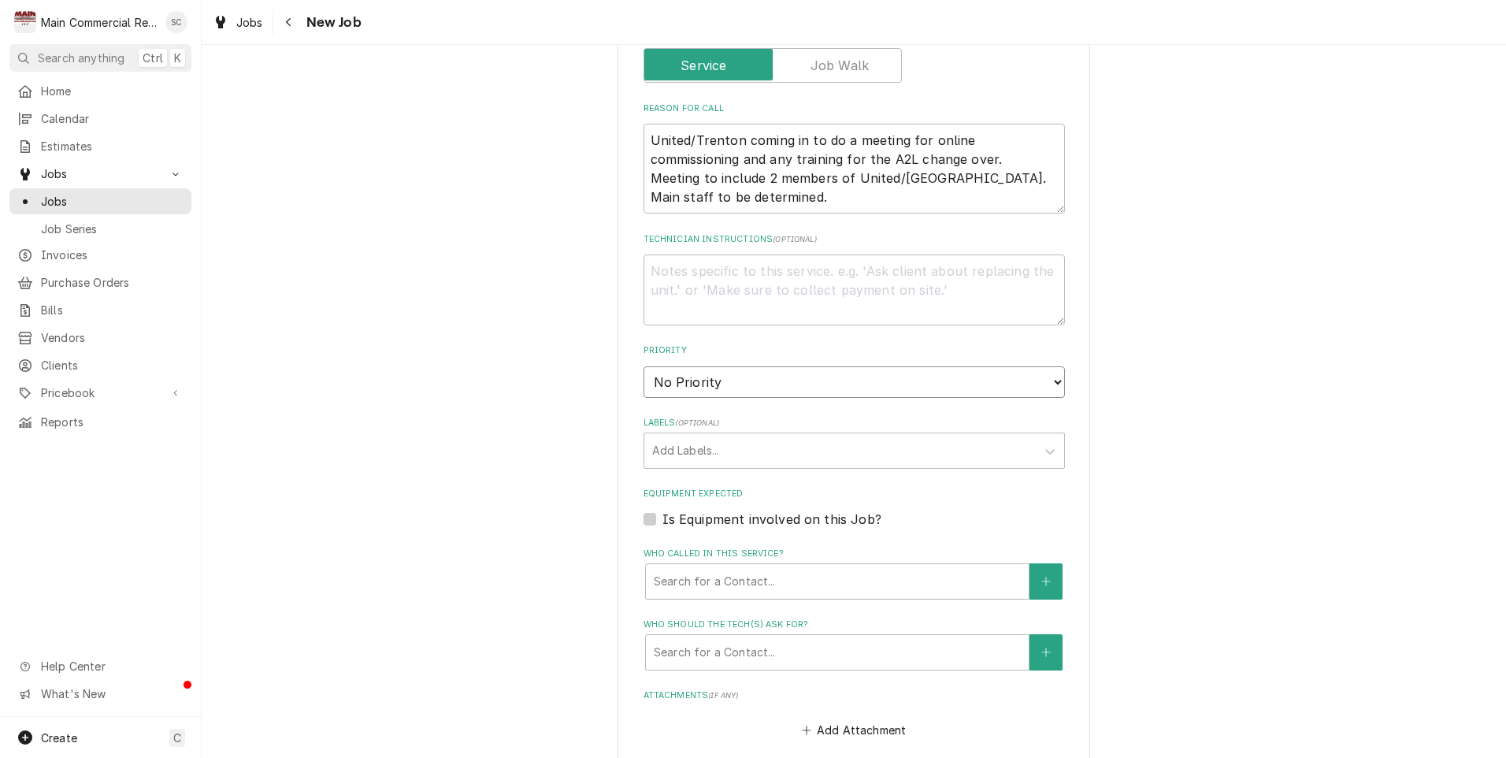
click at [745, 378] on select "No Priority Urgent High Medium Low" at bounding box center [853, 382] width 421 height 32
click at [643, 366] on select "No Priority Urgent High Medium Low" at bounding box center [853, 382] width 421 height 32
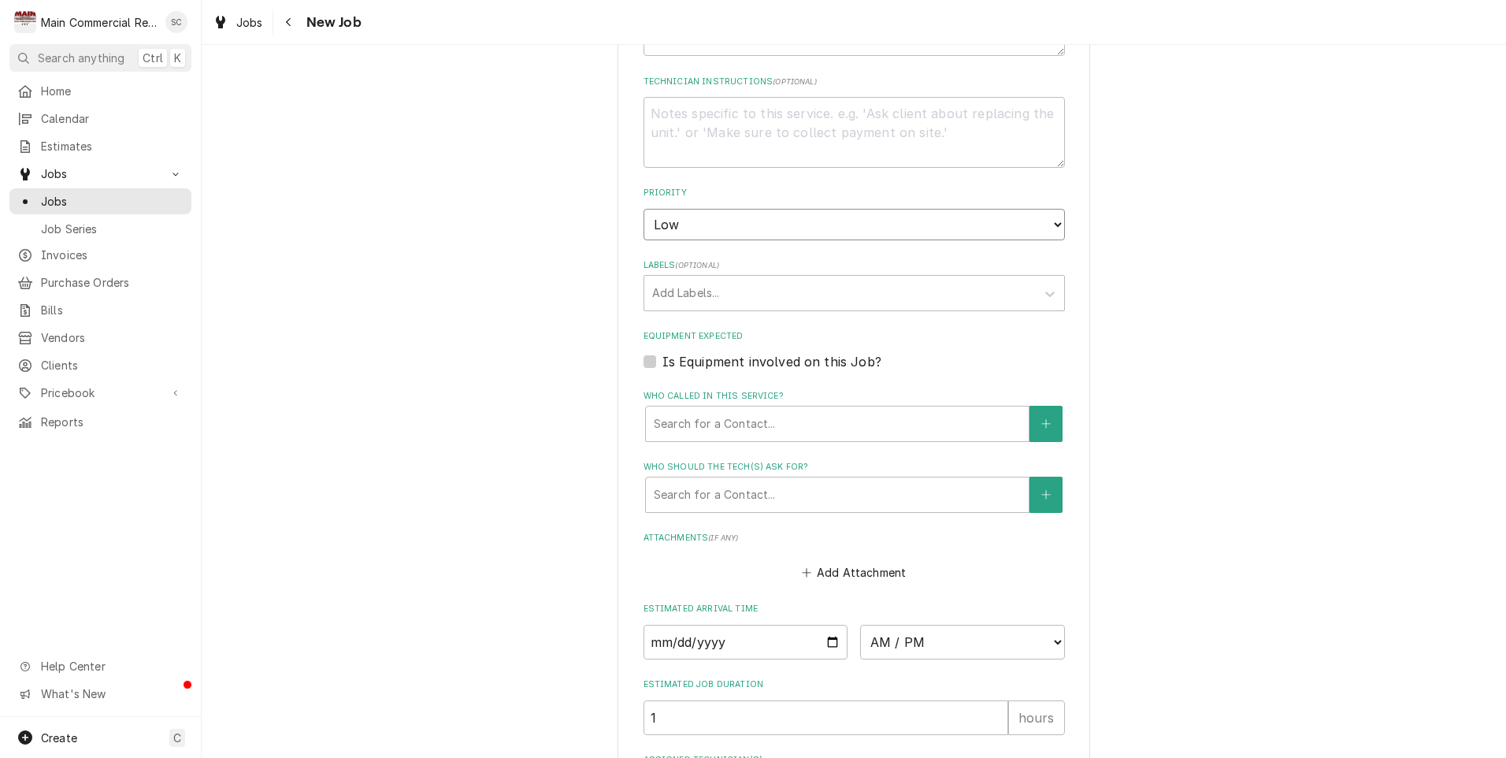
scroll to position [866, 0]
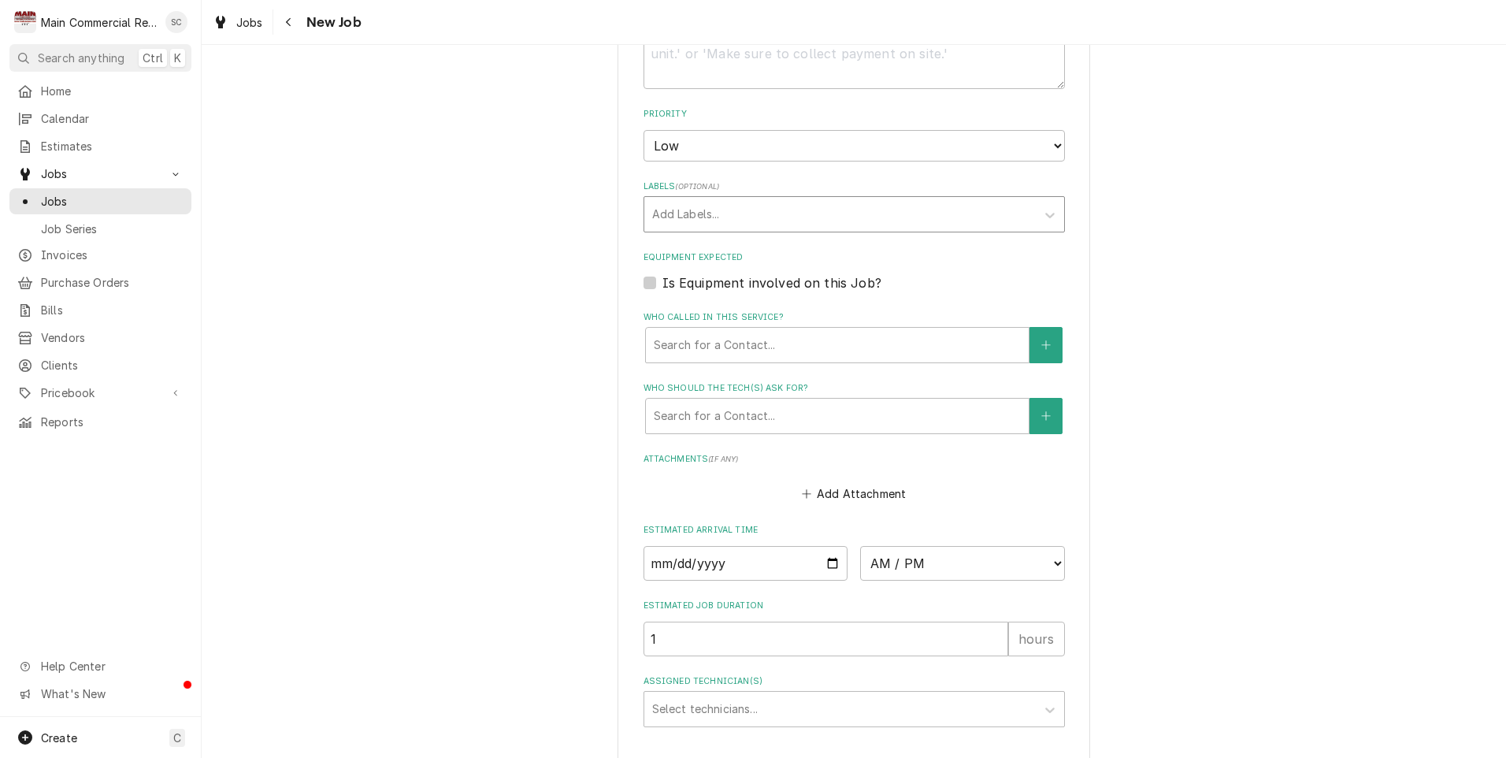
click at [682, 217] on div "Labels" at bounding box center [840, 214] width 376 height 28
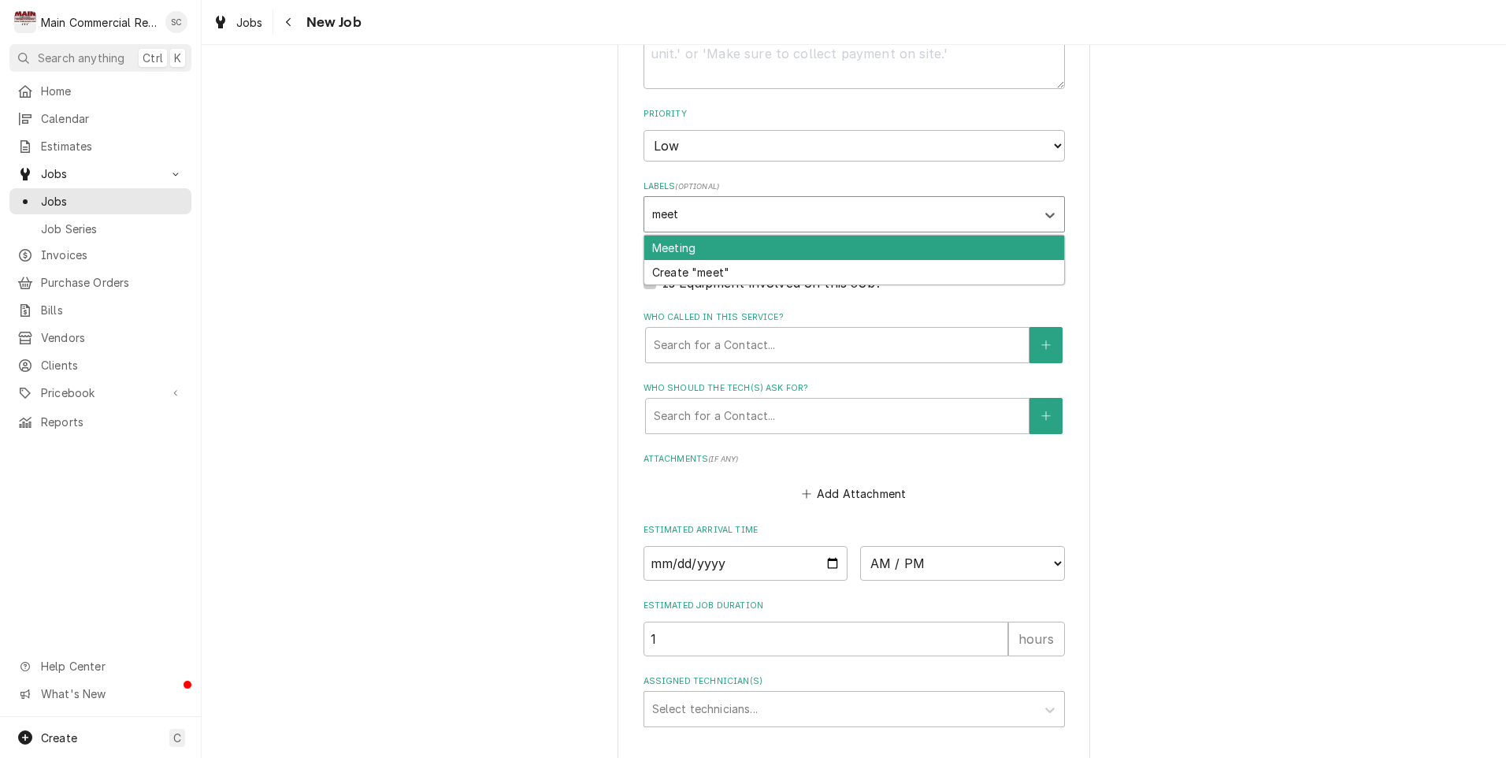
click at [682, 243] on div "Meeting" at bounding box center [854, 247] width 420 height 24
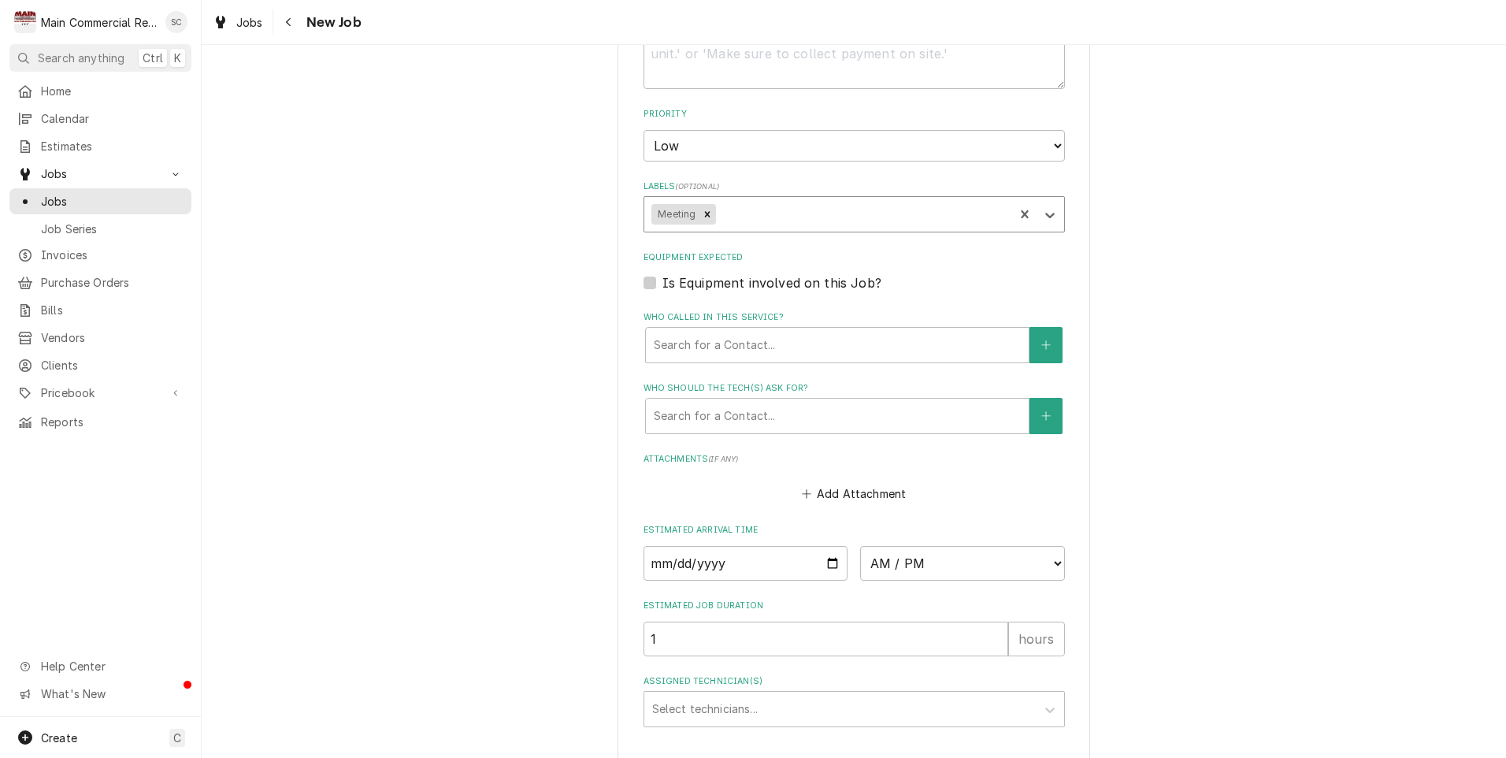
scroll to position [972, 0]
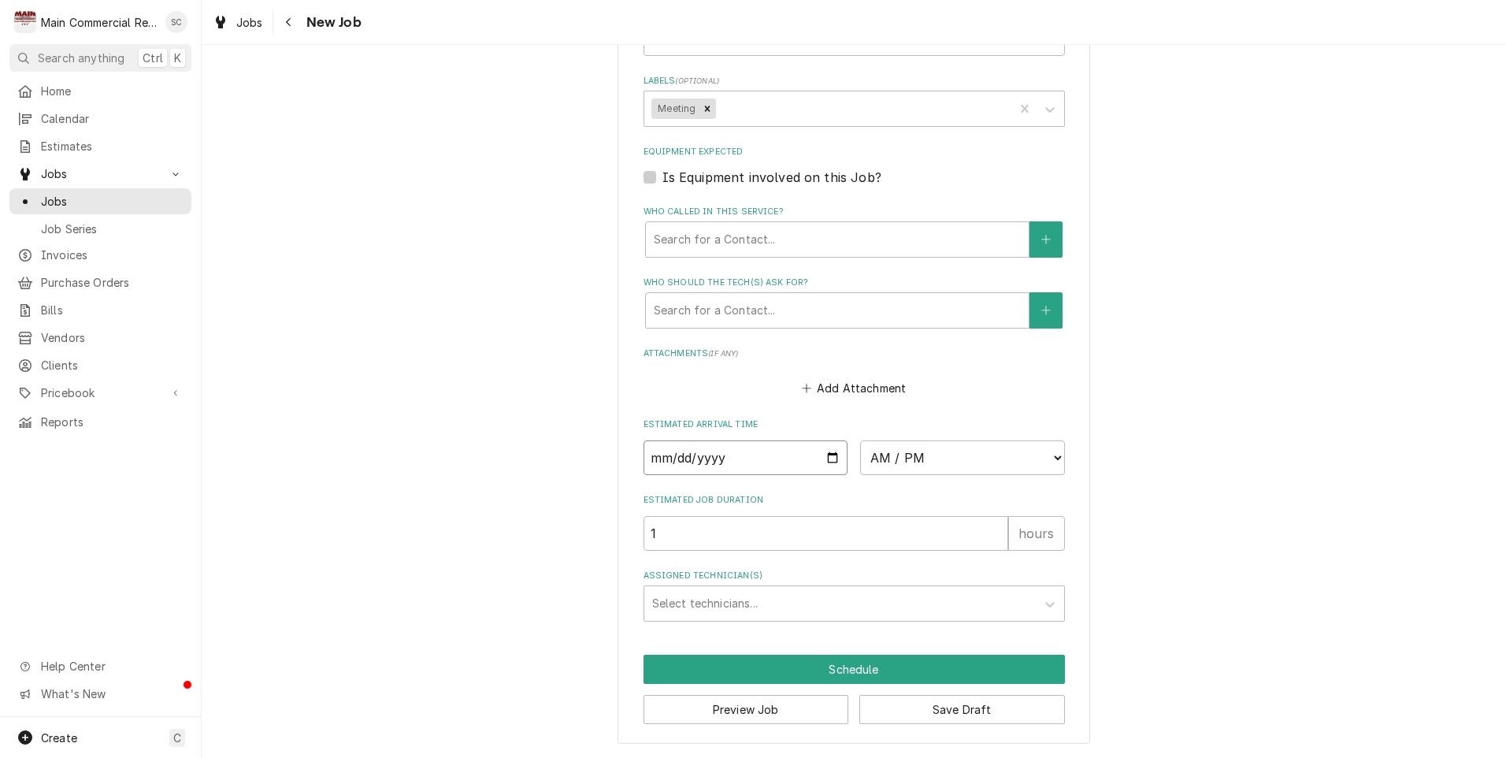
click at [677, 462] on input "Date" at bounding box center [745, 457] width 205 height 35
click at [821, 459] on input "Date" at bounding box center [745, 457] width 205 height 35
click at [964, 462] on select "AM / PM 6:00 AM 6:15 AM 6:30 AM 6:45 AM 7:00 AM 7:15 AM 7:30 AM 7:45 AM 8:00 AM…" at bounding box center [962, 457] width 205 height 35
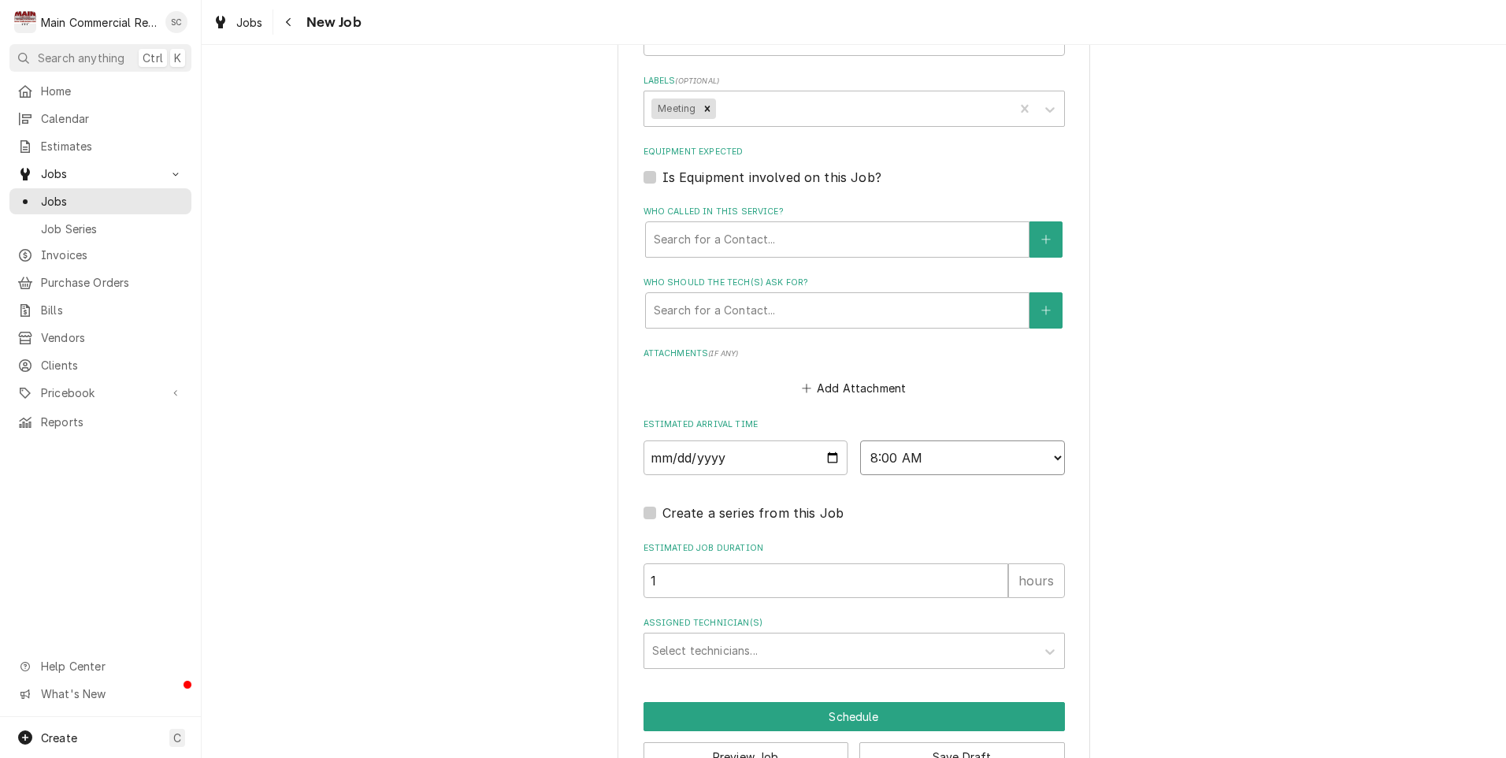
scroll to position [1019, 0]
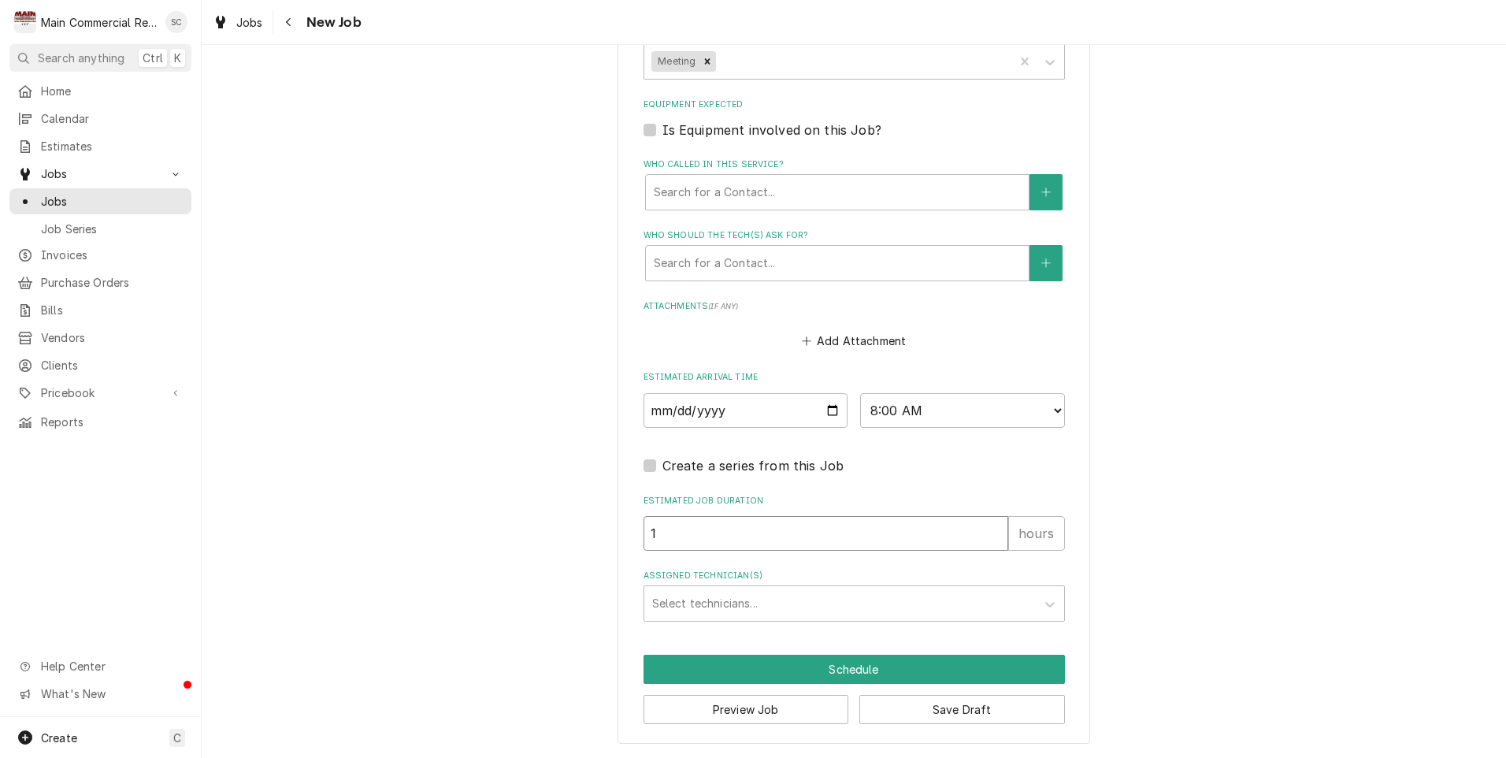
drag, startPoint x: 659, startPoint y: 533, endPoint x: 613, endPoint y: 537, distance: 46.6
click at [940, 707] on button "Save Draft" at bounding box center [962, 709] width 206 height 29
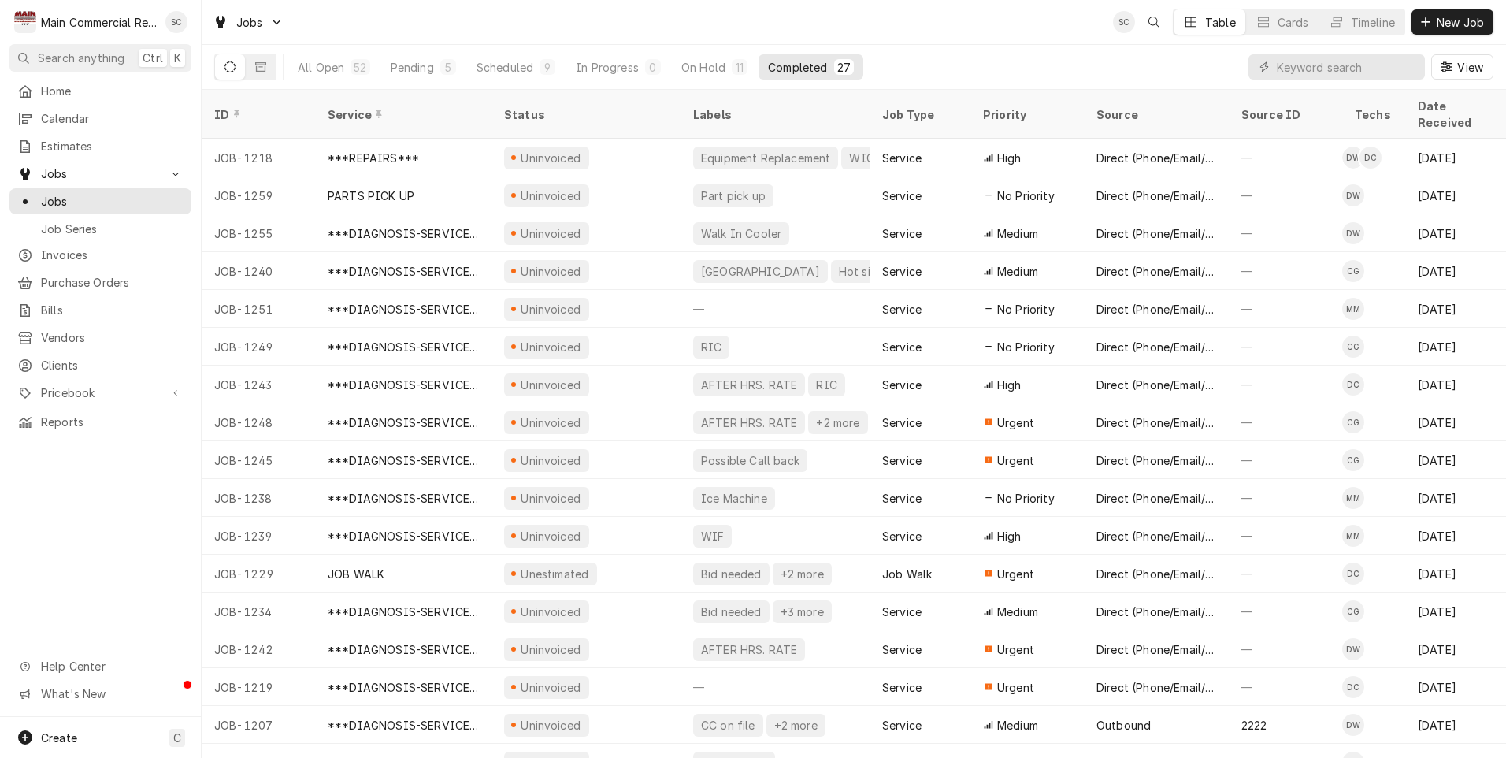
click at [893, 6] on div "Jobs SC Table Cards Timeline New Job" at bounding box center [854, 22] width 1304 height 44
